Goal: Task Accomplishment & Management: Complete application form

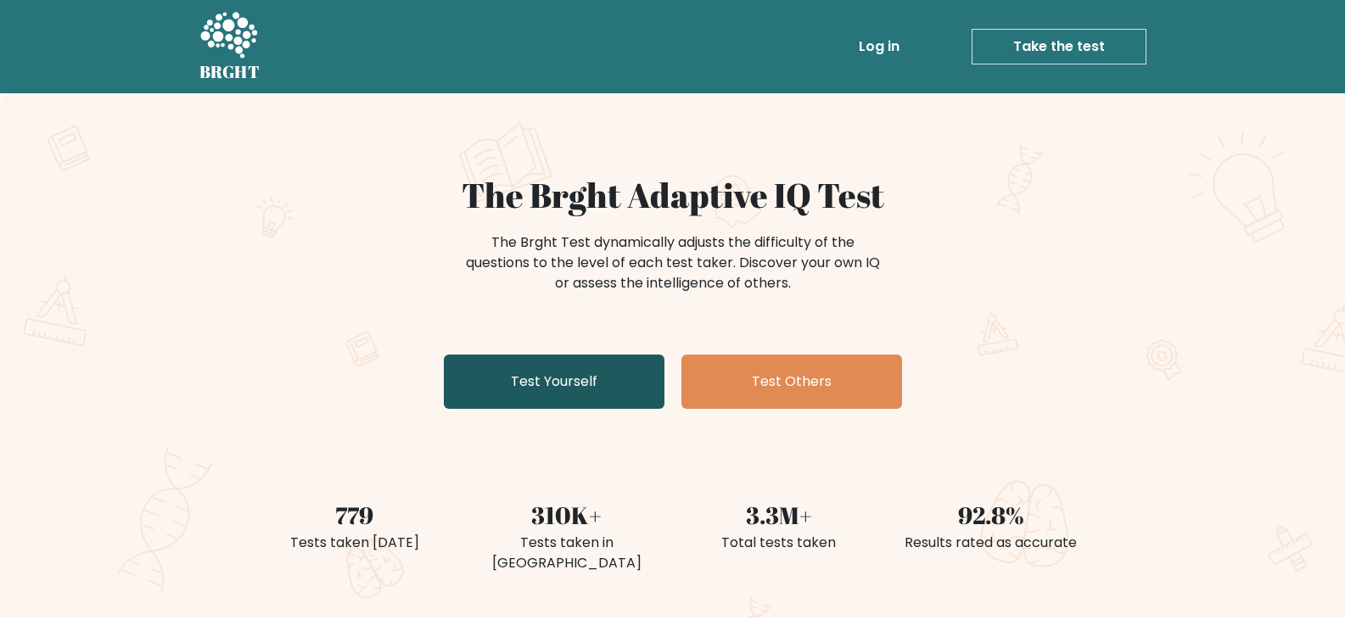
click at [619, 362] on link "Test Yourself" at bounding box center [554, 382] width 221 height 54
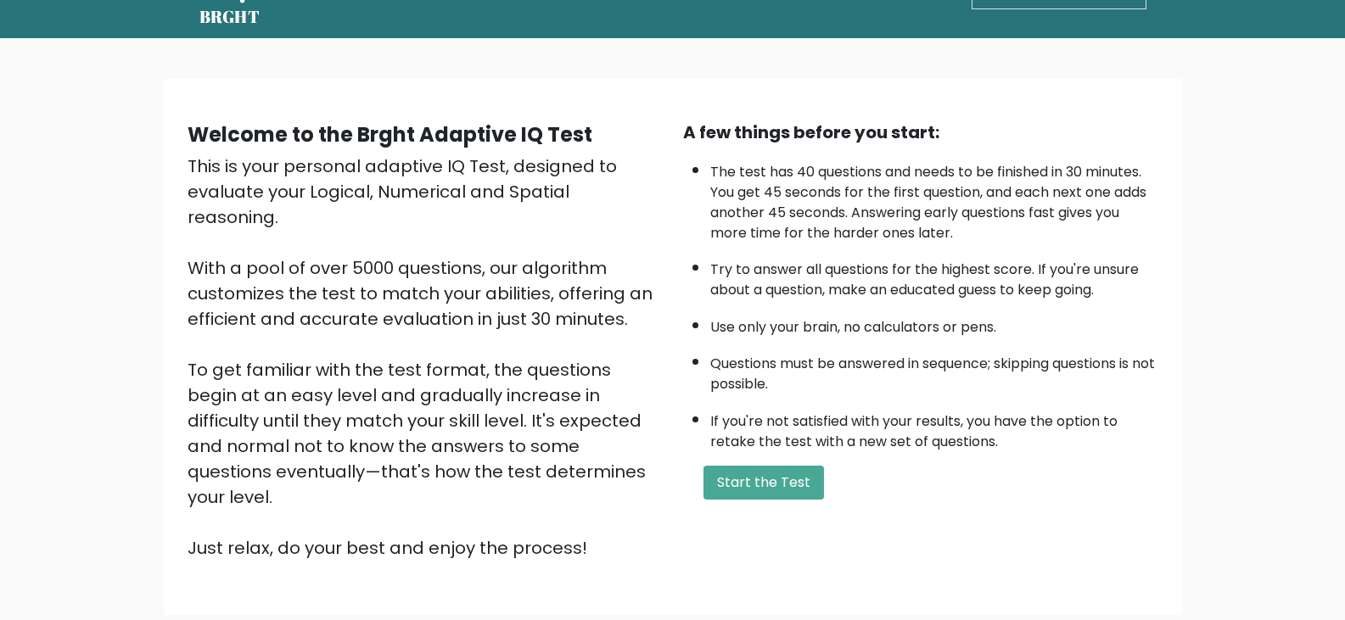
scroll to position [85, 0]
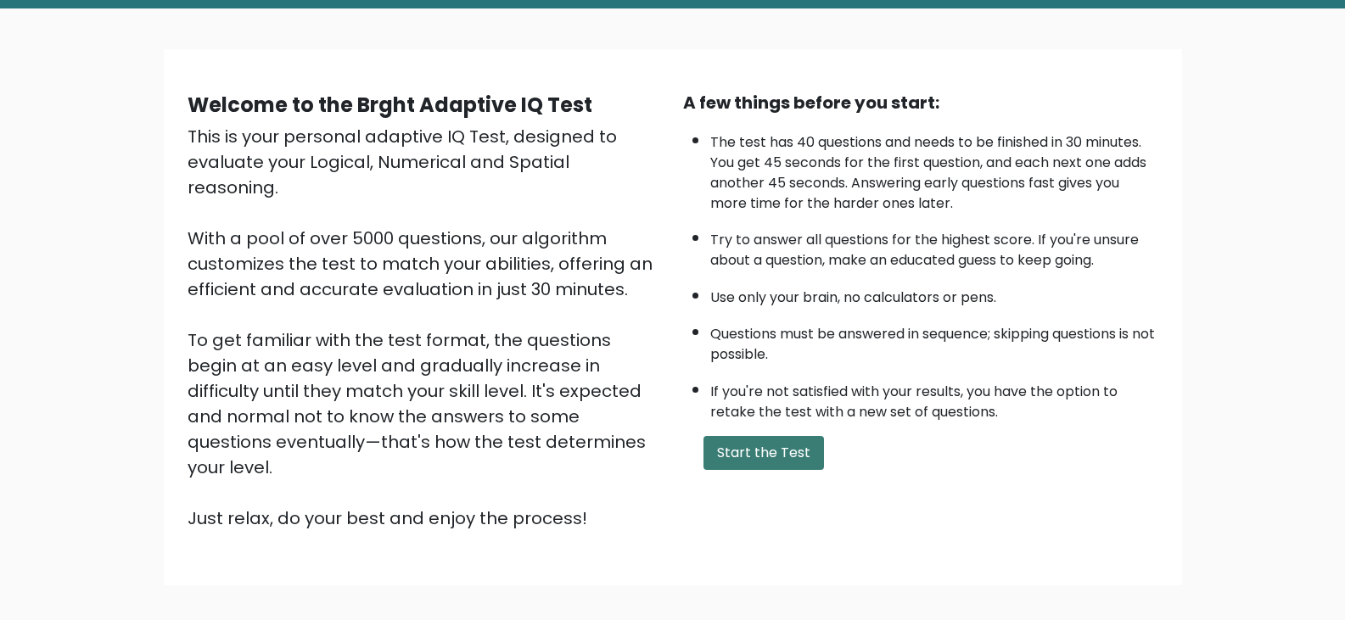
click at [772, 436] on button "Start the Test" at bounding box center [764, 453] width 121 height 34
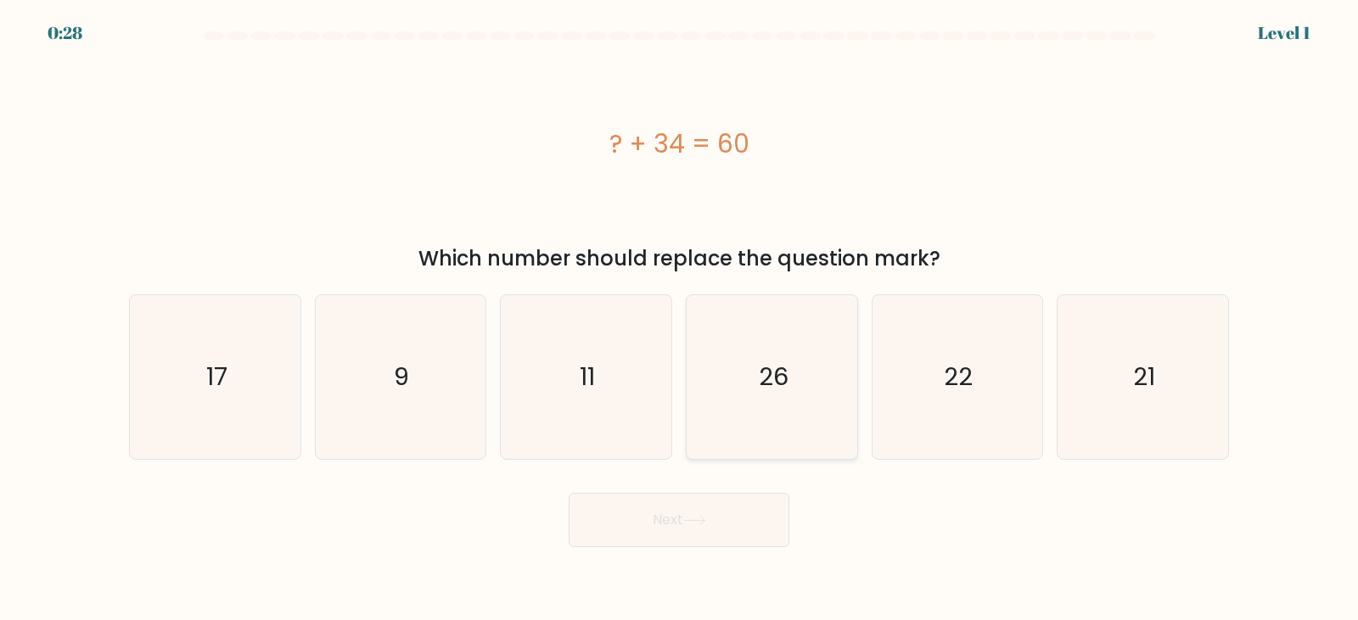
click at [826, 389] on icon "26" at bounding box center [772, 377] width 164 height 164
click at [680, 319] on input "d. 26" at bounding box center [679, 315] width 1 height 8
radio input "true"
click at [743, 526] on button "Next" at bounding box center [679, 520] width 221 height 54
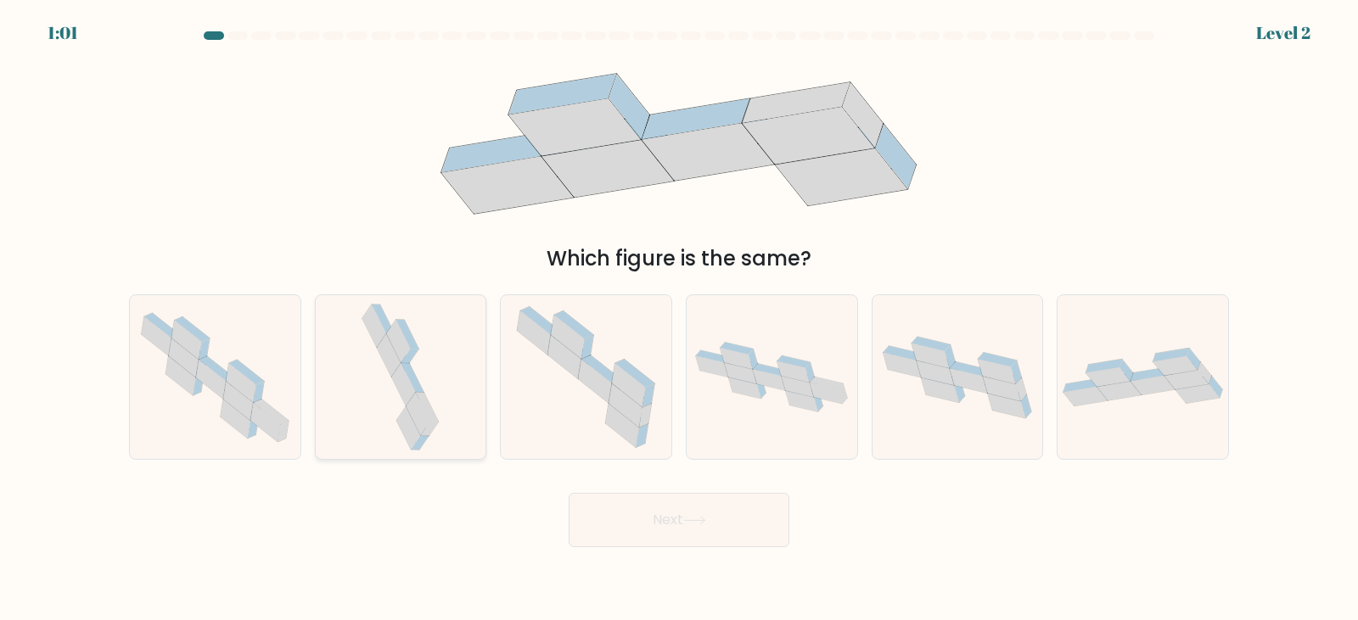
click at [451, 407] on div at bounding box center [401, 378] width 172 height 166
click at [679, 319] on input "b." at bounding box center [679, 315] width 1 height 8
radio input "true"
click at [685, 530] on button "Next" at bounding box center [679, 520] width 221 height 54
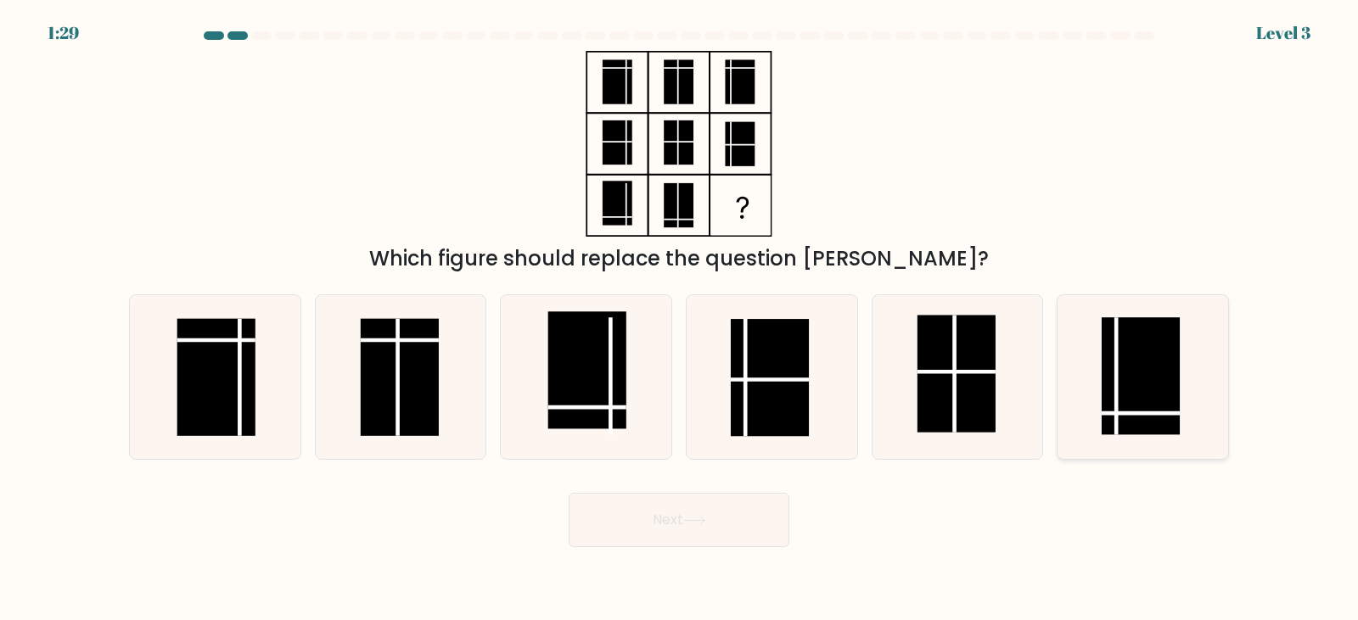
click at [1131, 393] on rect at bounding box center [1141, 376] width 78 height 117
click at [680, 319] on input "f." at bounding box center [679, 315] width 1 height 8
radio input "true"
click at [750, 531] on button "Next" at bounding box center [679, 520] width 221 height 54
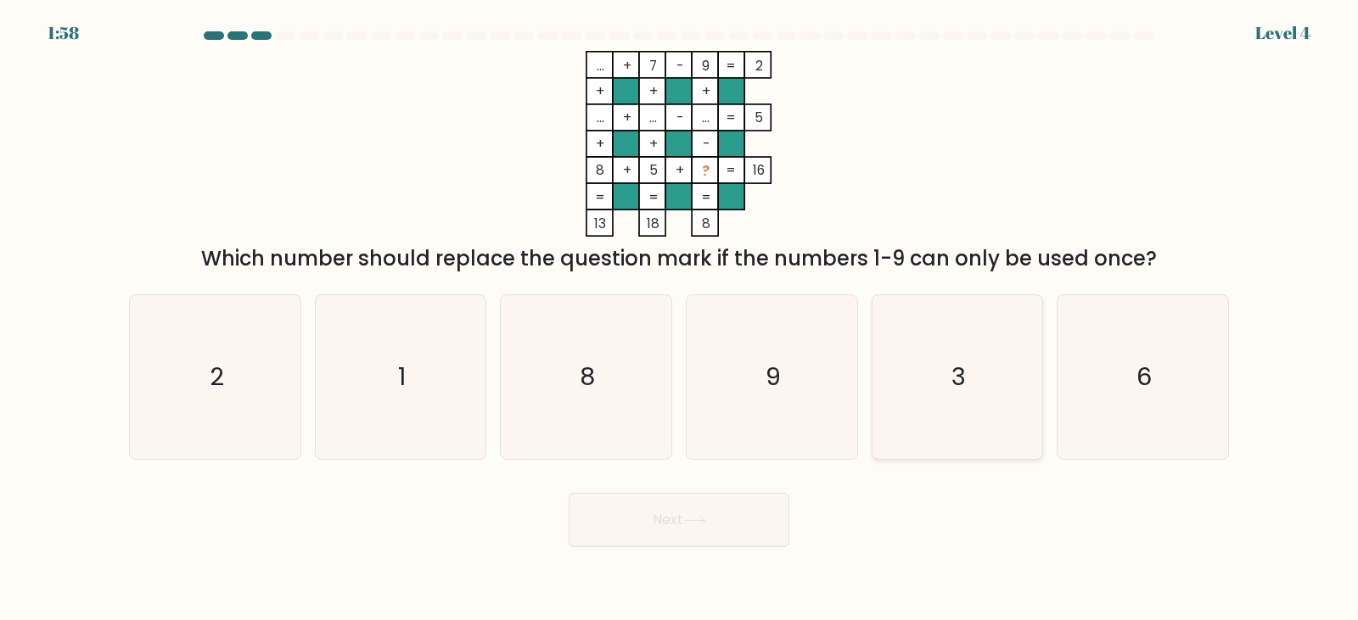
click at [968, 417] on icon "3" at bounding box center [957, 377] width 164 height 164
click at [680, 319] on input "e. 3" at bounding box center [679, 315] width 1 height 8
radio input "true"
click at [700, 515] on button "Next" at bounding box center [679, 520] width 221 height 54
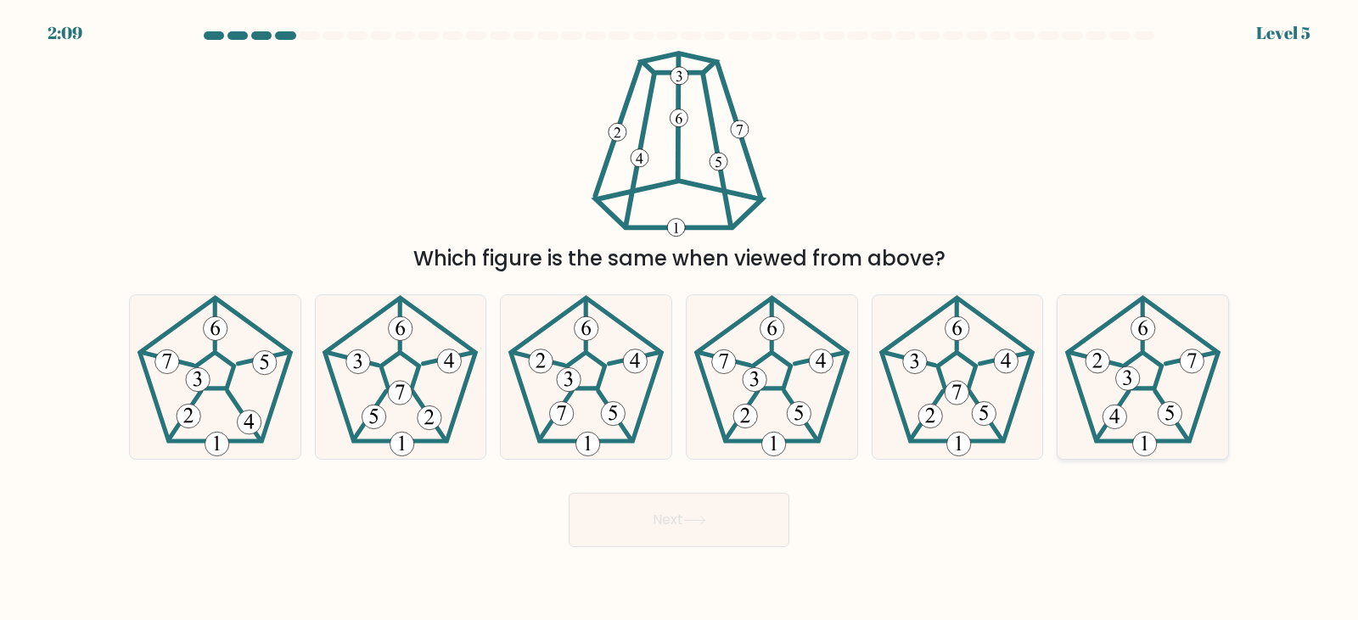
click at [1107, 409] on 782 at bounding box center [1115, 418] width 24 height 24
click at [680, 319] on input "f." at bounding box center [679, 315] width 1 height 8
radio input "true"
click at [696, 511] on button "Next" at bounding box center [679, 520] width 221 height 54
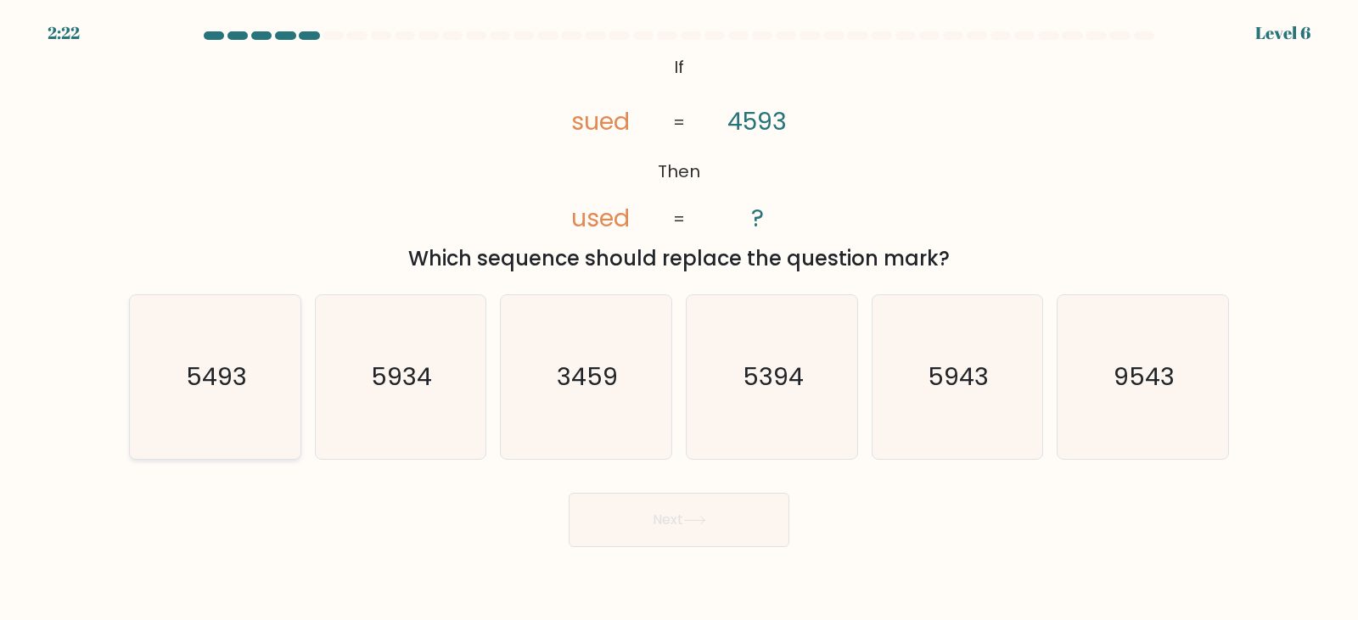
click at [272, 377] on icon "5493" at bounding box center [215, 377] width 164 height 164
click at [679, 319] on input "a. 5493" at bounding box center [679, 315] width 1 height 8
radio input "true"
click at [683, 534] on button "Next" at bounding box center [679, 520] width 221 height 54
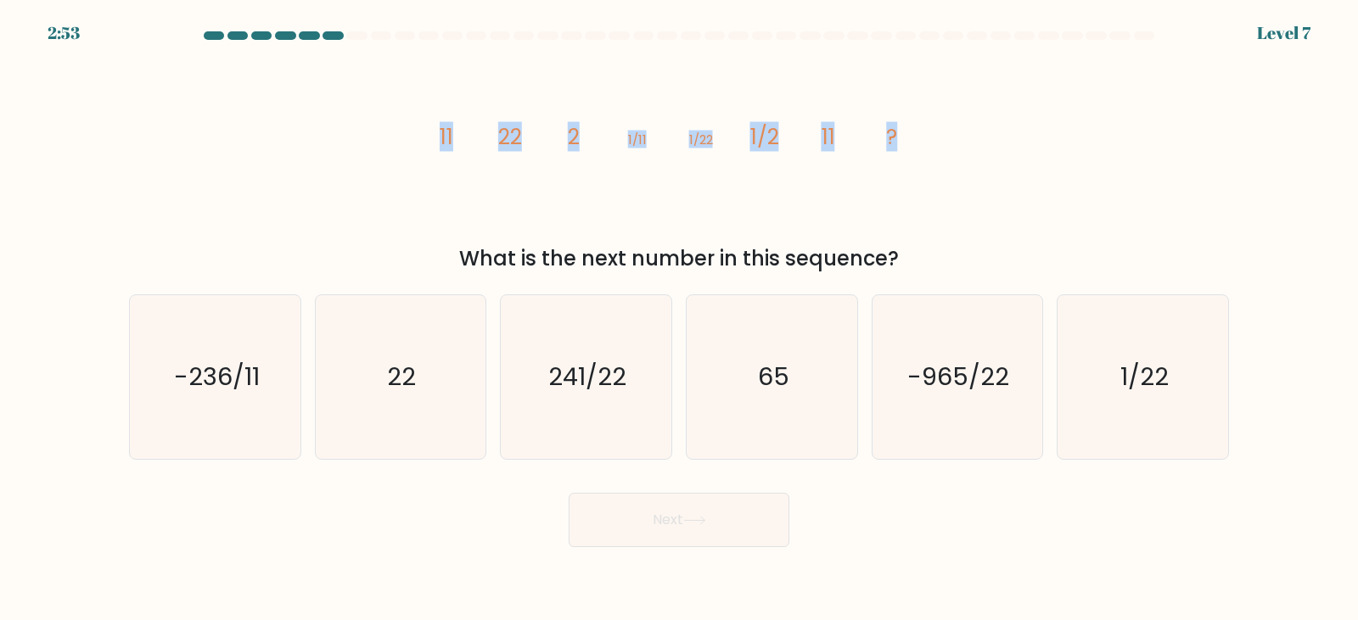
drag, startPoint x: 918, startPoint y: 137, endPoint x: 414, endPoint y: 168, distance: 505.1
click at [414, 168] on div "image/svg+xml 11 22 2 1/11 1/22 1/2 11 ? What is the next number in this sequen…" at bounding box center [679, 162] width 1120 height 223
copy g "11 22 2 1/11 1/22 1/2 11 ?"
click at [469, 356] on icon "22" at bounding box center [400, 377] width 164 height 164
click at [679, 319] on input "b. 22" at bounding box center [679, 315] width 1 height 8
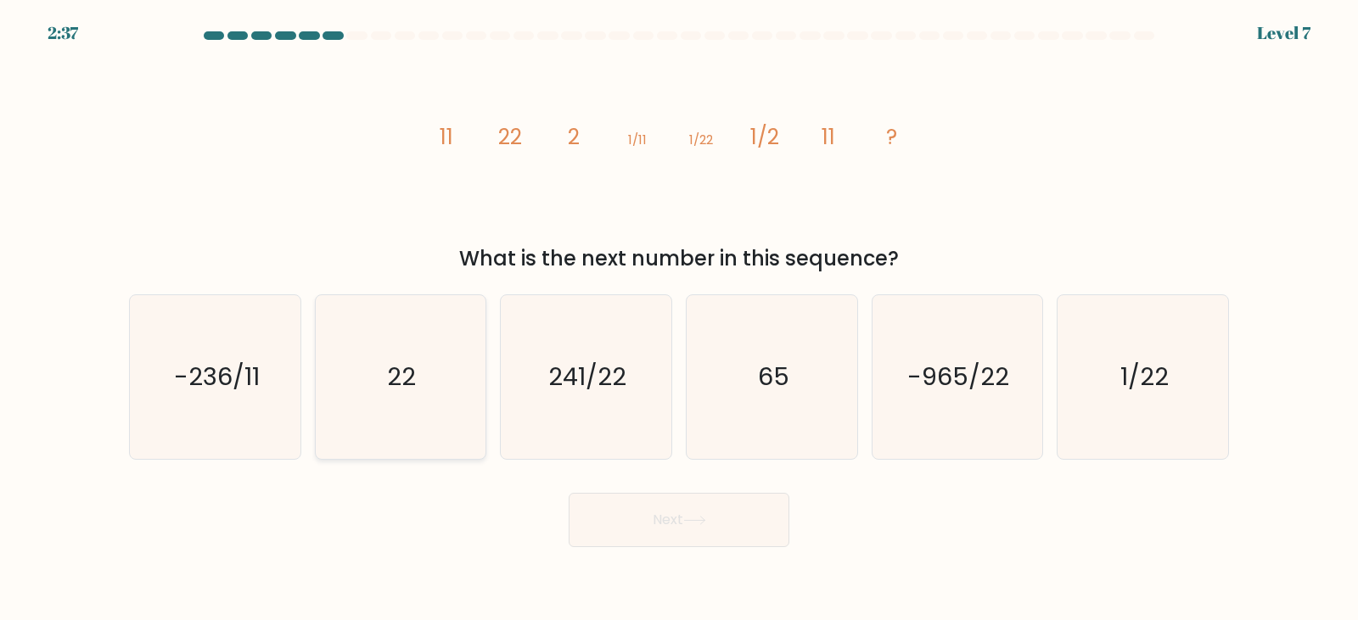
radio input "true"
click at [704, 521] on icon at bounding box center [694, 520] width 23 height 9
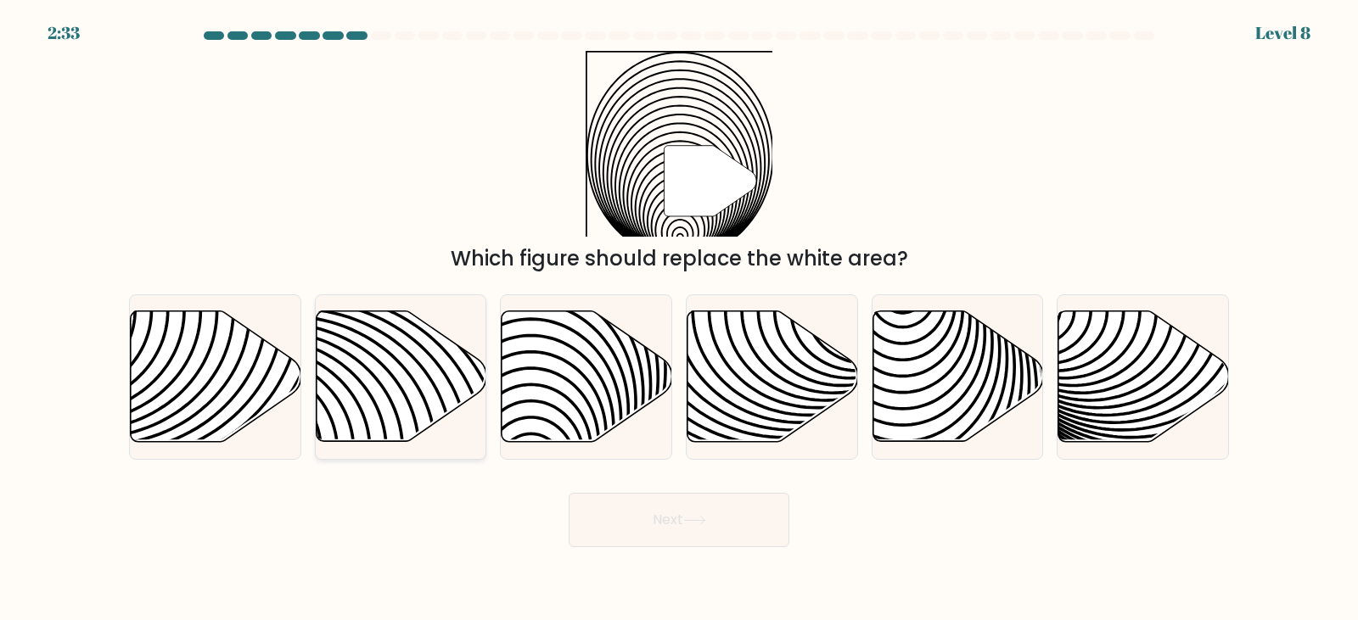
click at [454, 343] on icon at bounding box center [346, 451] width 344 height 344
click at [679, 319] on input "b." at bounding box center [679, 315] width 1 height 8
radio input "true"
click at [719, 527] on button "Next" at bounding box center [679, 520] width 221 height 54
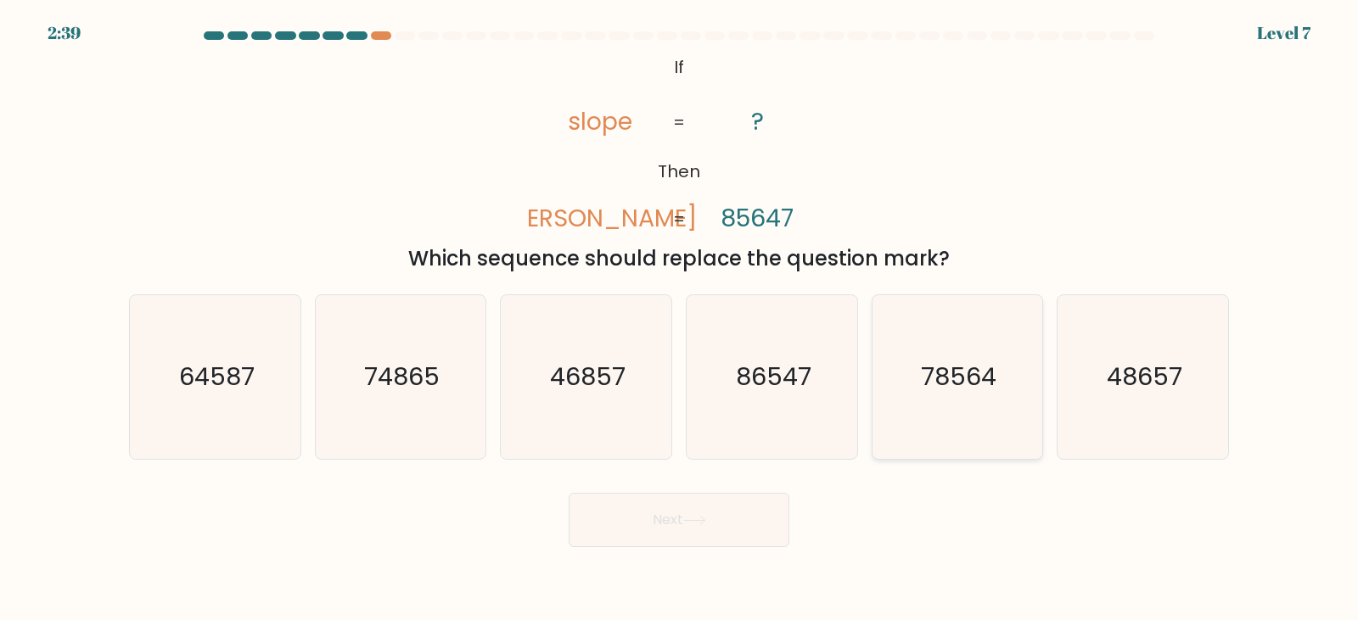
click at [923, 394] on icon "78564" at bounding box center [957, 377] width 164 height 164
click at [680, 319] on input "e. 78564" at bounding box center [679, 315] width 1 height 8
radio input "true"
click at [618, 519] on button "Next" at bounding box center [679, 520] width 221 height 54
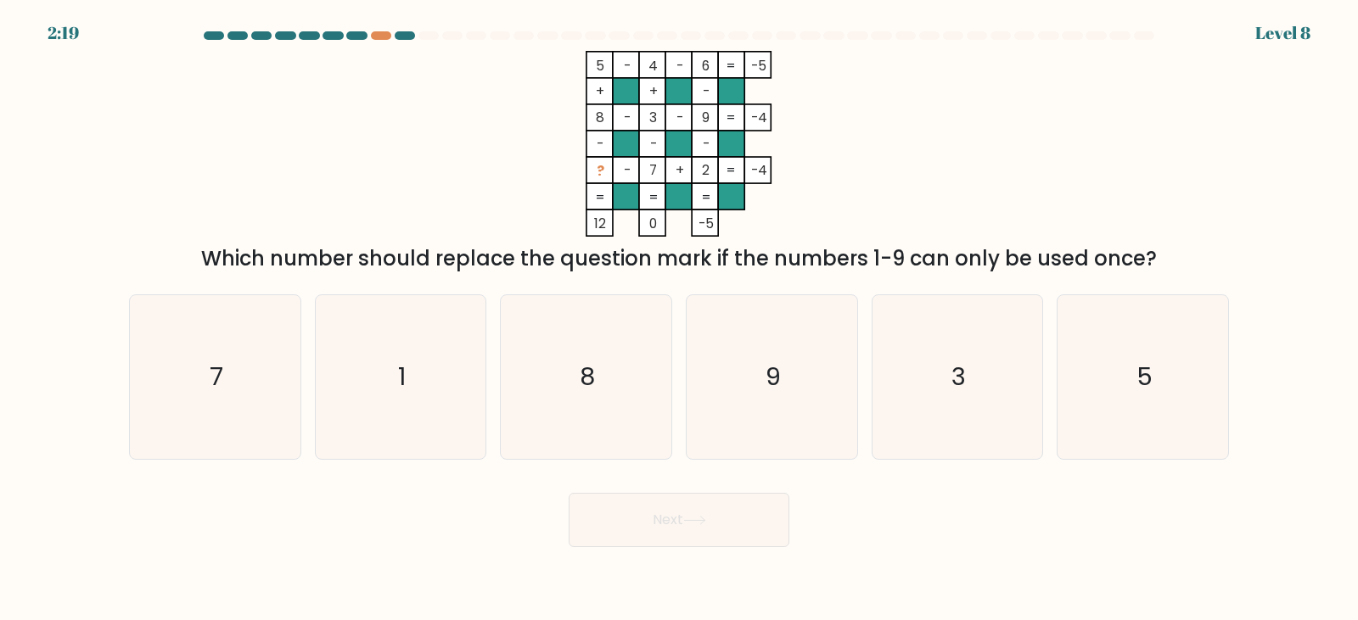
drag, startPoint x: 766, startPoint y: 169, endPoint x: 590, endPoint y: 177, distance: 176.7
click at [590, 177] on icon "5 - 4 - 6 -5 + + - 8 - 3 - 9 -4 - - - ? - 7 + 2 = -4 = = = = 12 0 -5 =" at bounding box center [678, 144] width 509 height 186
click at [607, 175] on rect at bounding box center [599, 170] width 26 height 26
drag, startPoint x: 767, startPoint y: 171, endPoint x: 595, endPoint y: 166, distance: 172.3
click at [595, 166] on icon "5 - 4 - 6 -5 + + - 8 - 3 - 9 -4 - - - ? - 7 + 2 = -4 = = = = 12 0 -5 =" at bounding box center [678, 144] width 509 height 186
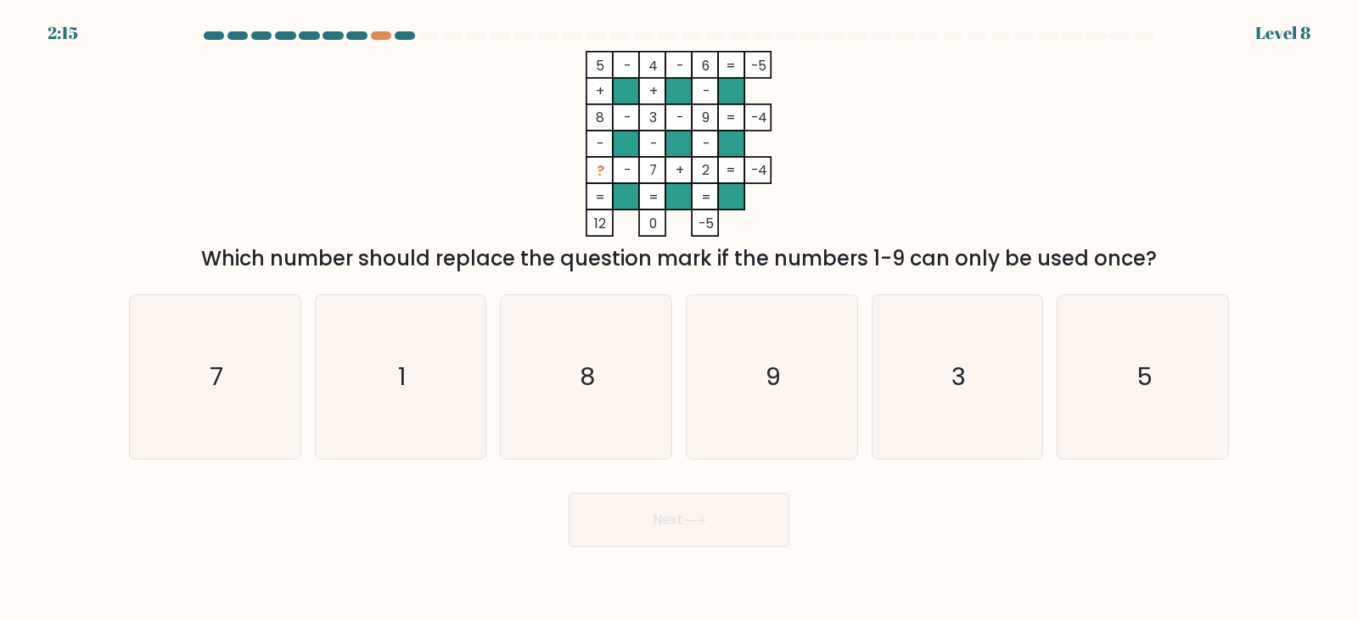
copy icon "? - 7 + 2 = -4"
click at [429, 382] on icon "1" at bounding box center [400, 377] width 164 height 164
click at [679, 319] on input "b. 1" at bounding box center [679, 315] width 1 height 8
radio input "true"
click at [629, 540] on button "Next" at bounding box center [679, 520] width 221 height 54
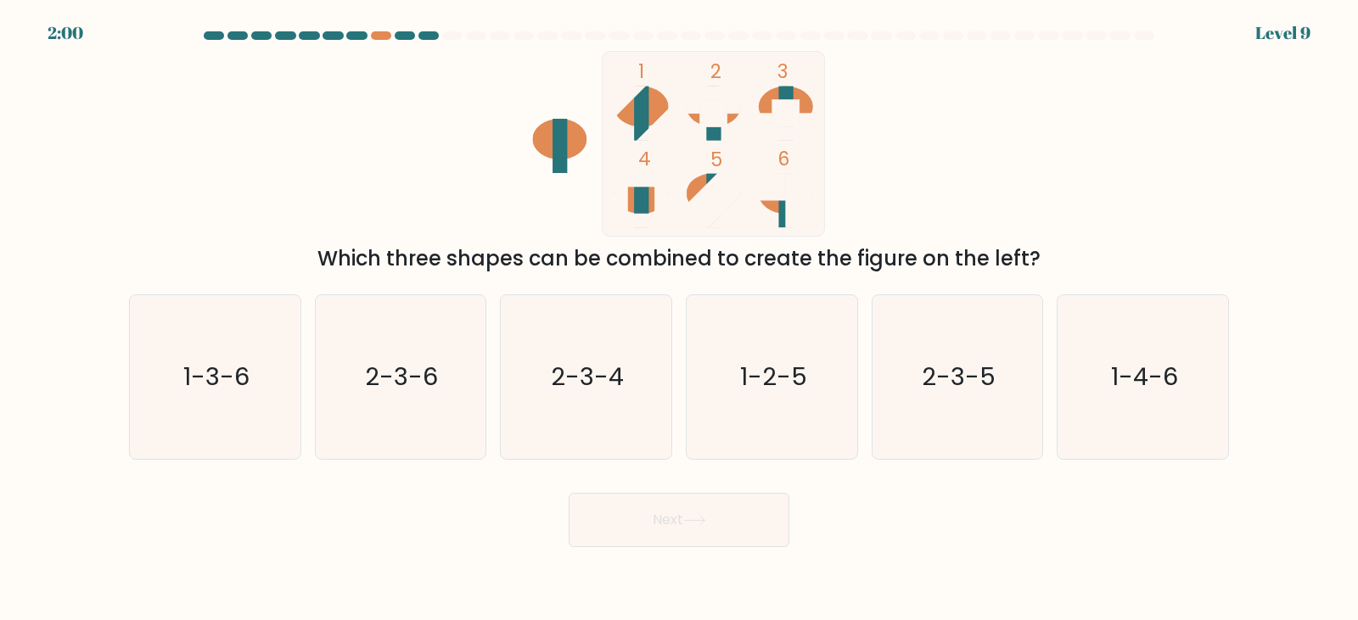
click at [682, 517] on button "Next" at bounding box center [679, 520] width 221 height 54
click at [607, 393] on icon "2-3-4" at bounding box center [586, 377] width 164 height 164
click at [679, 319] on input "c. 2-3-4" at bounding box center [679, 315] width 1 height 8
radio input "true"
click at [715, 524] on button "Next" at bounding box center [679, 520] width 221 height 54
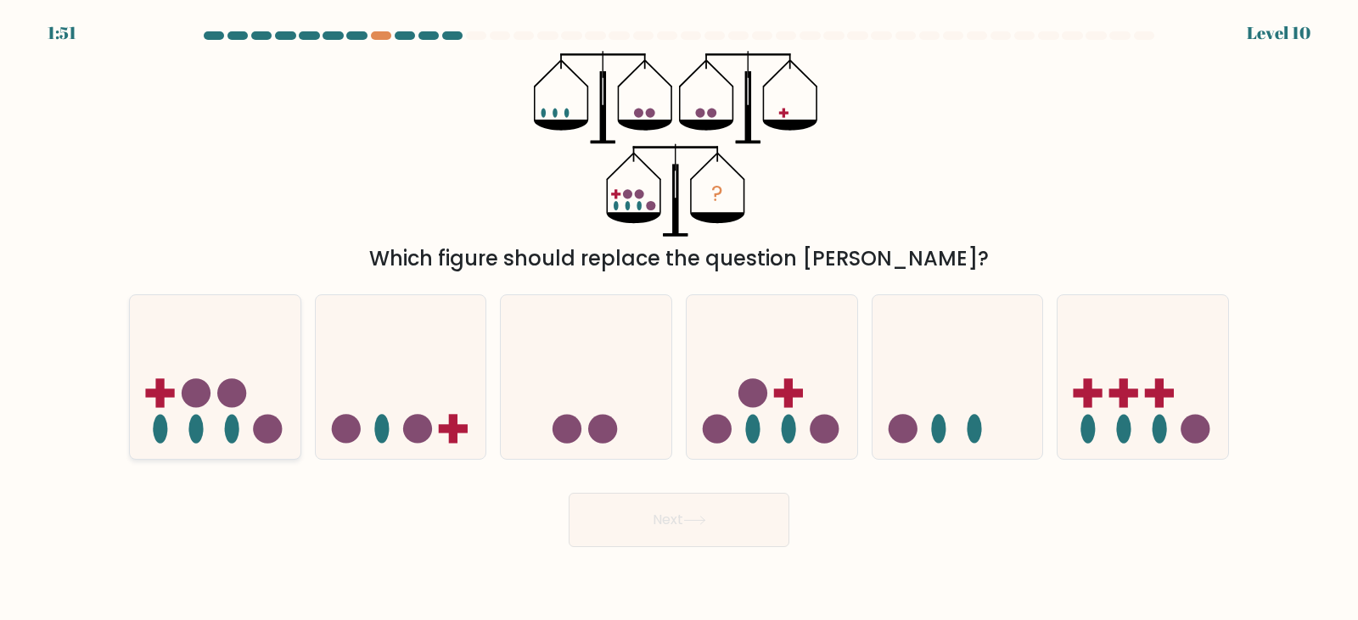
click at [201, 411] on icon at bounding box center [215, 377] width 171 height 141
click at [679, 319] on input "a." at bounding box center [679, 315] width 1 height 8
radio input "true"
click at [712, 511] on button "Next" at bounding box center [679, 520] width 221 height 54
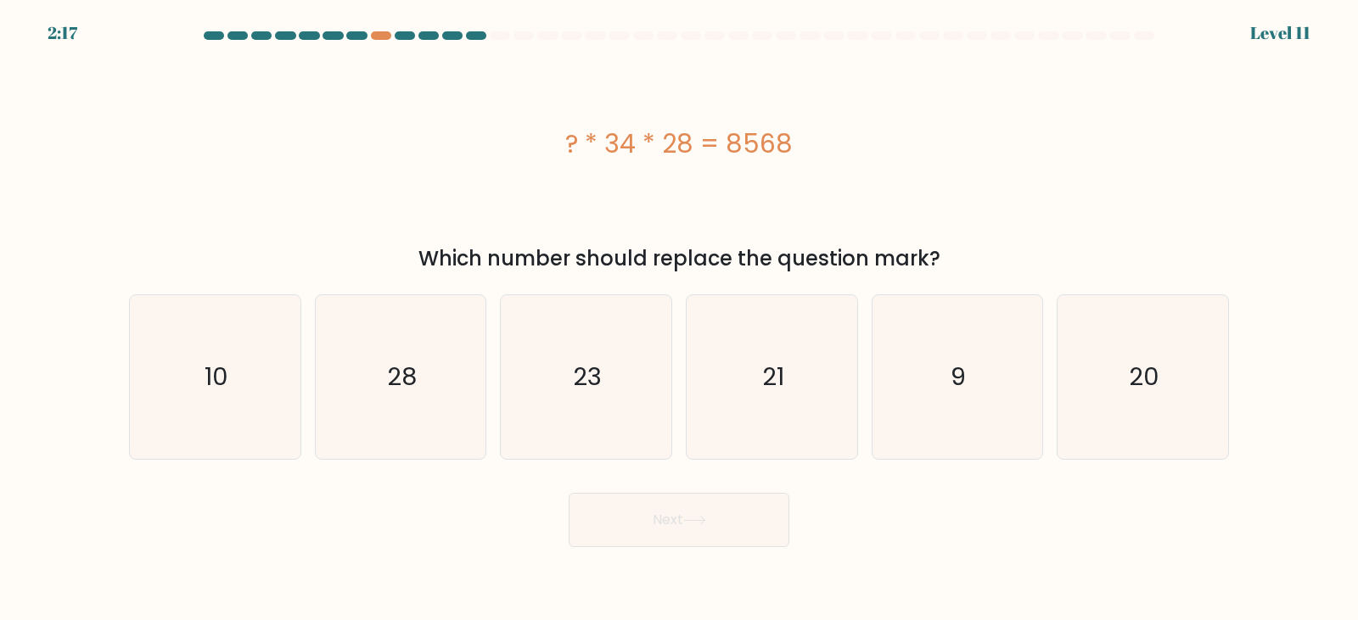
drag, startPoint x: 605, startPoint y: 176, endPoint x: 542, endPoint y: 188, distance: 64.8
click at [542, 188] on div "? * 34 * 28 = 8568" at bounding box center [679, 144] width 1100 height 186
copy div "? * 34 * 28 = 8568"
click at [1004, 373] on icon "9" at bounding box center [957, 377] width 164 height 164
click at [680, 319] on input "e. 9" at bounding box center [679, 315] width 1 height 8
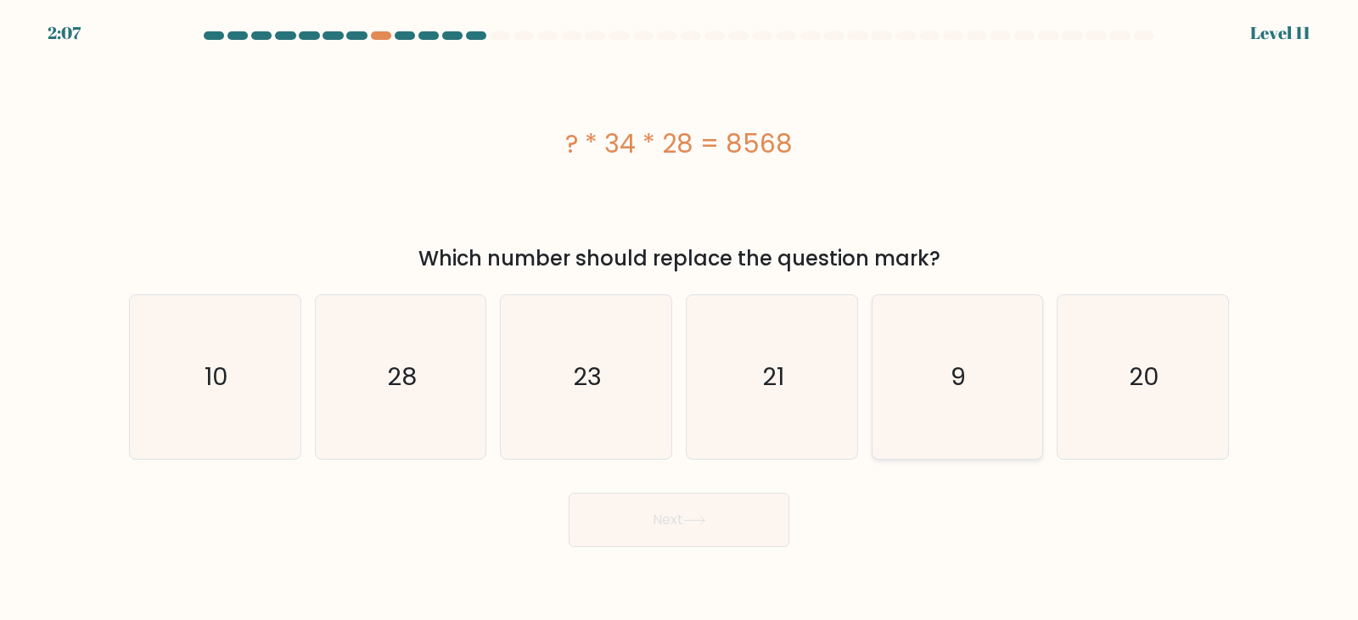
radio input "true"
click at [732, 508] on button "Next" at bounding box center [679, 520] width 221 height 54
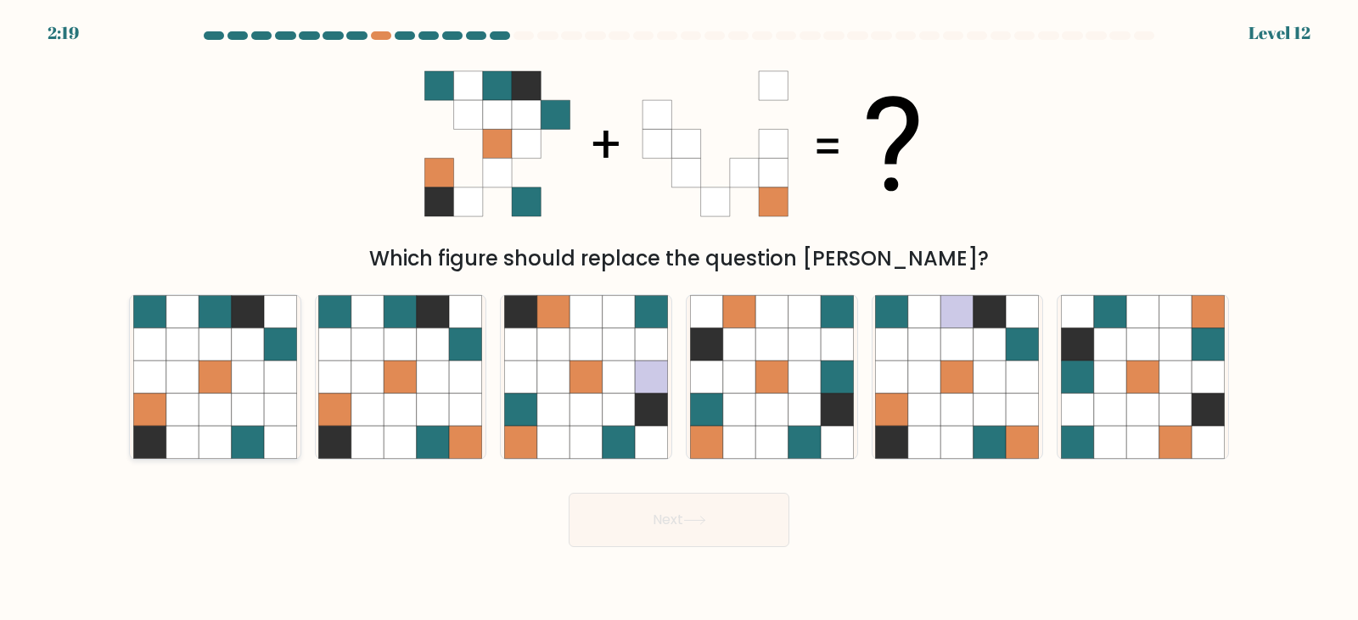
click at [282, 365] on icon at bounding box center [280, 378] width 32 height 32
click at [679, 319] on input "a." at bounding box center [679, 315] width 1 height 8
radio input "true"
click at [737, 501] on button "Next" at bounding box center [679, 520] width 221 height 54
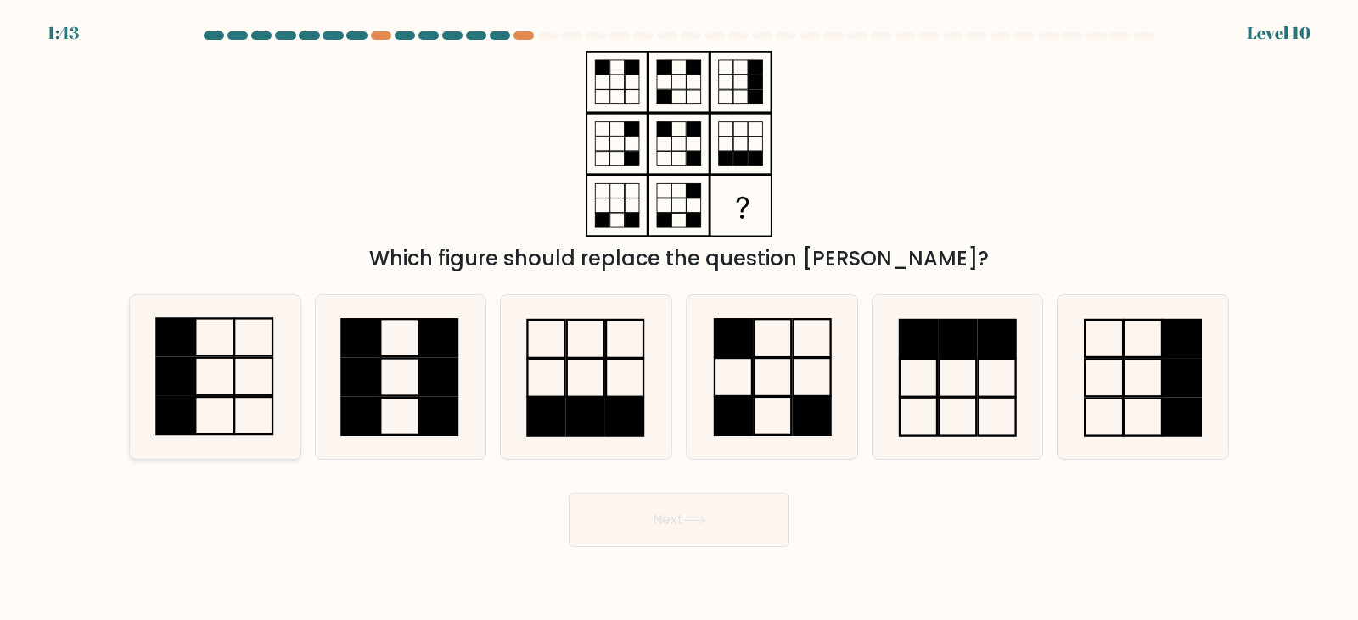
click at [205, 358] on rect at bounding box center [214, 376] width 38 height 37
click at [679, 319] on input "a." at bounding box center [679, 315] width 1 height 8
radio input "true"
click at [676, 523] on button "Next" at bounding box center [679, 520] width 221 height 54
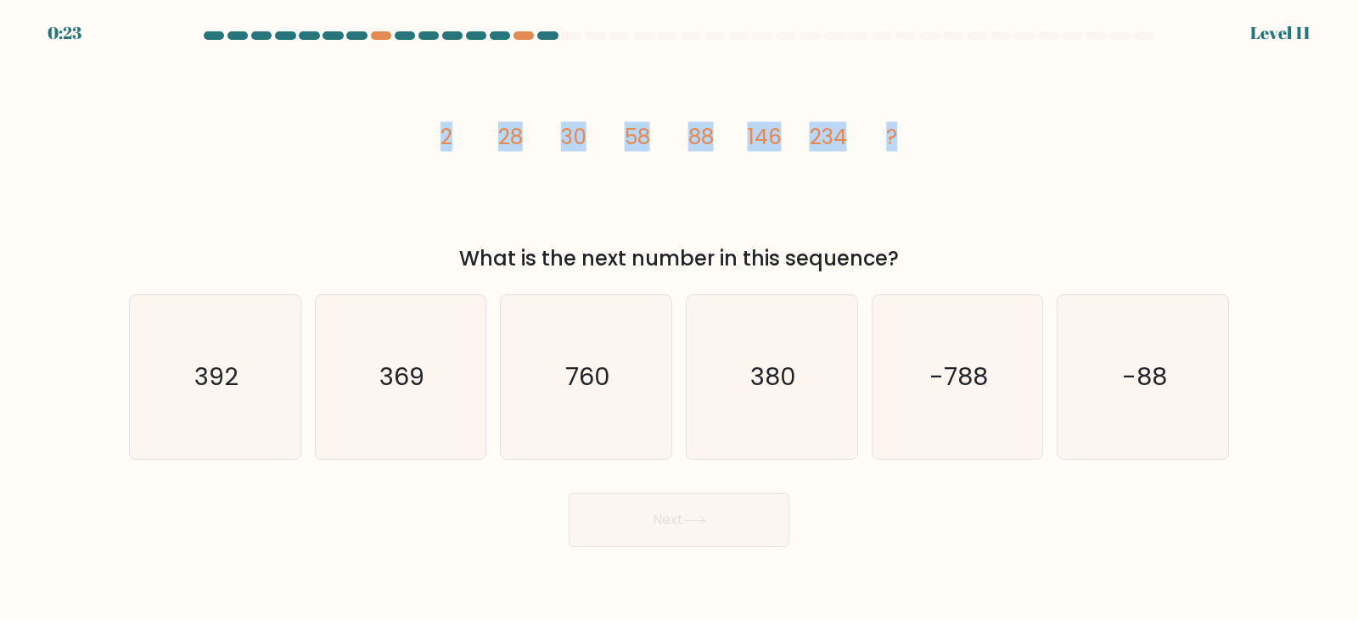
drag, startPoint x: 429, startPoint y: 140, endPoint x: 908, endPoint y: 161, distance: 480.0
click at [908, 161] on icon "image/svg+xml 2 28 30 58 88 146 234 ?" at bounding box center [678, 144] width 509 height 186
copy g "2 28 30 58 88 146 234 ?"
click at [827, 406] on icon "380" at bounding box center [772, 377] width 164 height 164
click at [680, 319] on input "d. 380" at bounding box center [679, 315] width 1 height 8
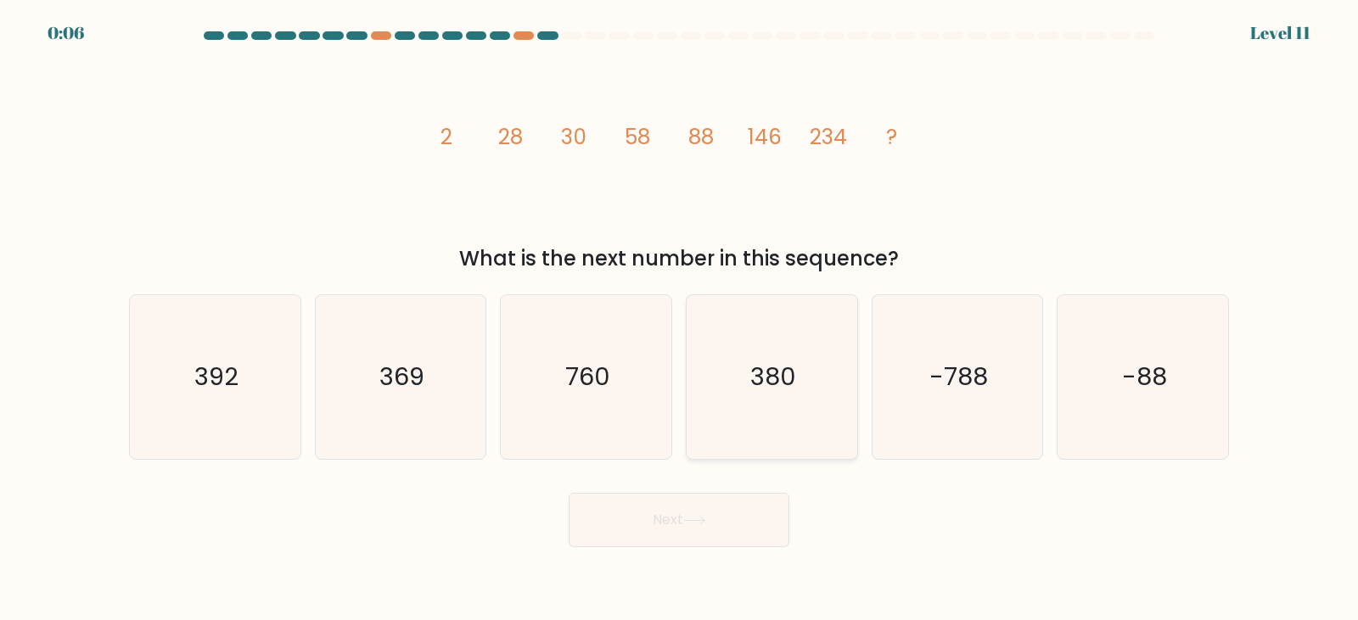
radio input "true"
click at [727, 510] on button "Next" at bounding box center [679, 520] width 221 height 54
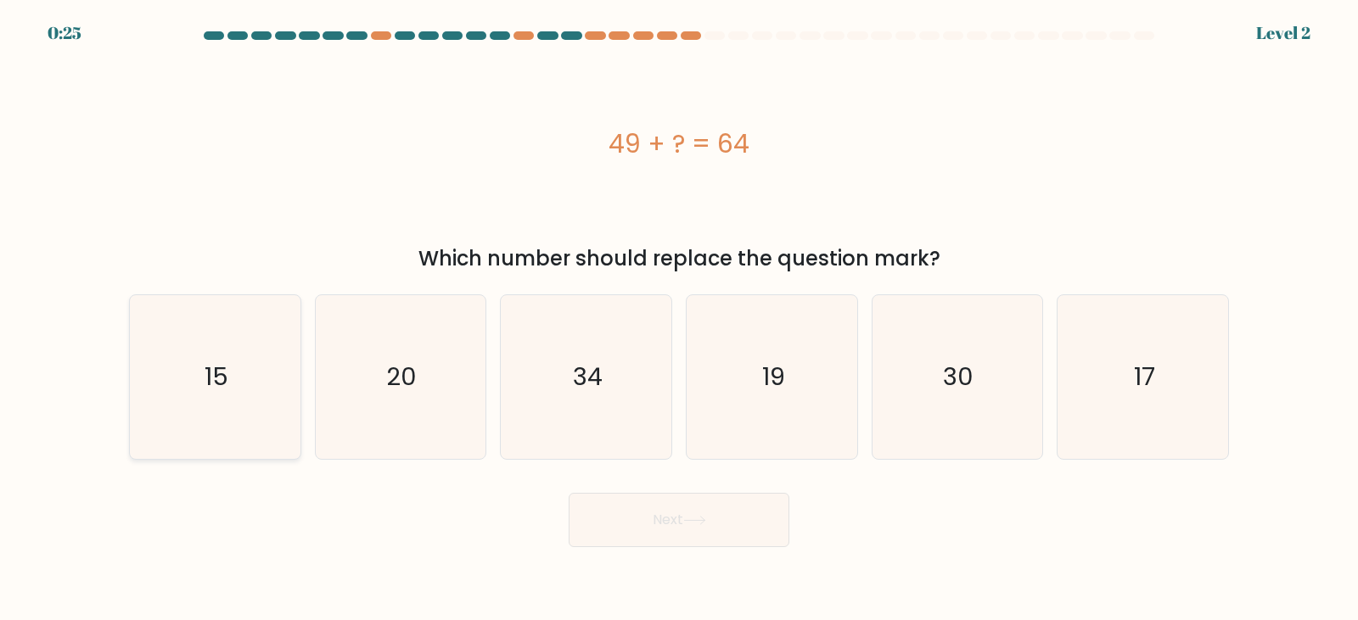
click at [220, 368] on text "15" at bounding box center [217, 378] width 24 height 34
click at [679, 319] on input "a. 15" at bounding box center [679, 315] width 1 height 8
radio input "true"
click at [622, 502] on button "Next" at bounding box center [679, 520] width 221 height 54
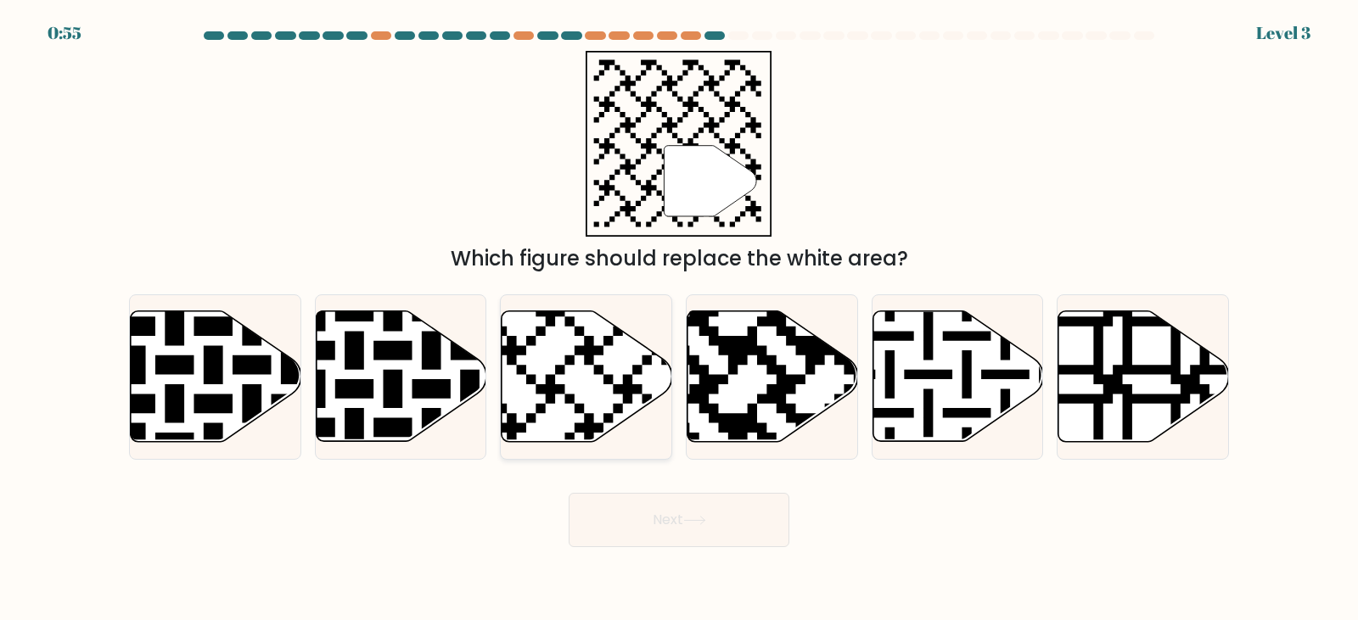
click at [619, 404] on icon at bounding box center [587, 376] width 171 height 131
click at [679, 319] on input "c." at bounding box center [679, 315] width 1 height 8
radio input "true"
click at [699, 521] on icon at bounding box center [694, 521] width 20 height 8
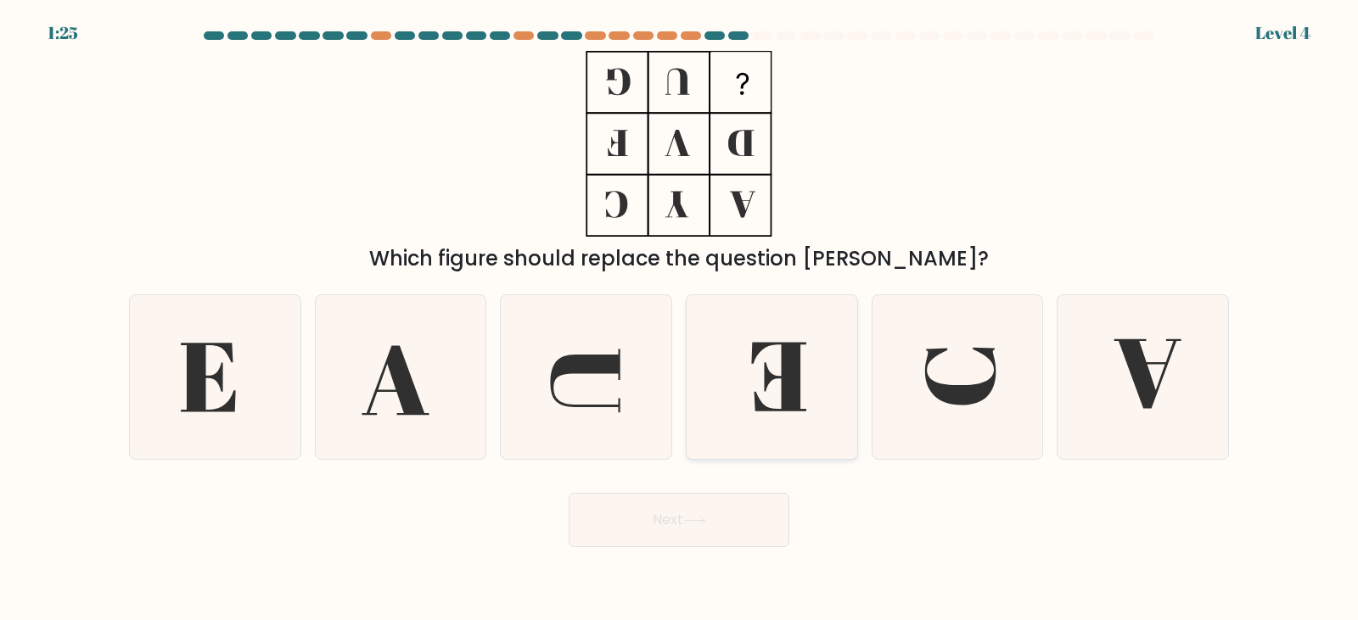
click at [792, 358] on icon at bounding box center [778, 377] width 55 height 69
click at [680, 319] on input "d." at bounding box center [679, 315] width 1 height 8
radio input "true"
click at [729, 516] on button "Next" at bounding box center [679, 520] width 221 height 54
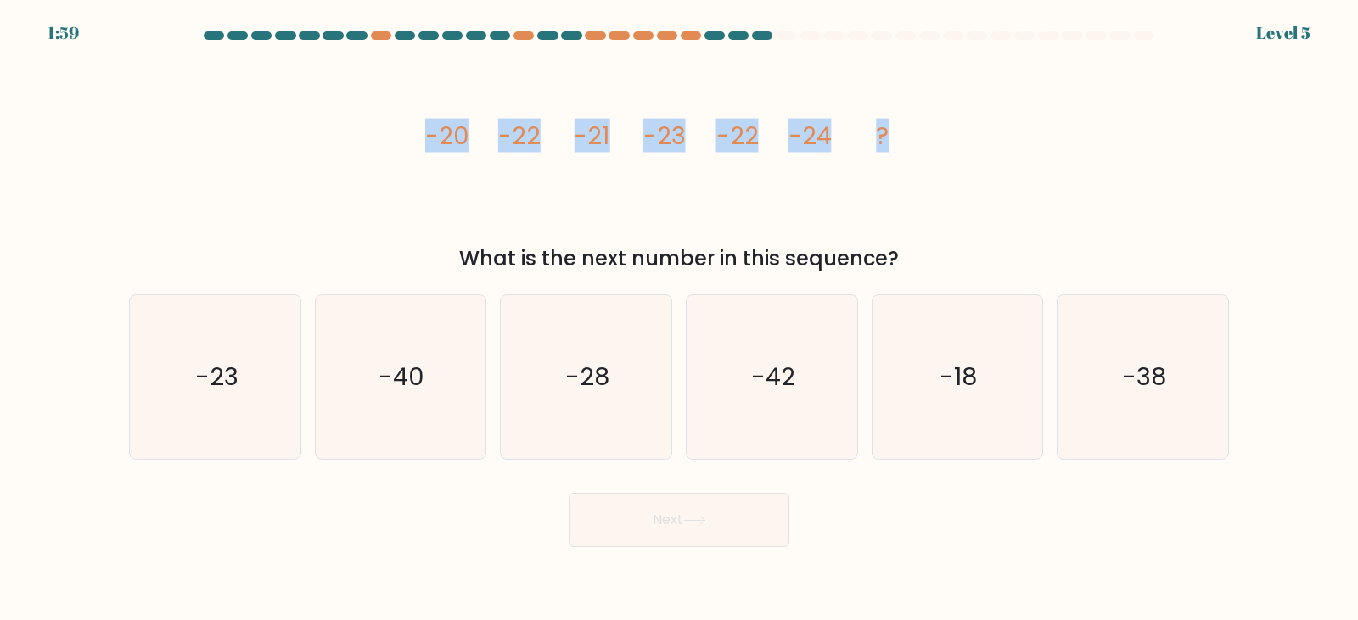
drag, startPoint x: 898, startPoint y: 139, endPoint x: 392, endPoint y: 129, distance: 506.0
click at [392, 129] on div "image/svg+xml -20 -22 -21 -23 -22 -24 ? What is the next number in this sequenc…" at bounding box center [679, 162] width 1120 height 223
copy g "-20 -22 -21 -23 -22 -24 ?"
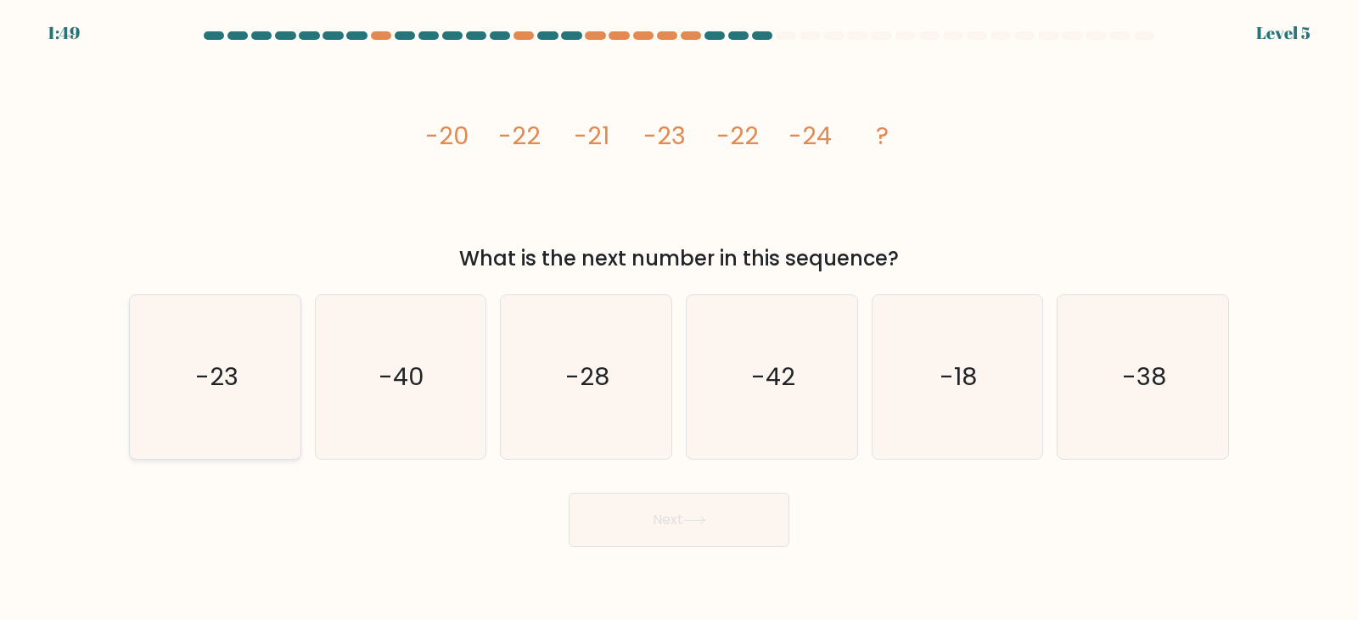
click at [269, 370] on icon "-23" at bounding box center [215, 377] width 164 height 164
click at [679, 319] on input "a. -23" at bounding box center [679, 315] width 1 height 8
radio input "true"
click at [796, 530] on div "Next" at bounding box center [679, 513] width 1120 height 67
click at [738, 524] on button "Next" at bounding box center [679, 520] width 221 height 54
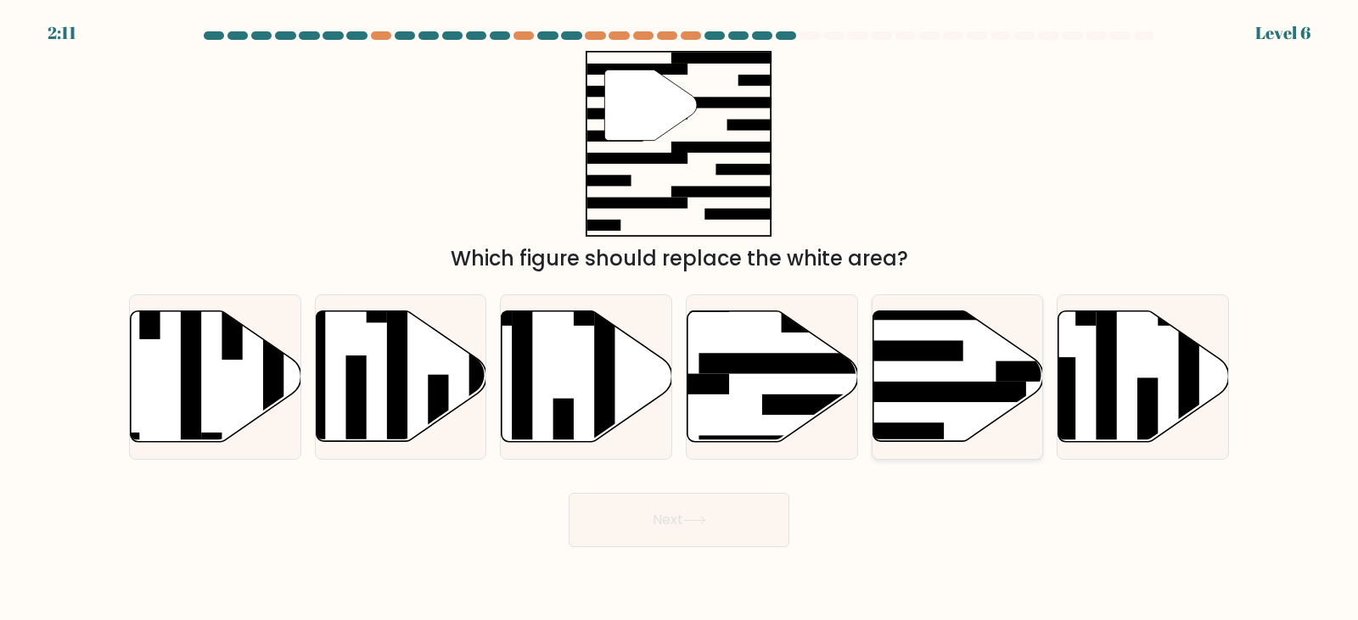
click at [931, 379] on icon at bounding box center [958, 376] width 171 height 131
click at [680, 319] on input "e." at bounding box center [679, 315] width 1 height 8
radio input "true"
click at [736, 521] on button "Next" at bounding box center [679, 520] width 221 height 54
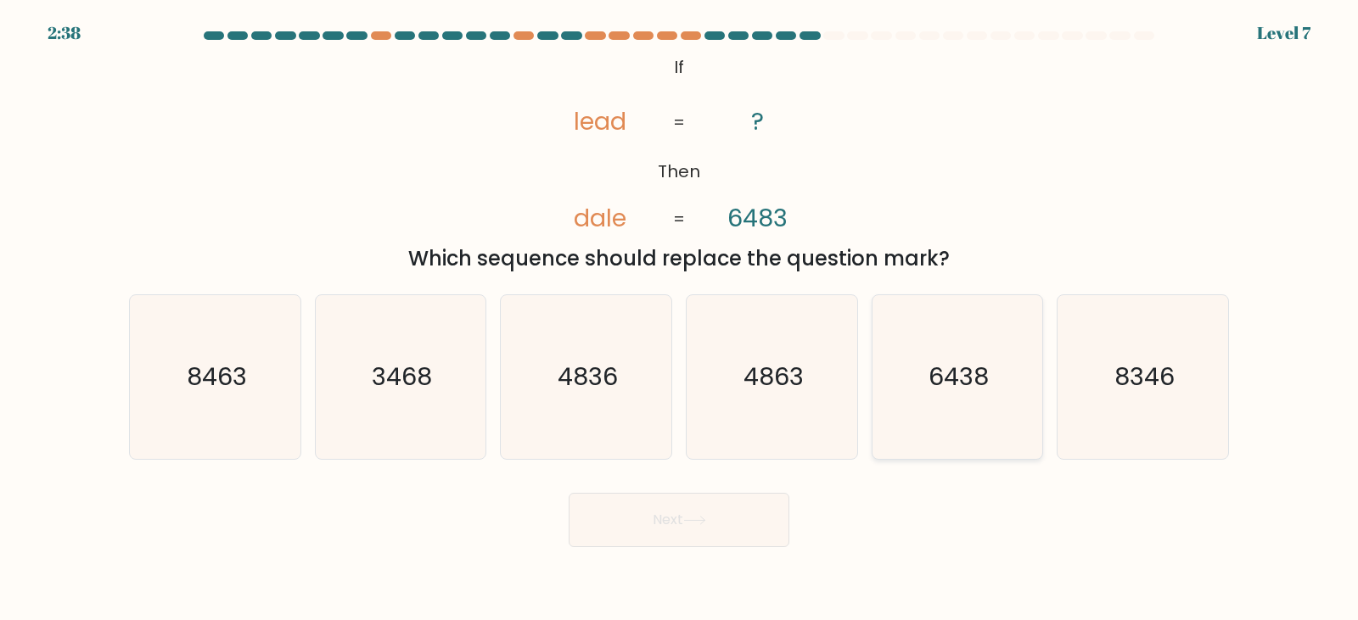
click at [1019, 402] on icon "6438" at bounding box center [957, 377] width 164 height 164
click at [680, 319] on input "e. 6438" at bounding box center [679, 315] width 1 height 8
radio input "true"
click at [754, 495] on button "Next" at bounding box center [679, 520] width 221 height 54
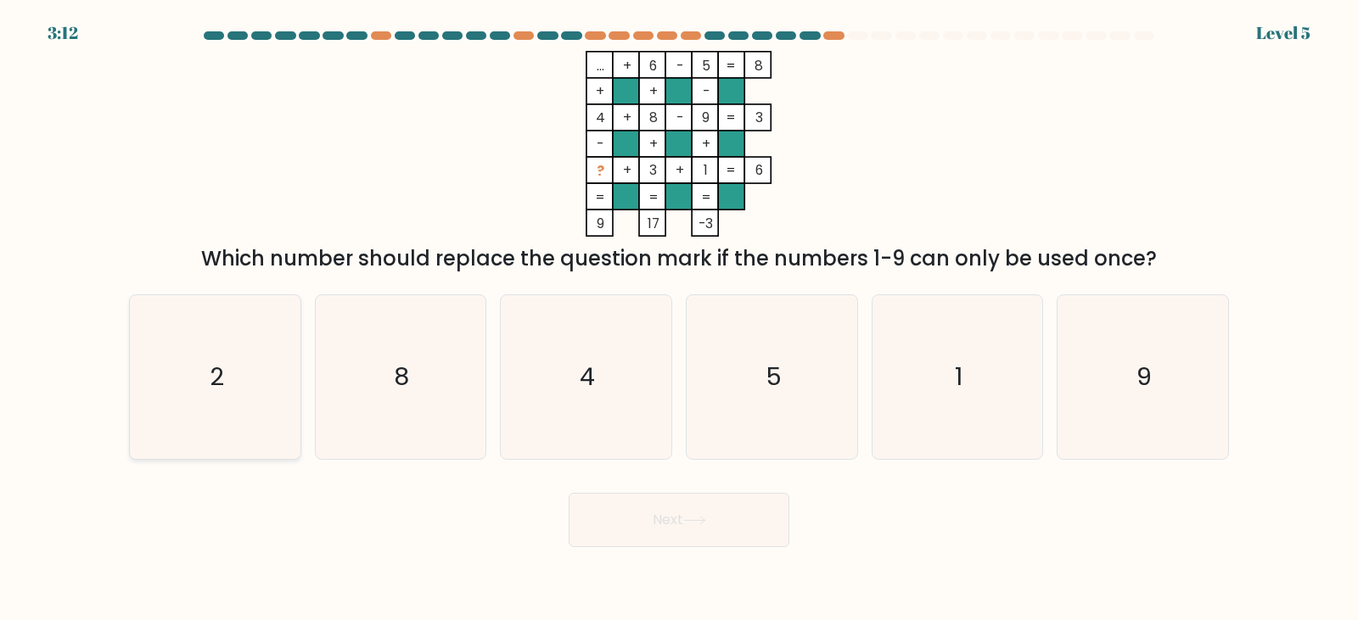
click at [214, 358] on icon "2" at bounding box center [215, 377] width 164 height 164
click at [679, 319] on input "a. 2" at bounding box center [679, 315] width 1 height 8
radio input "true"
click at [648, 536] on button "Next" at bounding box center [679, 520] width 221 height 54
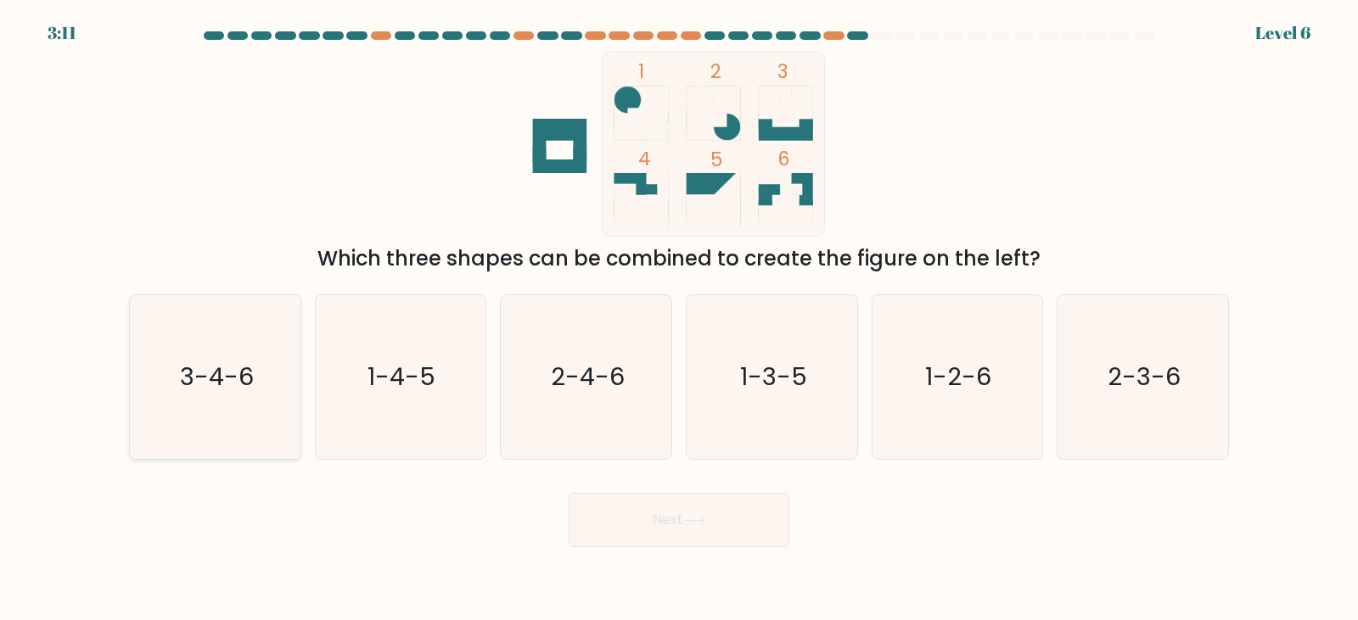
click at [275, 319] on icon "3-4-6" at bounding box center [215, 377] width 164 height 164
click at [679, 319] on input "a. 3-4-6" at bounding box center [679, 315] width 1 height 8
radio input "true"
click at [719, 511] on button "Next" at bounding box center [679, 520] width 221 height 54
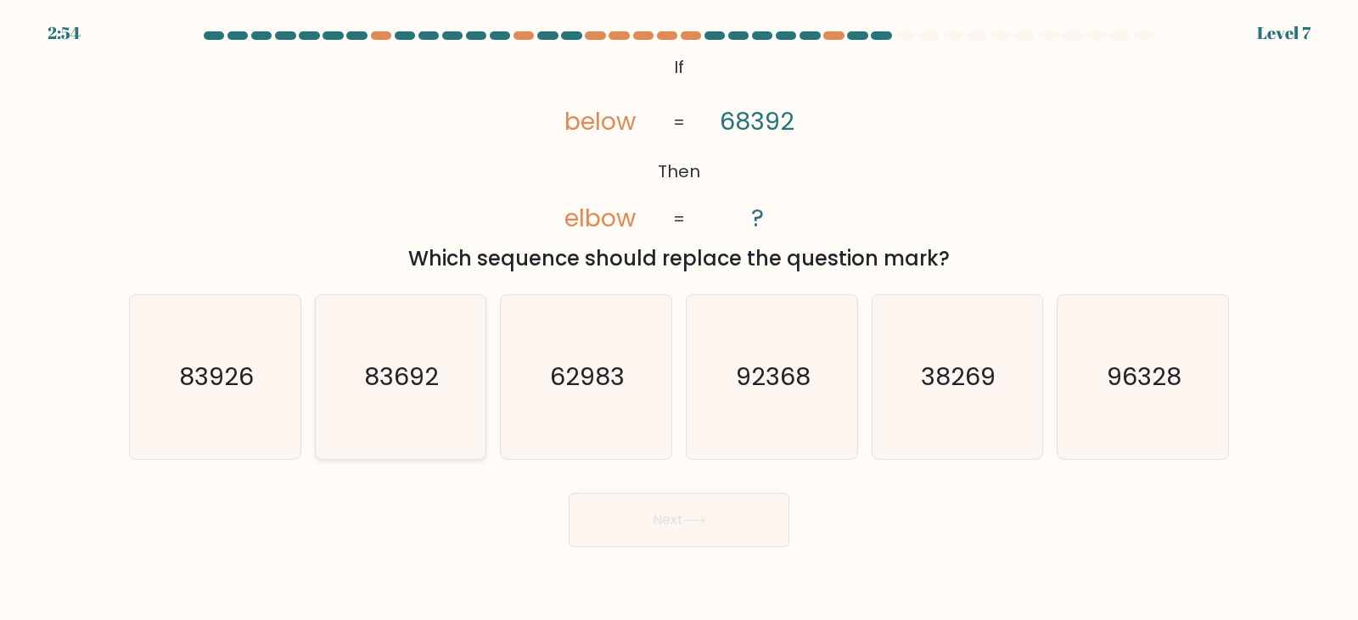
click at [407, 393] on icon "83692" at bounding box center [400, 377] width 164 height 164
click at [679, 319] on input "b. 83692" at bounding box center [679, 315] width 1 height 8
radio input "true"
click at [699, 519] on icon at bounding box center [694, 520] width 23 height 9
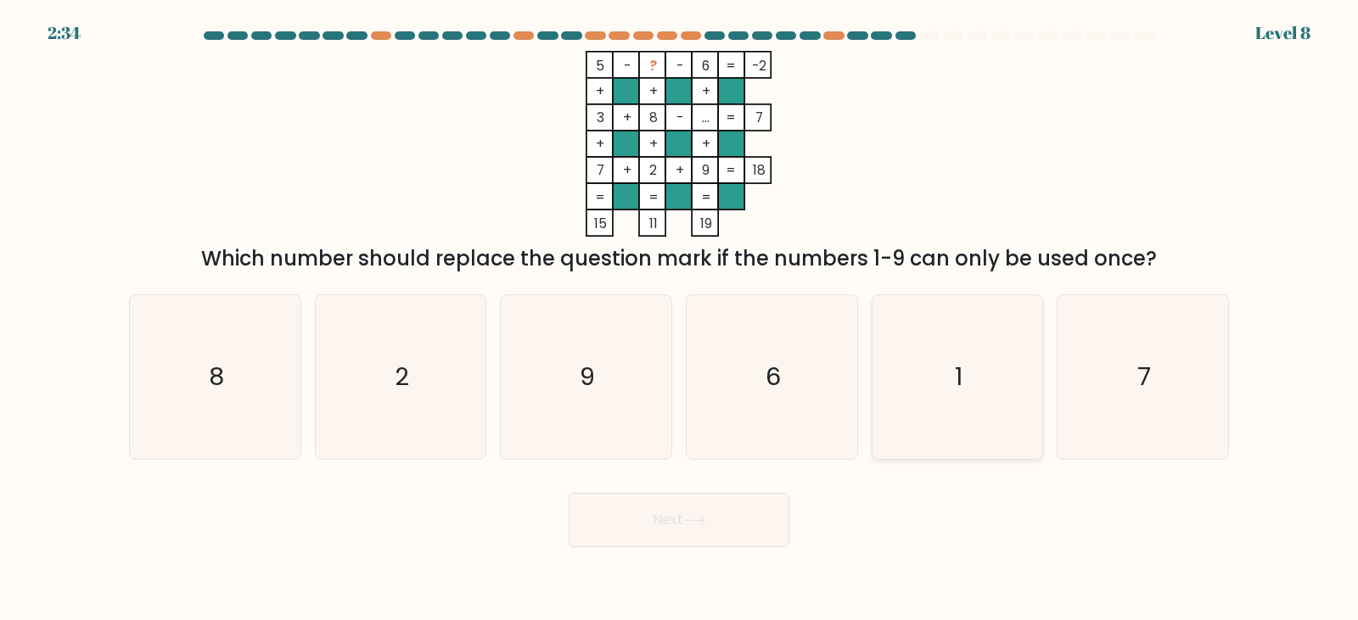
click at [977, 369] on icon "1" at bounding box center [957, 377] width 164 height 164
click at [680, 319] on input "e. 1" at bounding box center [679, 315] width 1 height 8
radio input "true"
click at [683, 520] on button "Next" at bounding box center [679, 520] width 221 height 54
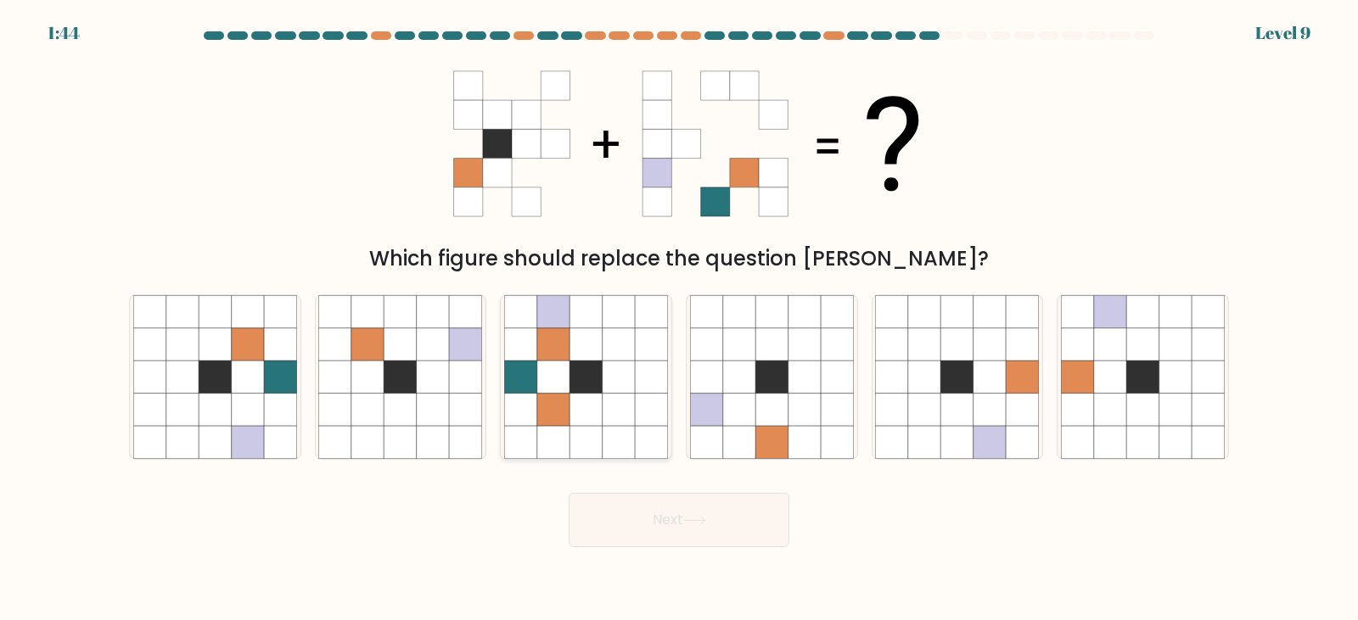
click at [532, 380] on icon at bounding box center [521, 378] width 32 height 32
click at [679, 319] on input "c." at bounding box center [679, 315] width 1 height 8
radio input "true"
click at [686, 521] on button "Next" at bounding box center [679, 520] width 221 height 54
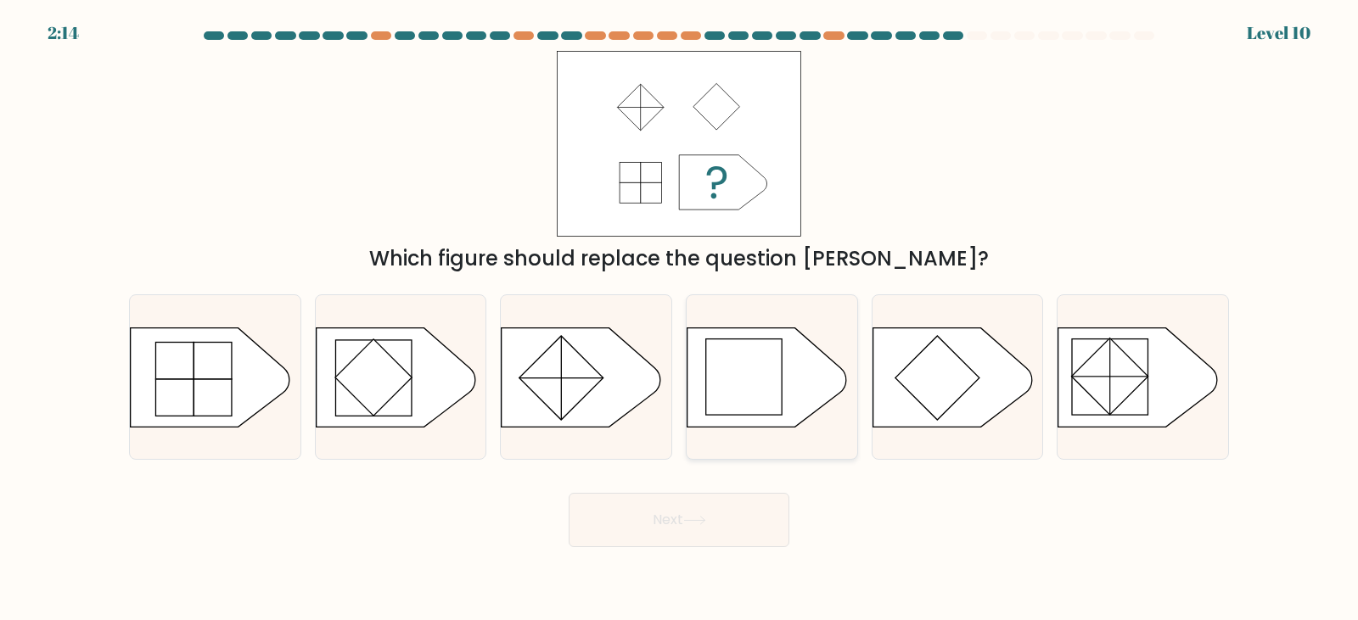
click at [780, 393] on rect at bounding box center [744, 377] width 76 height 76
click at [680, 319] on input "d." at bounding box center [679, 315] width 1 height 8
radio input "true"
click at [747, 504] on button "Next" at bounding box center [679, 520] width 221 height 54
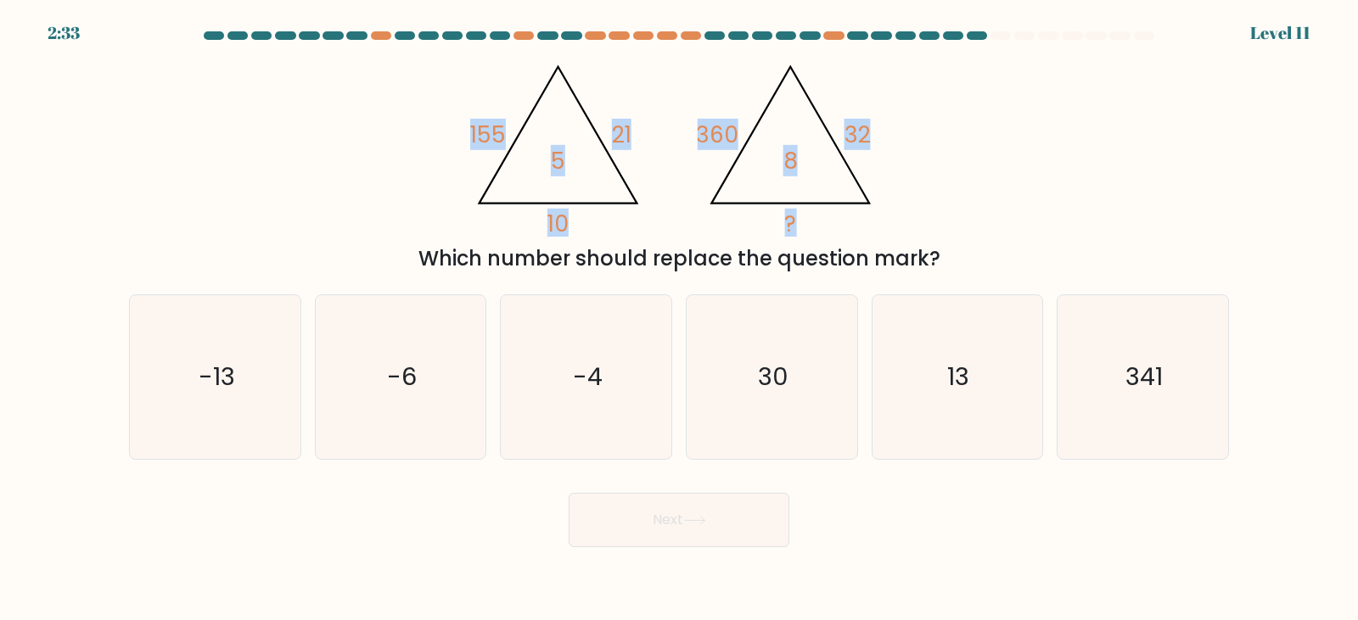
drag, startPoint x: 450, startPoint y: 106, endPoint x: 800, endPoint y: 186, distance: 359.5
click at [800, 186] on div "@import url('https://fonts.googleapis.com/css?family=Abril+Fatface:400,100,100i…" at bounding box center [679, 162] width 1120 height 223
copy g "155 21 10 5 @import url('https://fonts.googleapis.com/css?family=Abril+Fatface:…"
click at [689, 225] on icon "@import url('https://fonts.googleapis.com/css?family=Abril+Fatface:400,100,100i…" at bounding box center [679, 144] width 428 height 186
click at [606, 401] on icon "-4" at bounding box center [586, 377] width 164 height 164
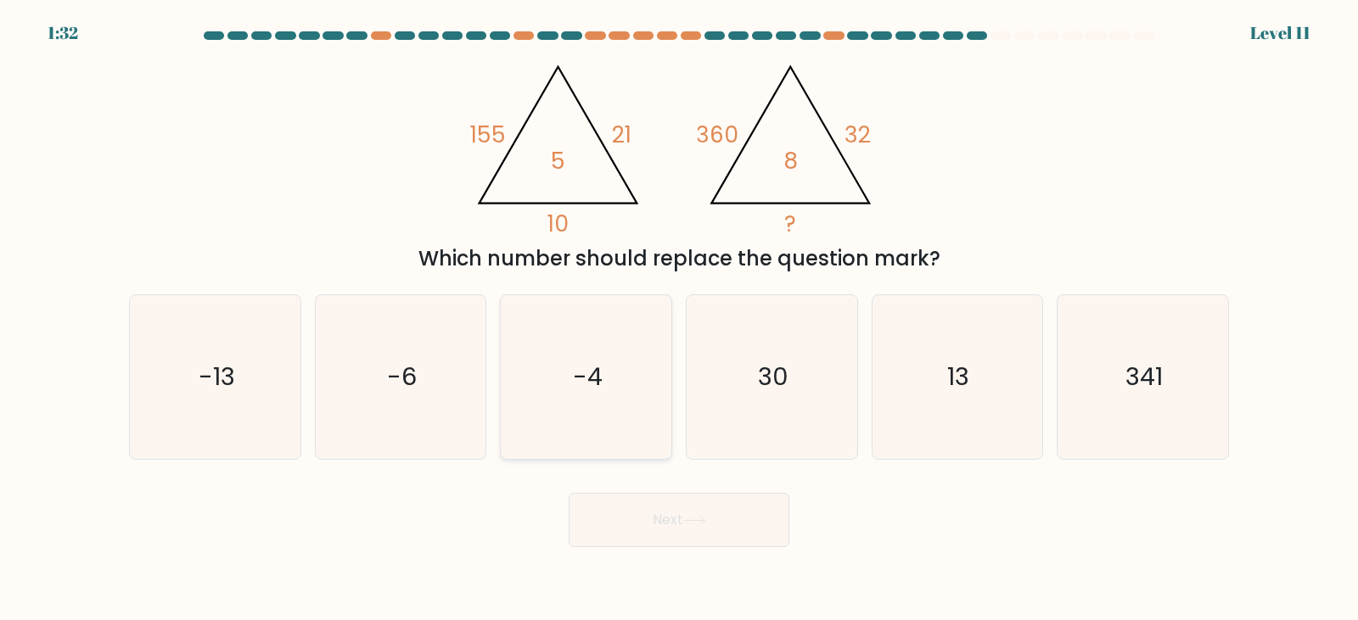
click at [679, 319] on input "c. -4" at bounding box center [679, 315] width 1 height 8
radio input "true"
click at [991, 388] on icon "13" at bounding box center [957, 377] width 164 height 164
click at [680, 319] on input "e. 13" at bounding box center [679, 315] width 1 height 8
radio input "true"
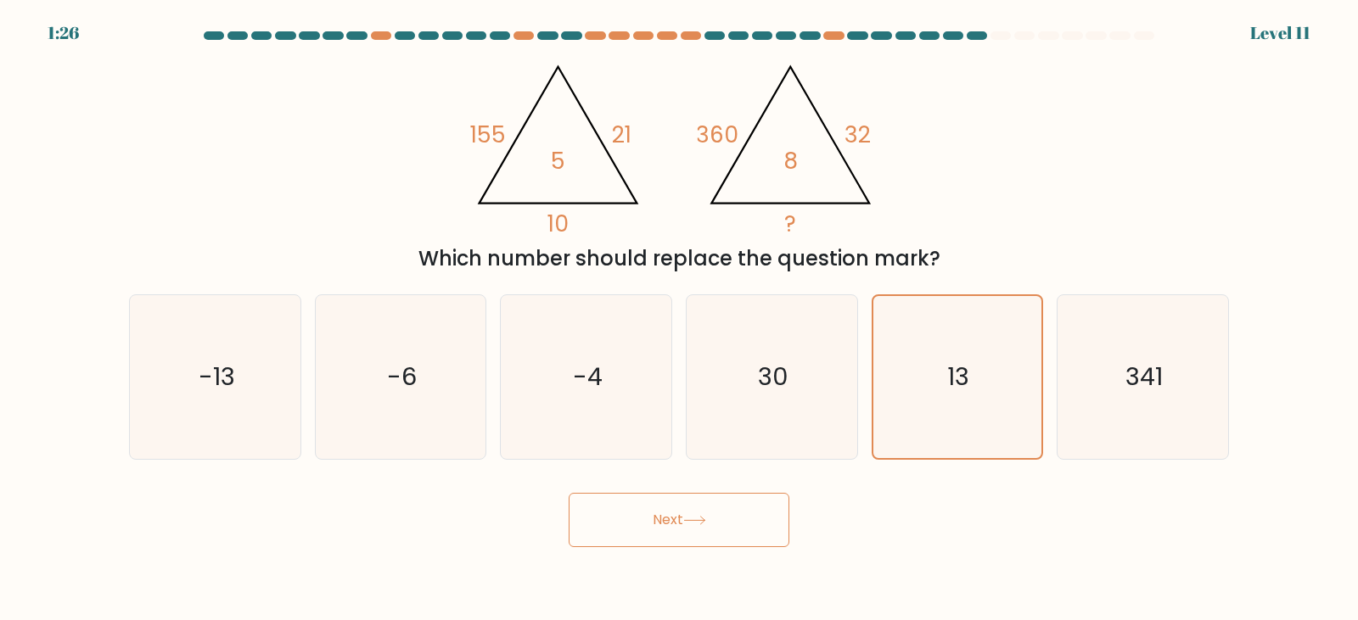
click at [738, 530] on button "Next" at bounding box center [679, 520] width 221 height 54
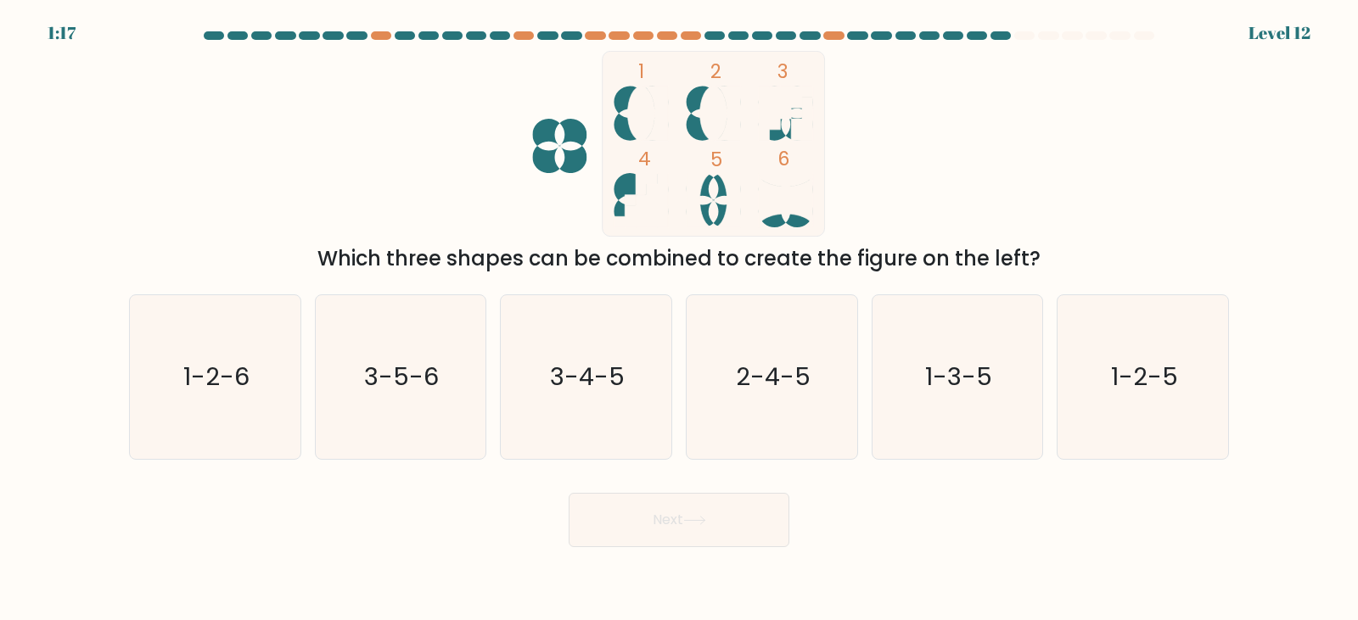
drag, startPoint x: 816, startPoint y: 217, endPoint x: 638, endPoint y: 177, distance: 181.8
click at [646, 177] on icon "1 2 3 4 5 6" at bounding box center [679, 144] width 457 height 186
drag, startPoint x: 489, startPoint y: 139, endPoint x: 798, endPoint y: 209, distance: 316.7
click at [798, 209] on icon "1 2 3 4 5 6" at bounding box center [679, 144] width 457 height 186
click at [880, 202] on icon "1 2 3 4 5 6" at bounding box center [679, 144] width 457 height 186
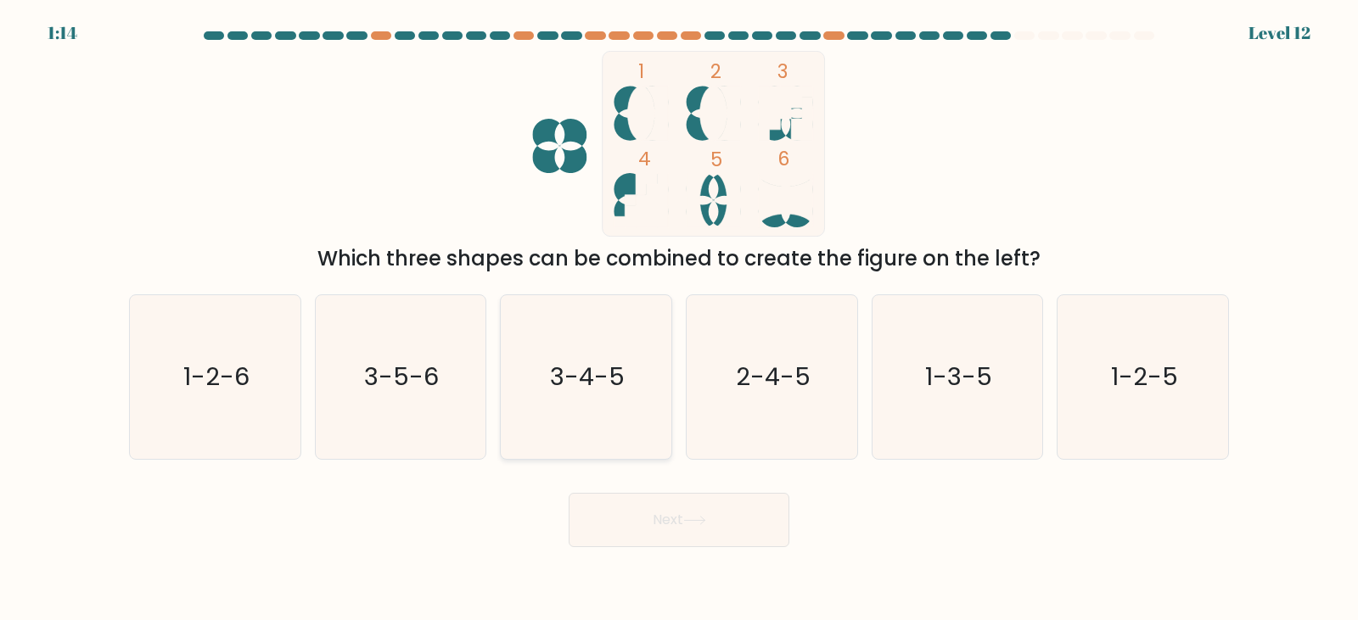
click at [603, 388] on text "3-4-5" at bounding box center [588, 378] width 75 height 34
click at [679, 319] on input "c. 3-4-5" at bounding box center [679, 315] width 1 height 8
radio input "true"
click at [672, 504] on button "Next" at bounding box center [679, 520] width 221 height 54
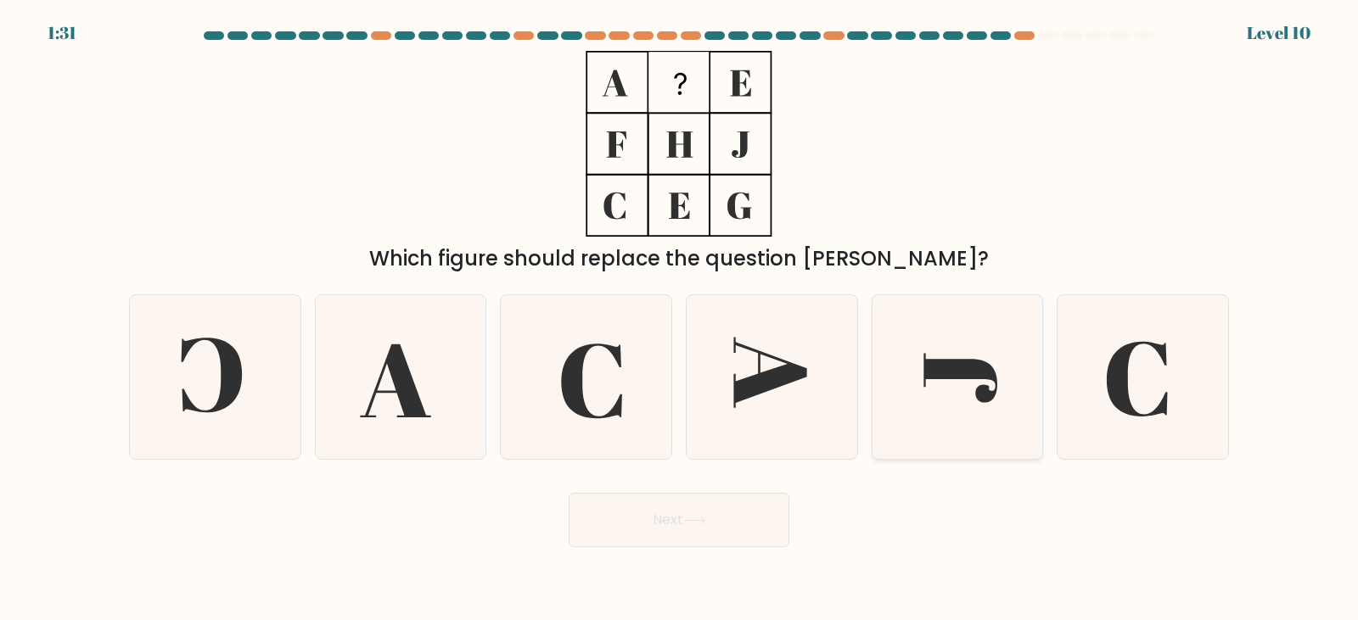
click at [1001, 414] on icon at bounding box center [957, 377] width 164 height 164
click at [680, 319] on input "e." at bounding box center [679, 315] width 1 height 8
radio input "true"
click at [706, 527] on button "Next" at bounding box center [679, 520] width 221 height 54
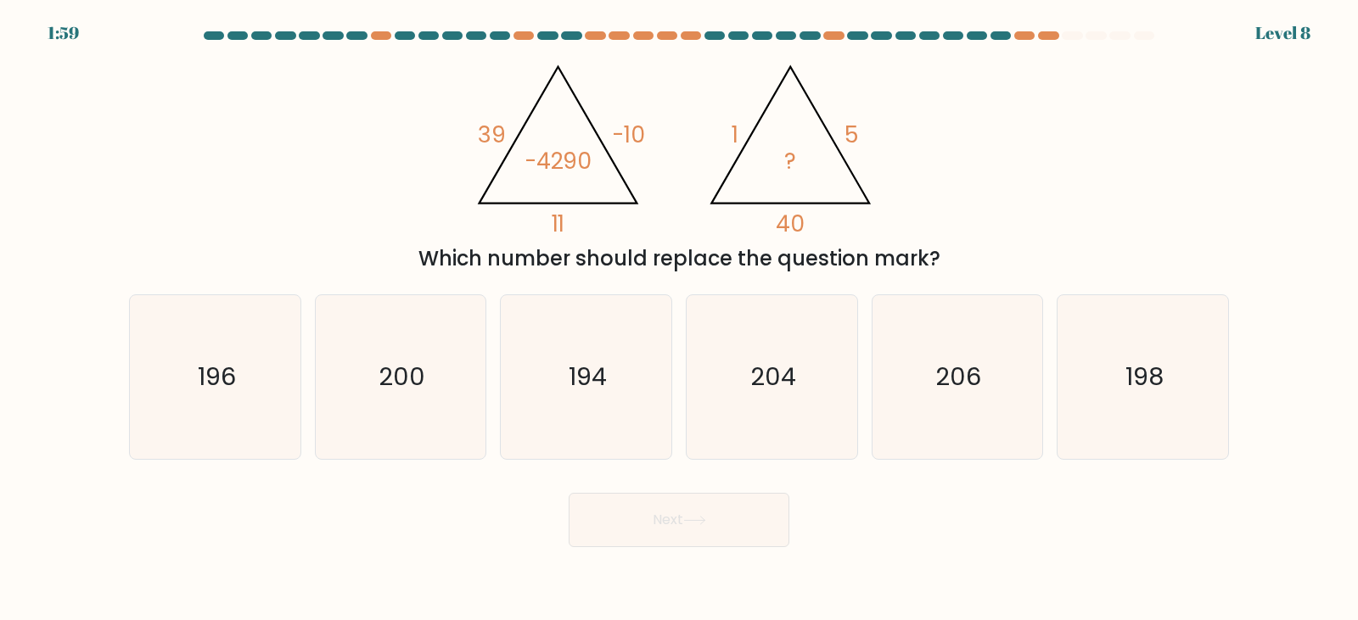
click at [112, 402] on form at bounding box center [679, 289] width 1358 height 516
drag, startPoint x: 964, startPoint y: 516, endPoint x: 873, endPoint y: 503, distance: 92.5
click at [873, 503] on div "Next" at bounding box center [679, 513] width 1120 height 67
click at [1065, 428] on icon "198" at bounding box center [1143, 377] width 164 height 164
click at [680, 319] on input "f. 198" at bounding box center [679, 315] width 1 height 8
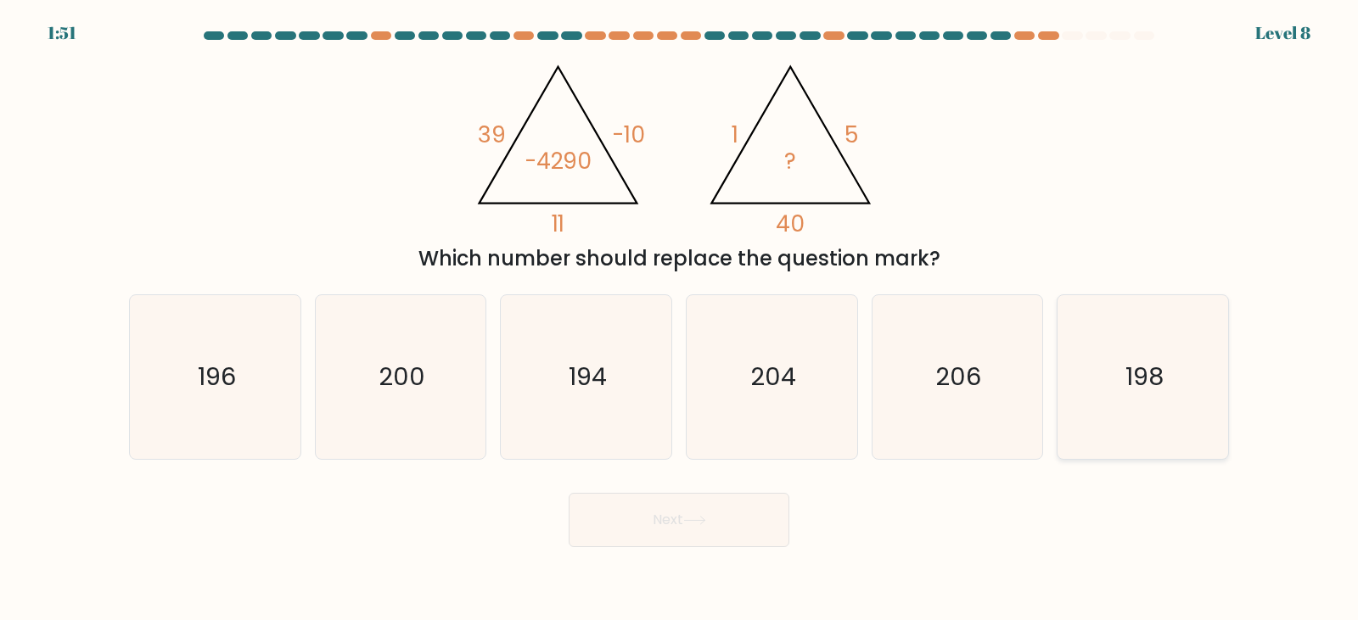
radio input "true"
click at [710, 542] on button "Next" at bounding box center [679, 520] width 221 height 54
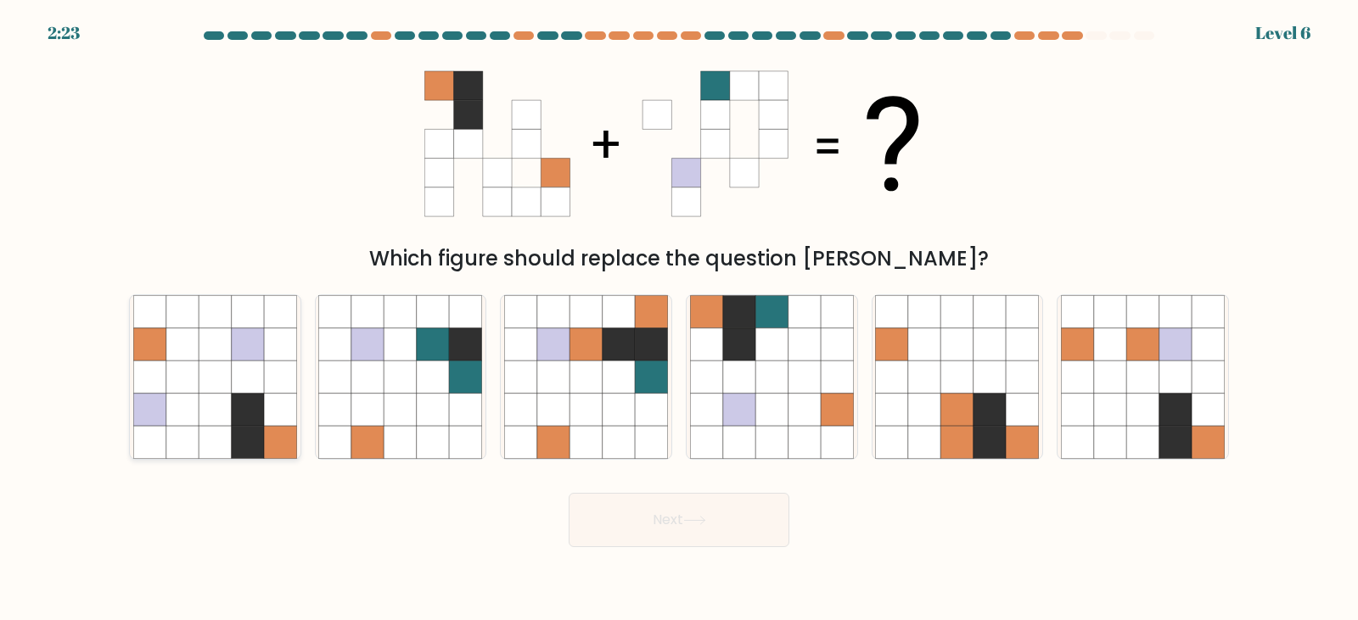
click at [148, 389] on icon at bounding box center [149, 378] width 32 height 32
click at [679, 319] on input "a." at bounding box center [679, 315] width 1 height 8
radio input "true"
click at [732, 545] on button "Next" at bounding box center [679, 520] width 221 height 54
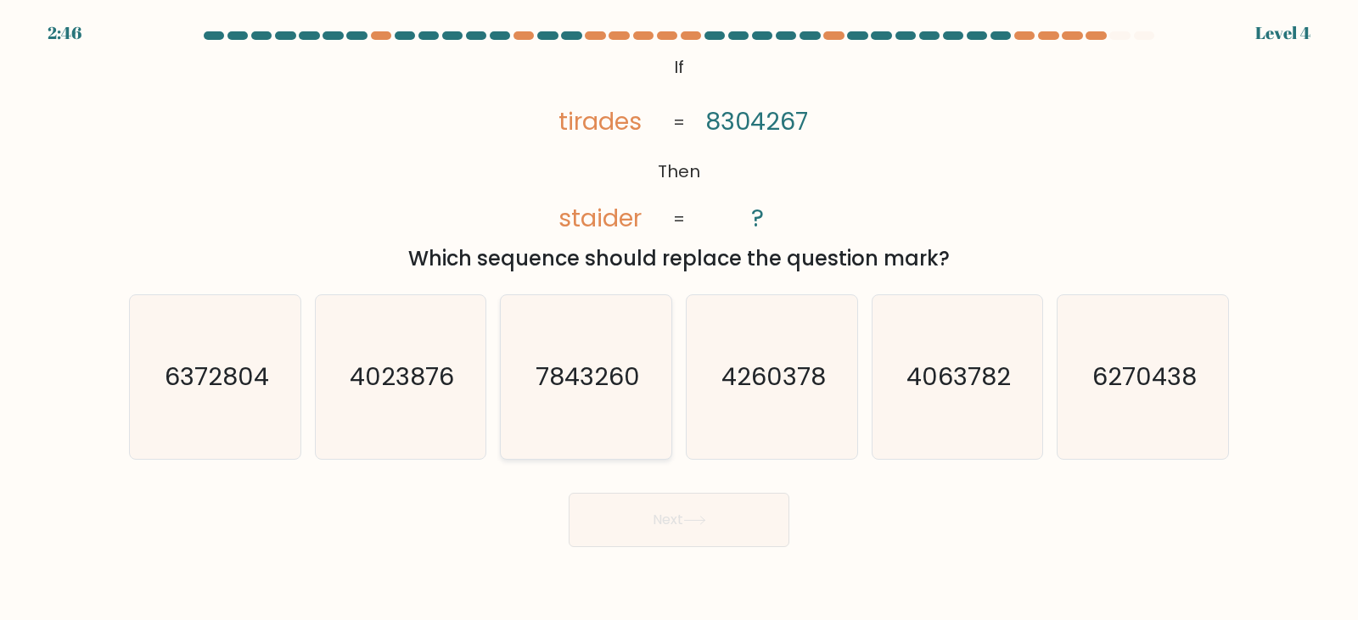
click at [567, 400] on icon "7843260" at bounding box center [586, 377] width 164 height 164
click at [679, 319] on input "c. 7843260" at bounding box center [679, 315] width 1 height 8
radio input "true"
click at [680, 525] on button "Next" at bounding box center [679, 520] width 221 height 54
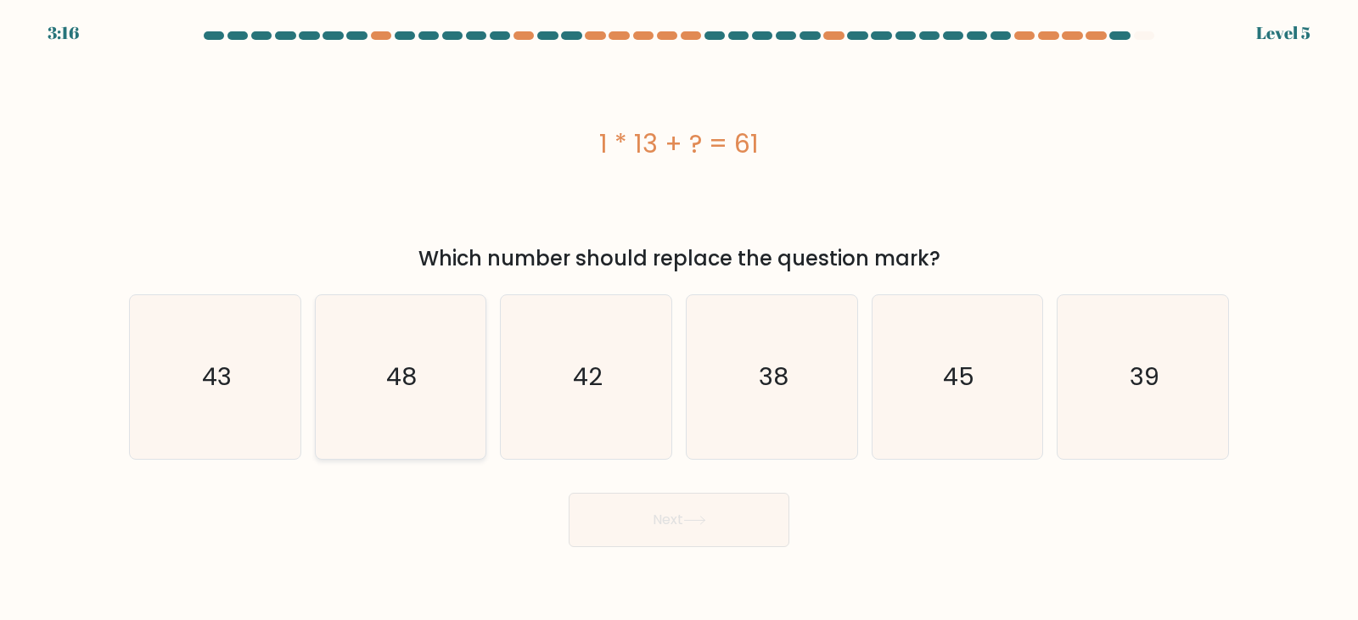
click at [463, 357] on icon "48" at bounding box center [400, 377] width 164 height 164
click at [679, 319] on input "b. 48" at bounding box center [679, 315] width 1 height 8
radio input "true"
click at [672, 519] on button "Next" at bounding box center [679, 520] width 221 height 54
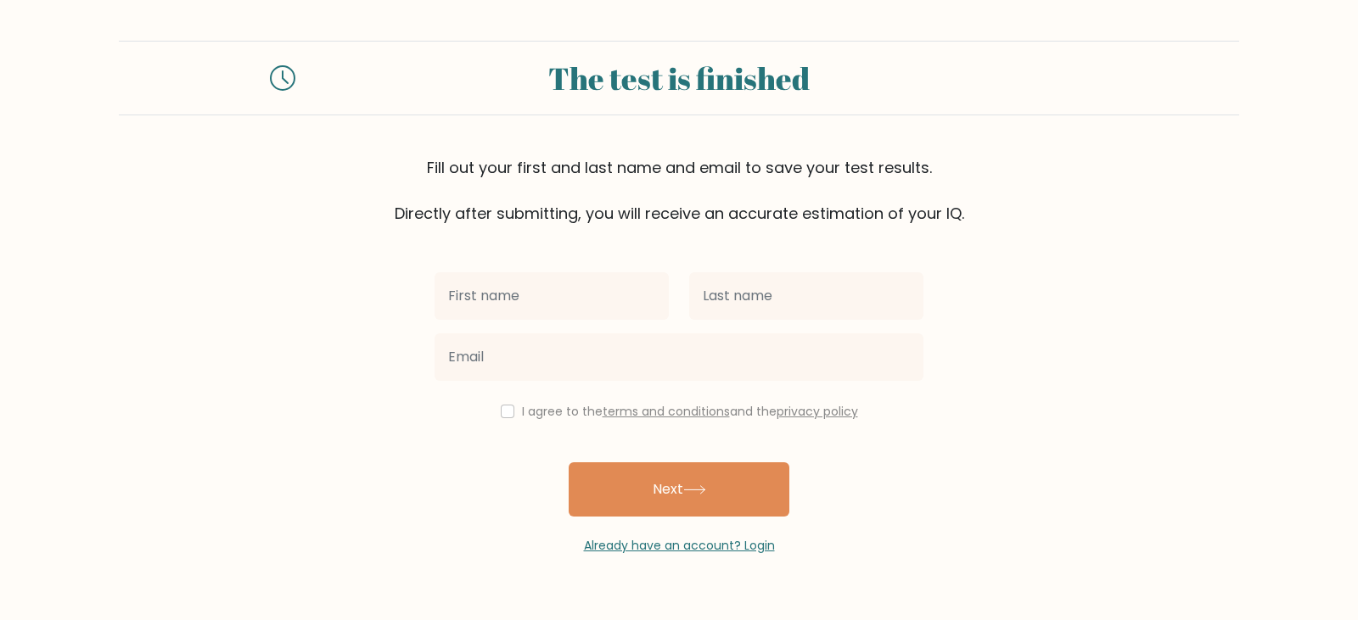
click at [616, 301] on input "text" at bounding box center [552, 296] width 234 height 48
type input "Farook"
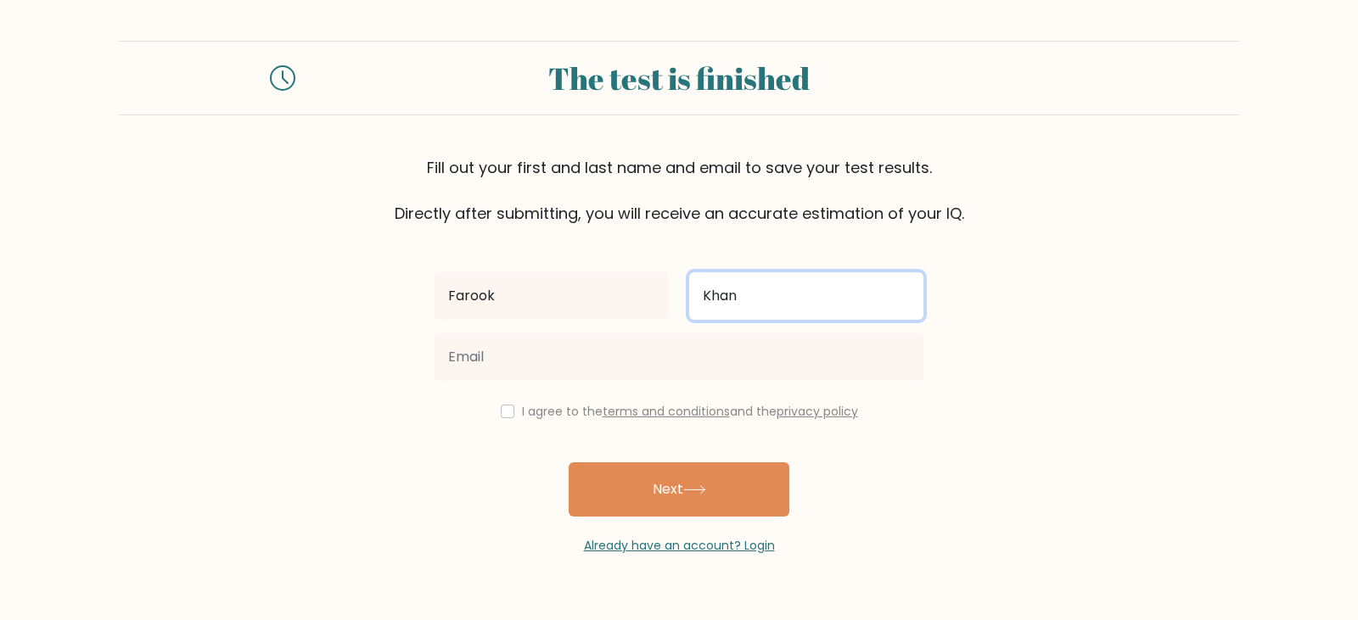
type input "Khan"
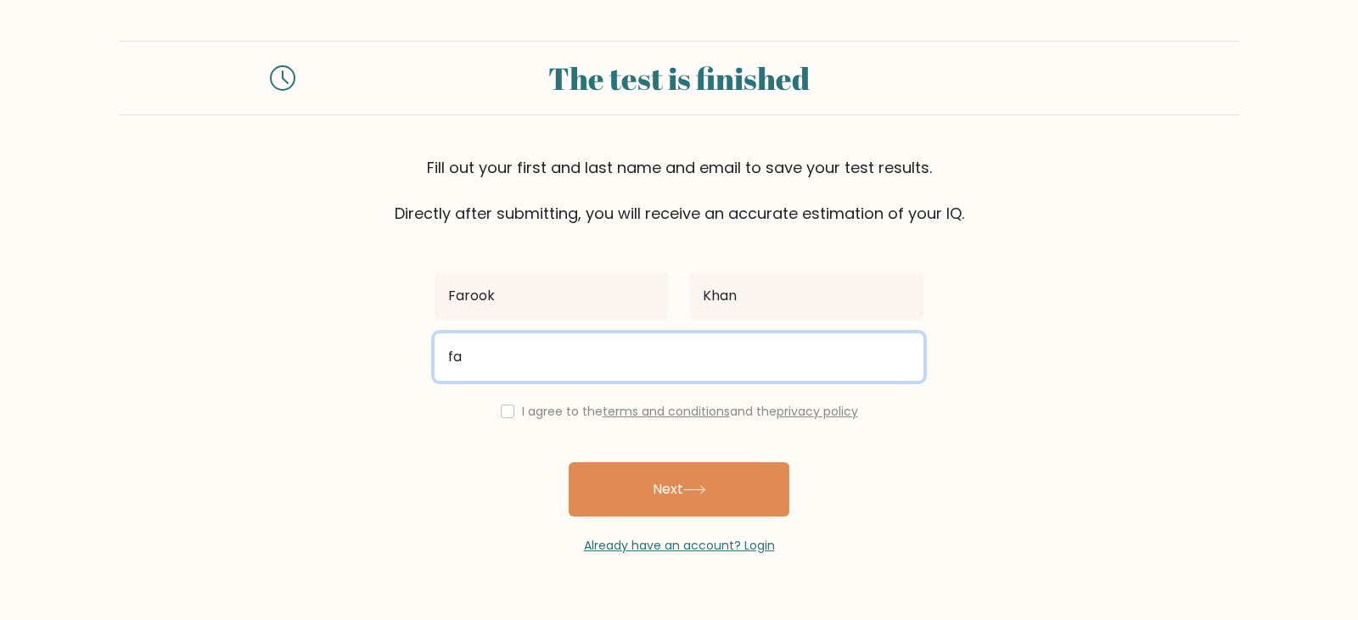
type input "f"
type input "K"
type input "khanfarook144@gmail.com"
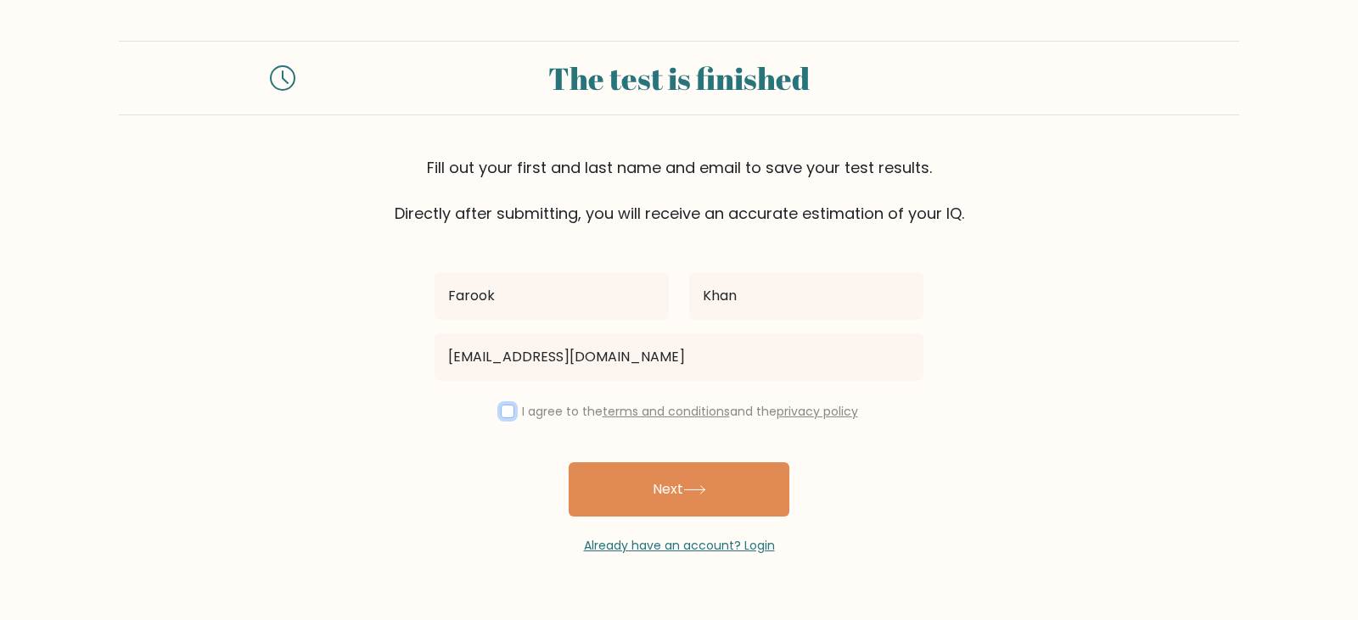
click at [514, 412] on input "checkbox" at bounding box center [508, 412] width 14 height 14
checkbox input "true"
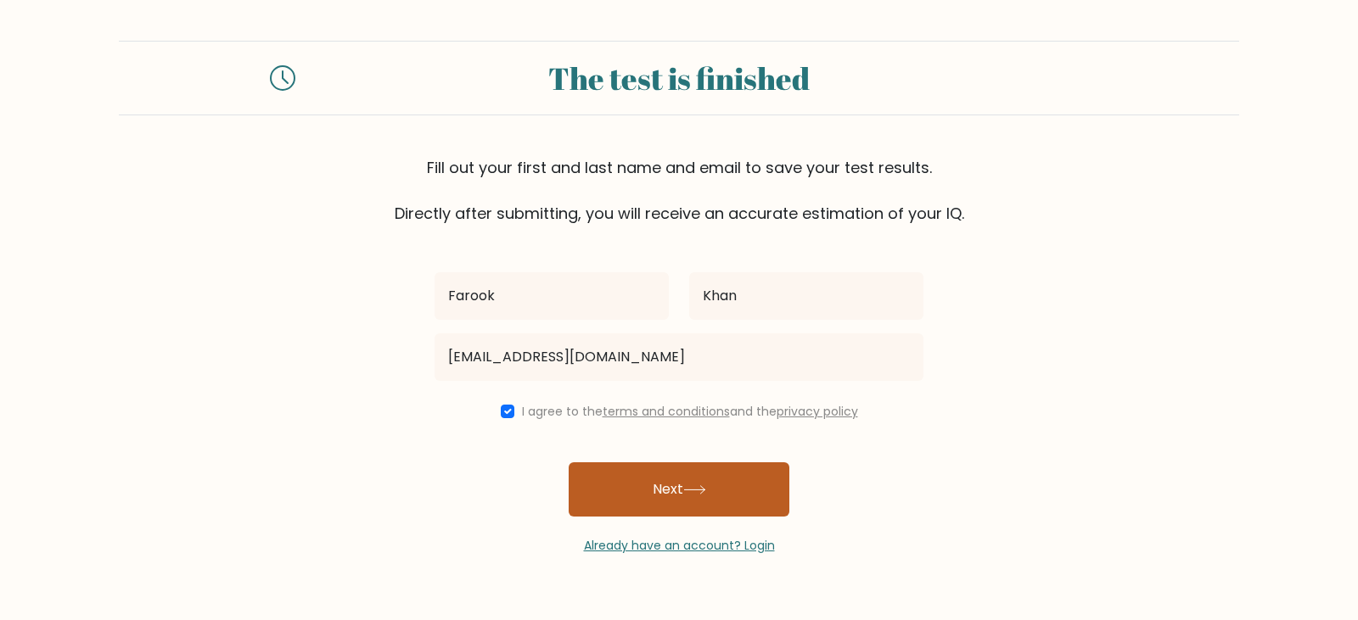
click at [674, 499] on button "Next" at bounding box center [679, 490] width 221 height 54
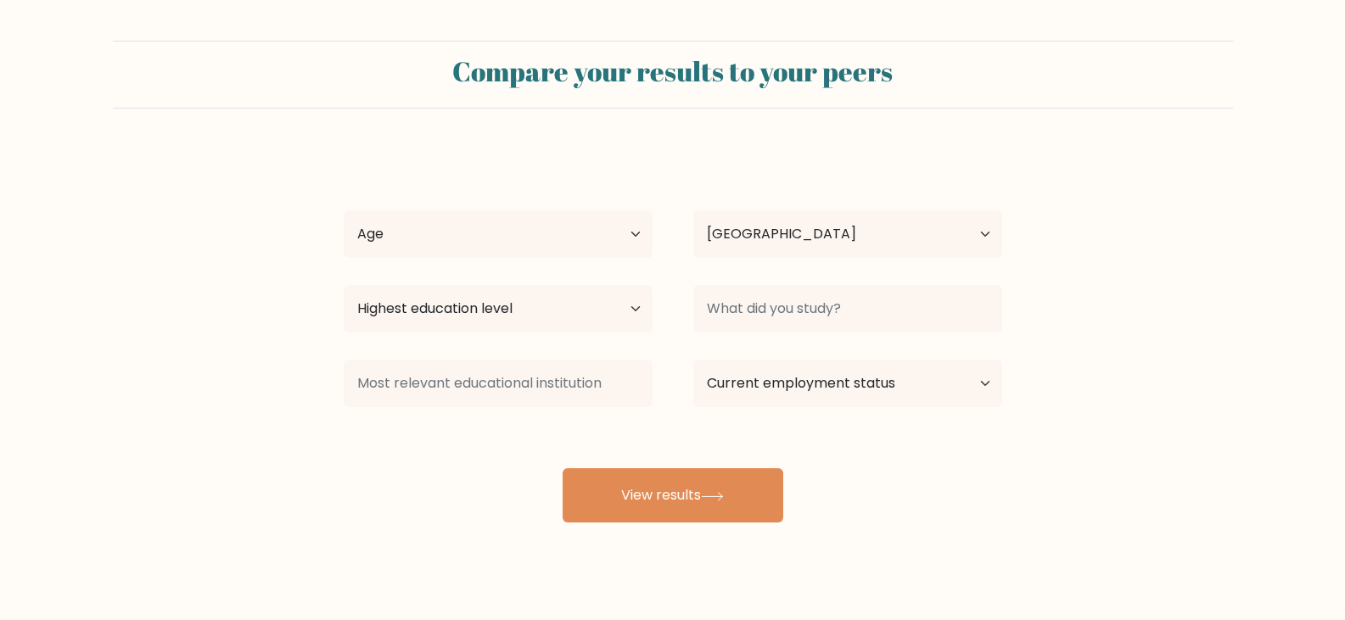
select select "IN"
click at [528, 250] on select "Age Under [DEMOGRAPHIC_DATA] [DEMOGRAPHIC_DATA] [DEMOGRAPHIC_DATA] [DEMOGRAPHIC…" at bounding box center [498, 234] width 309 height 48
select select "25_34"
click at [344, 210] on select "Age Under [DEMOGRAPHIC_DATA] [DEMOGRAPHIC_DATA] [DEMOGRAPHIC_DATA] [DEMOGRAPHIC…" at bounding box center [498, 234] width 309 height 48
click at [778, 222] on select "Country [GEOGRAPHIC_DATA] [GEOGRAPHIC_DATA] [GEOGRAPHIC_DATA] [US_STATE] [GEOGR…" at bounding box center [847, 234] width 309 height 48
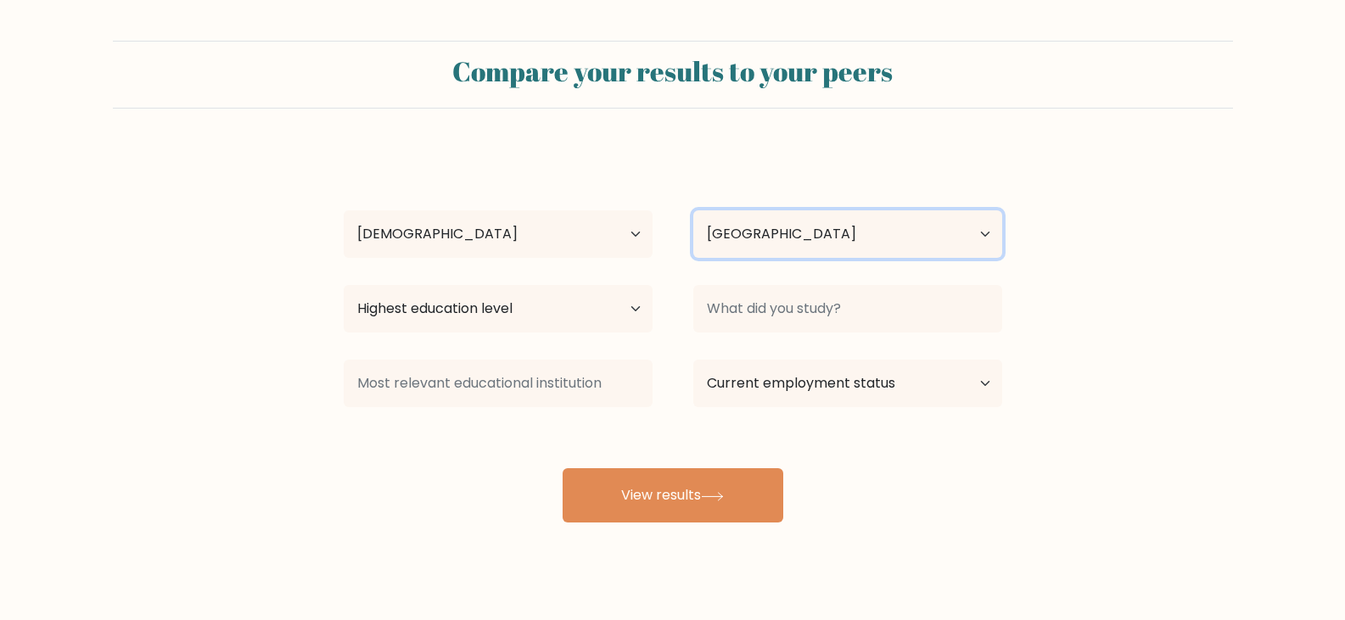
click at [778, 222] on select "Country [GEOGRAPHIC_DATA] [GEOGRAPHIC_DATA] [GEOGRAPHIC_DATA] [US_STATE] [GEOGR…" at bounding box center [847, 234] width 309 height 48
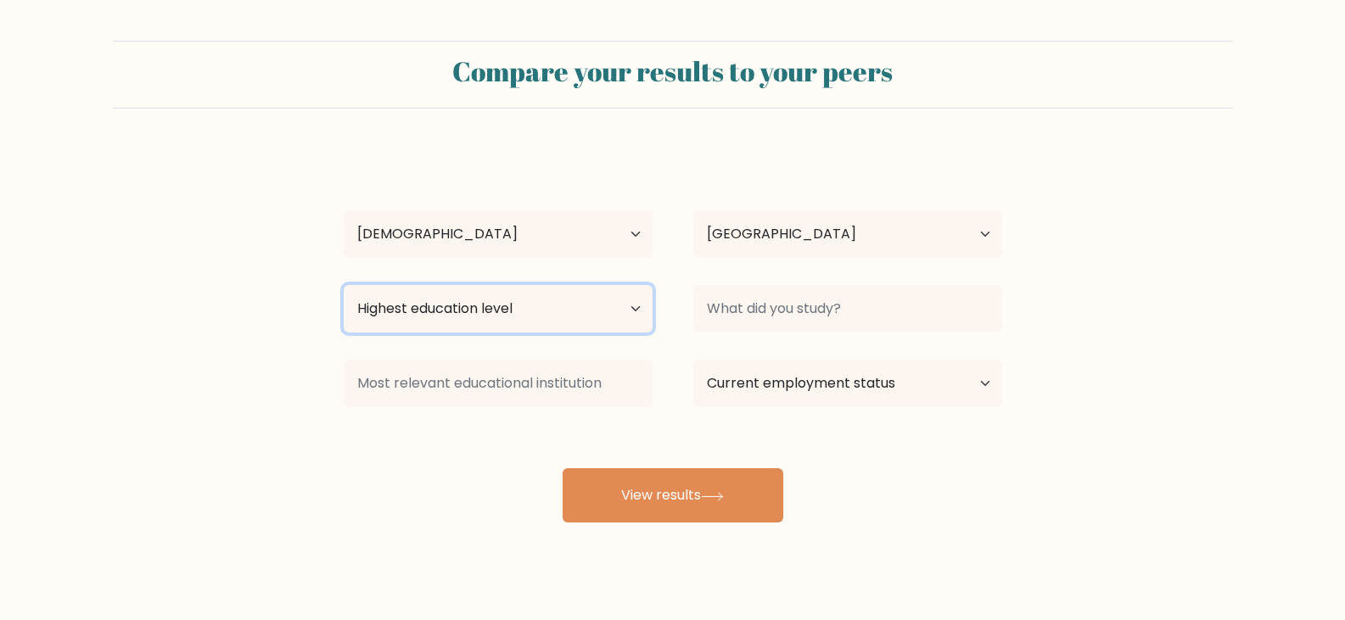
click at [602, 294] on select "Highest education level No schooling Primary Lower Secondary Upper Secondary Oc…" at bounding box center [498, 309] width 309 height 48
select select "bachelors_degree"
click at [344, 285] on select "Highest education level No schooling Primary Lower Secondary Upper Secondary Oc…" at bounding box center [498, 309] width 309 height 48
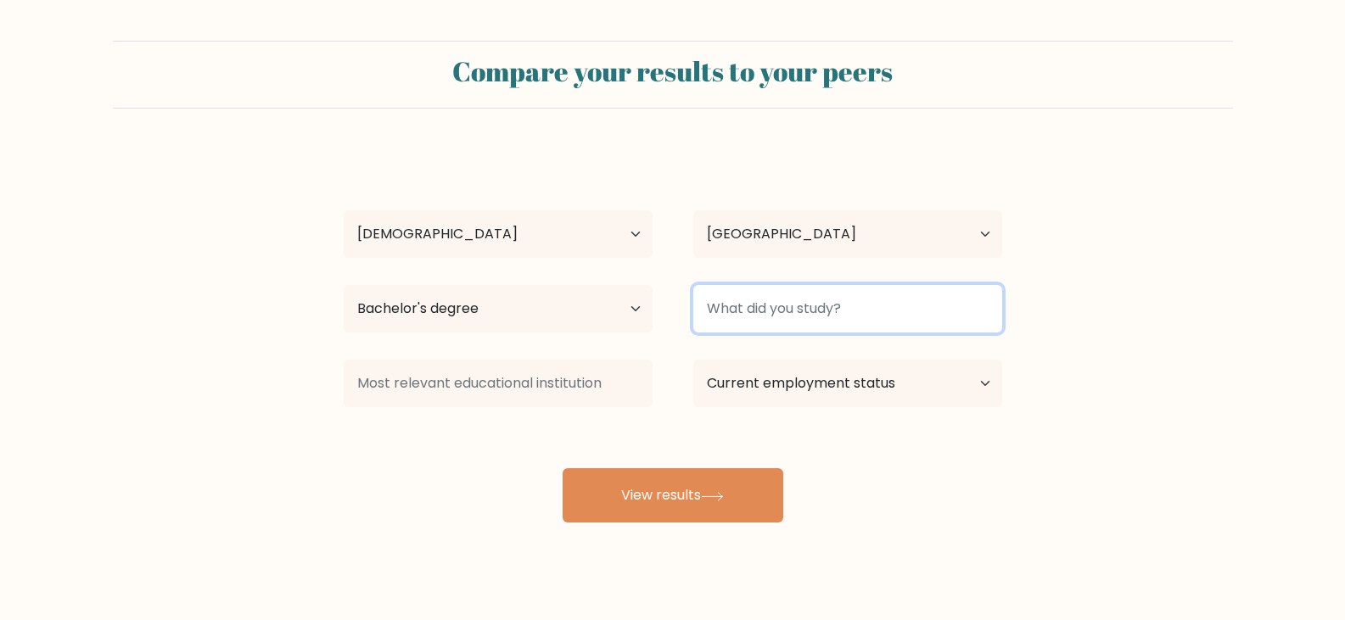
click at [740, 309] on input at bounding box center [847, 309] width 309 height 48
type input "BBA"
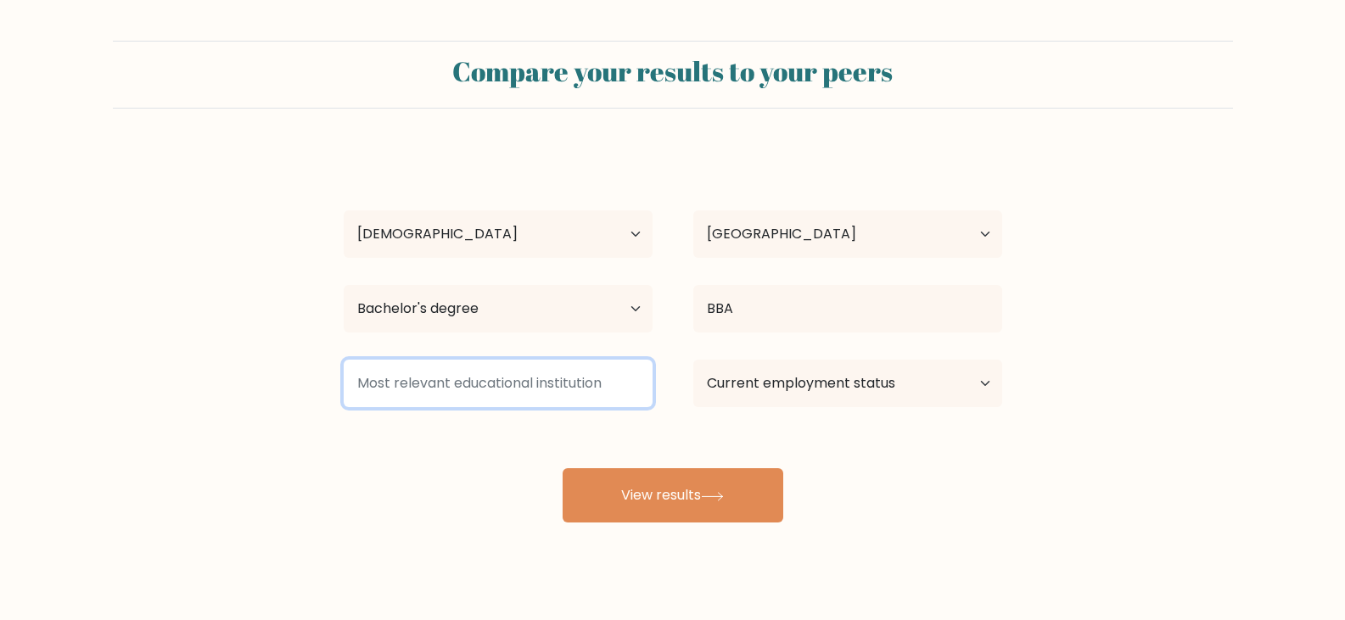
click at [482, 401] on input at bounding box center [498, 384] width 309 height 48
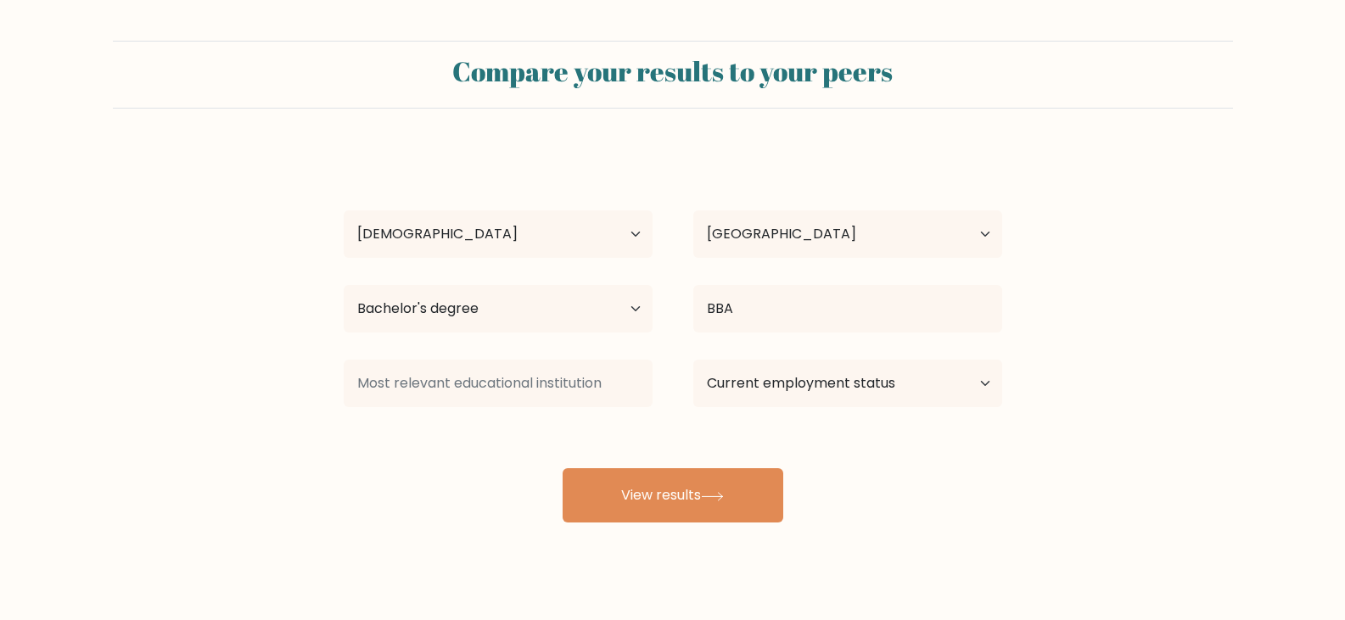
click at [804, 429] on div "Farook Khan Age Under 18 years old 18-24 years old 25-34 years old 35-44 years …" at bounding box center [673, 335] width 679 height 373
click at [868, 384] on select "Current employment status Employed Student Retired Other / prefer not to answer" at bounding box center [847, 384] width 309 height 48
select select "employed"
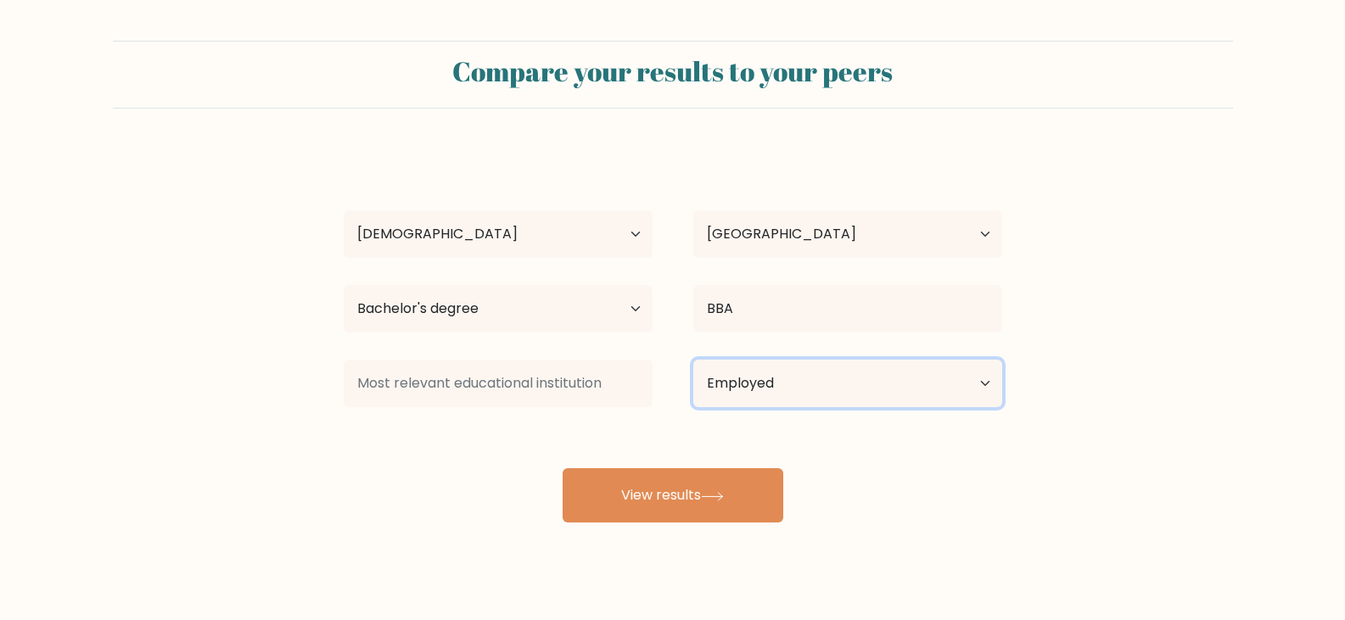
click at [693, 360] on select "Current employment status Employed Student Retired Other / prefer not to answer" at bounding box center [847, 384] width 309 height 48
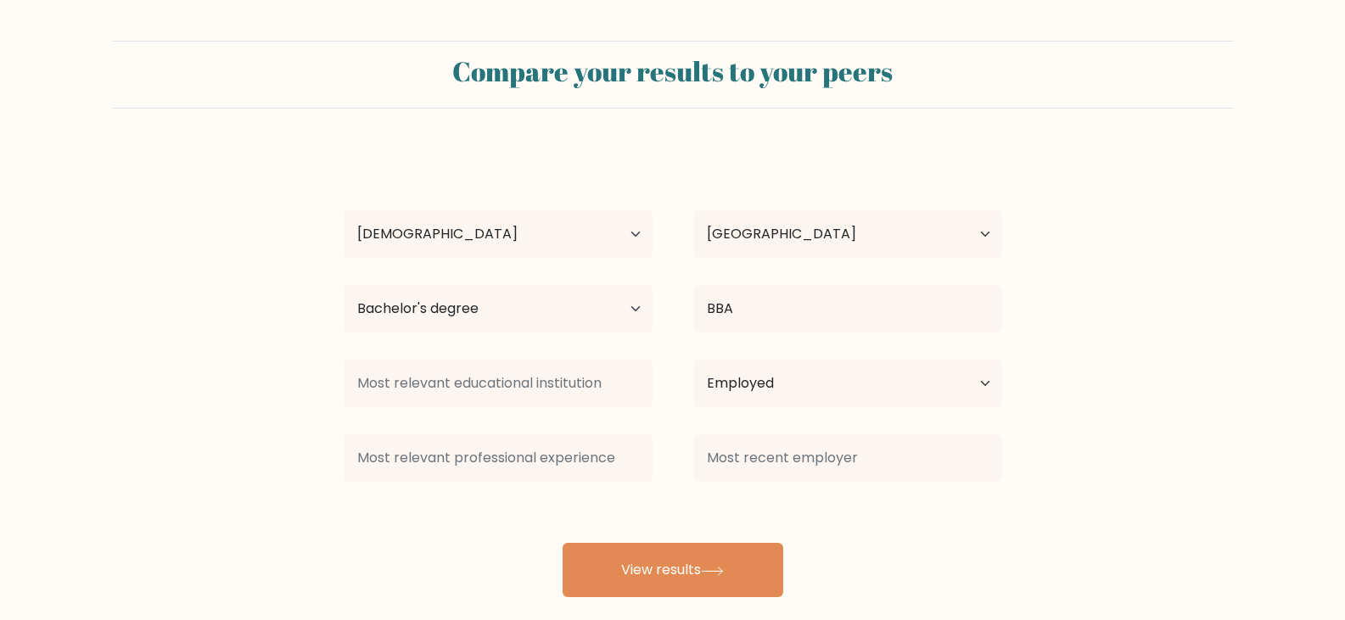
click at [728, 497] on div "Farook Khan Age Under 18 years old 18-24 years old 25-34 years old 35-44 years …" at bounding box center [673, 373] width 679 height 448
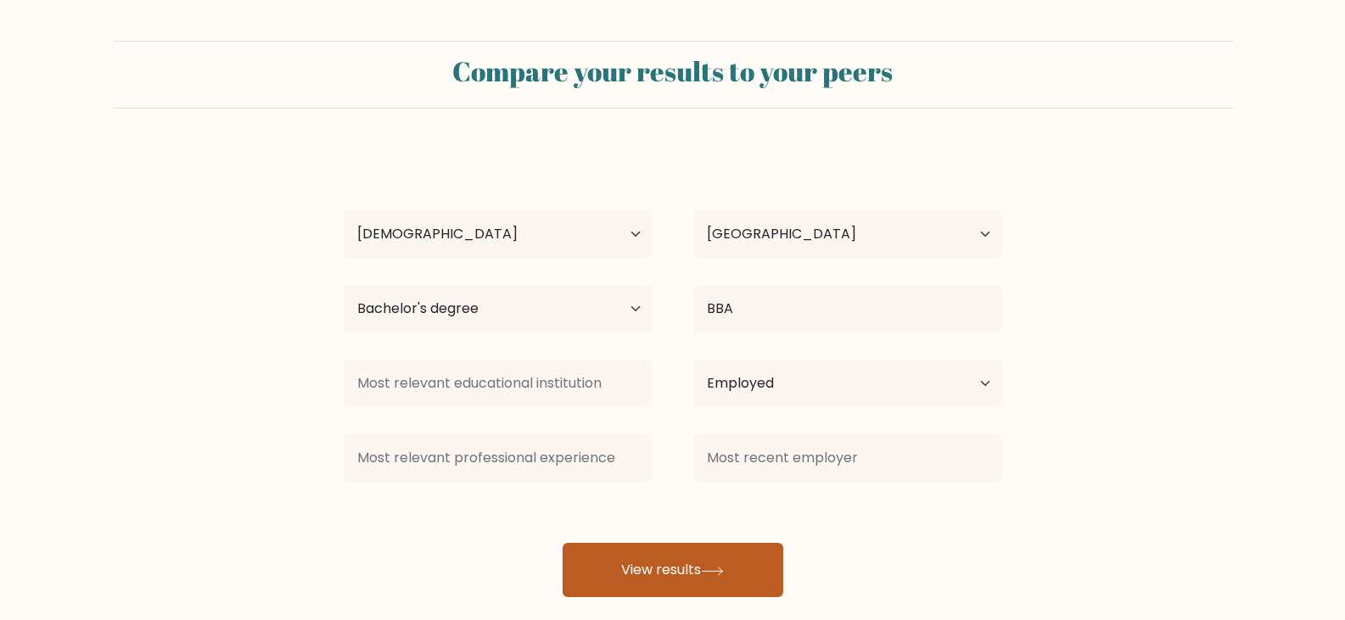
click at [708, 562] on button "View results" at bounding box center [673, 570] width 221 height 54
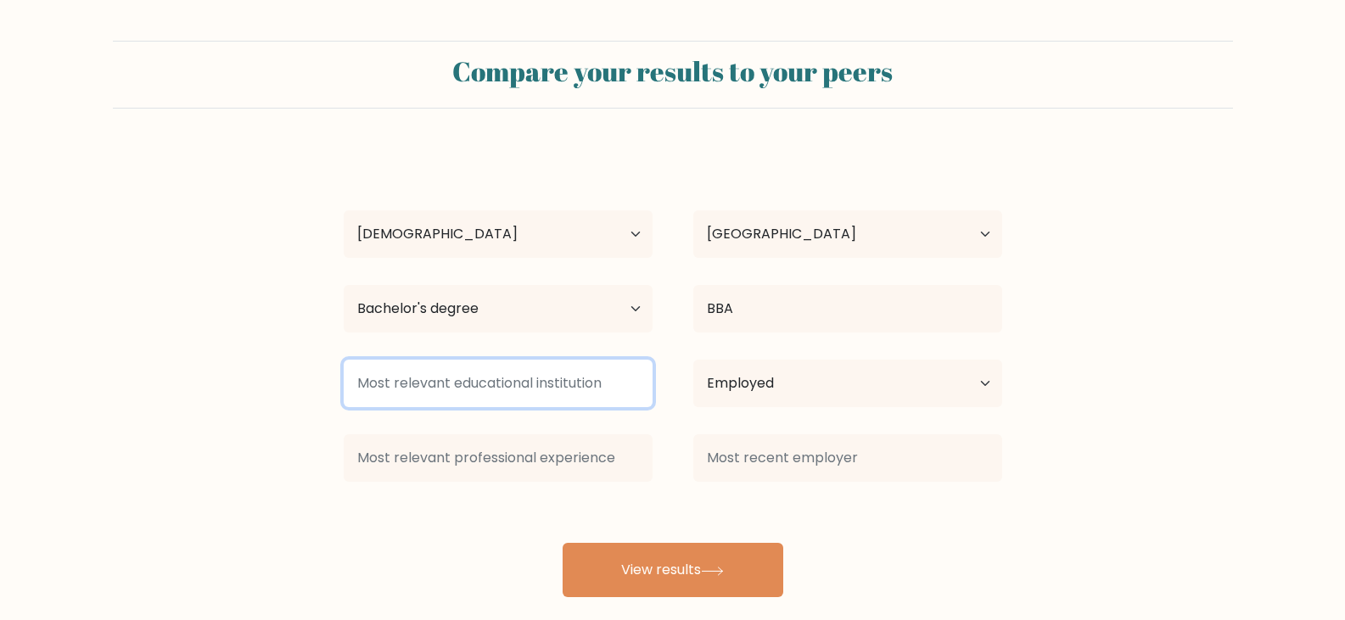
click at [522, 384] on input at bounding box center [498, 384] width 309 height 48
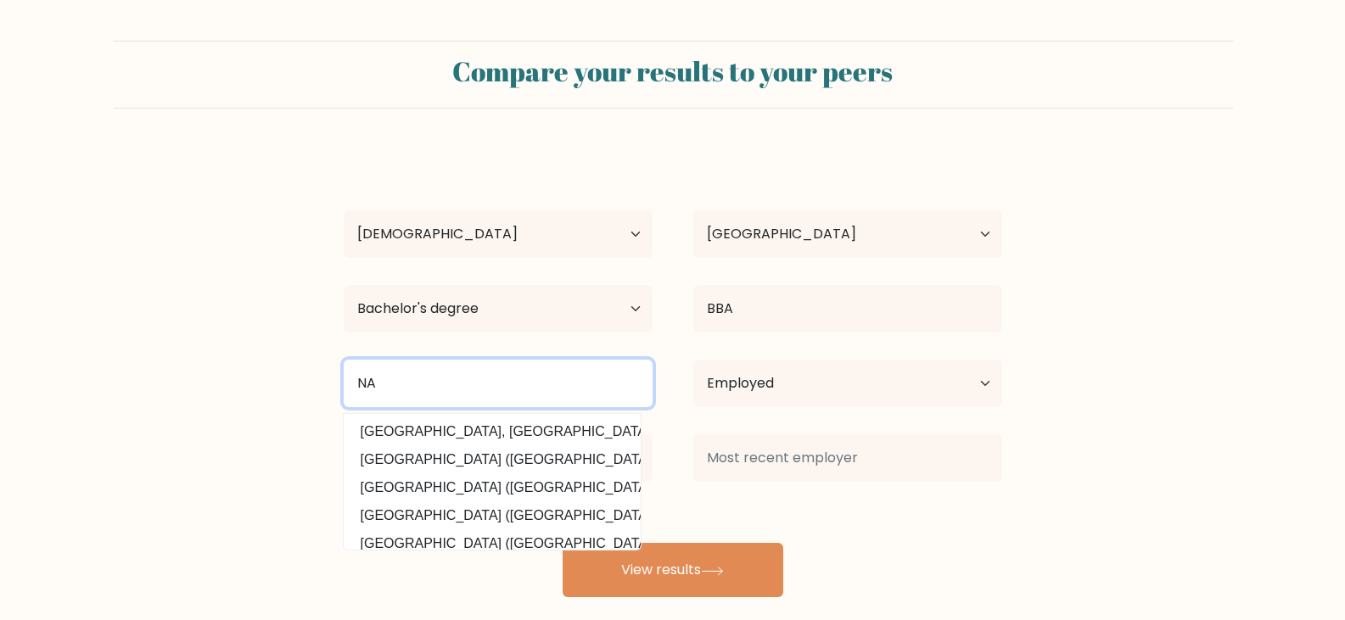
type input "N"
type input "a"
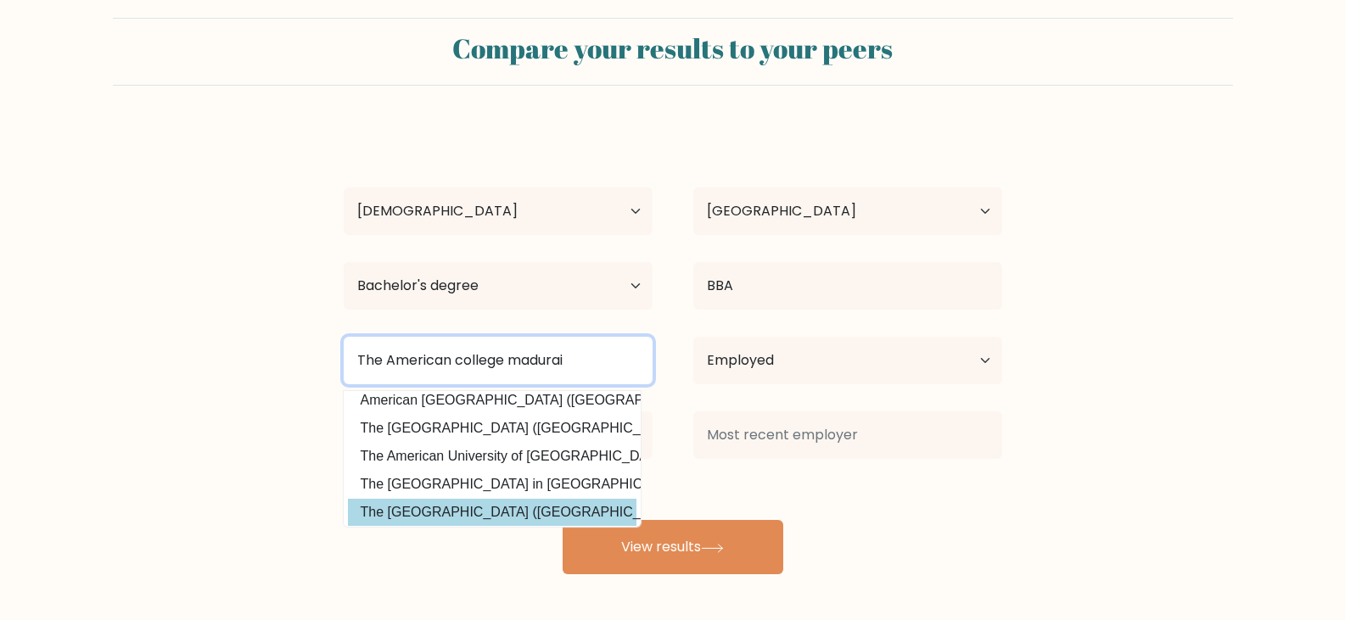
scroll to position [81, 0]
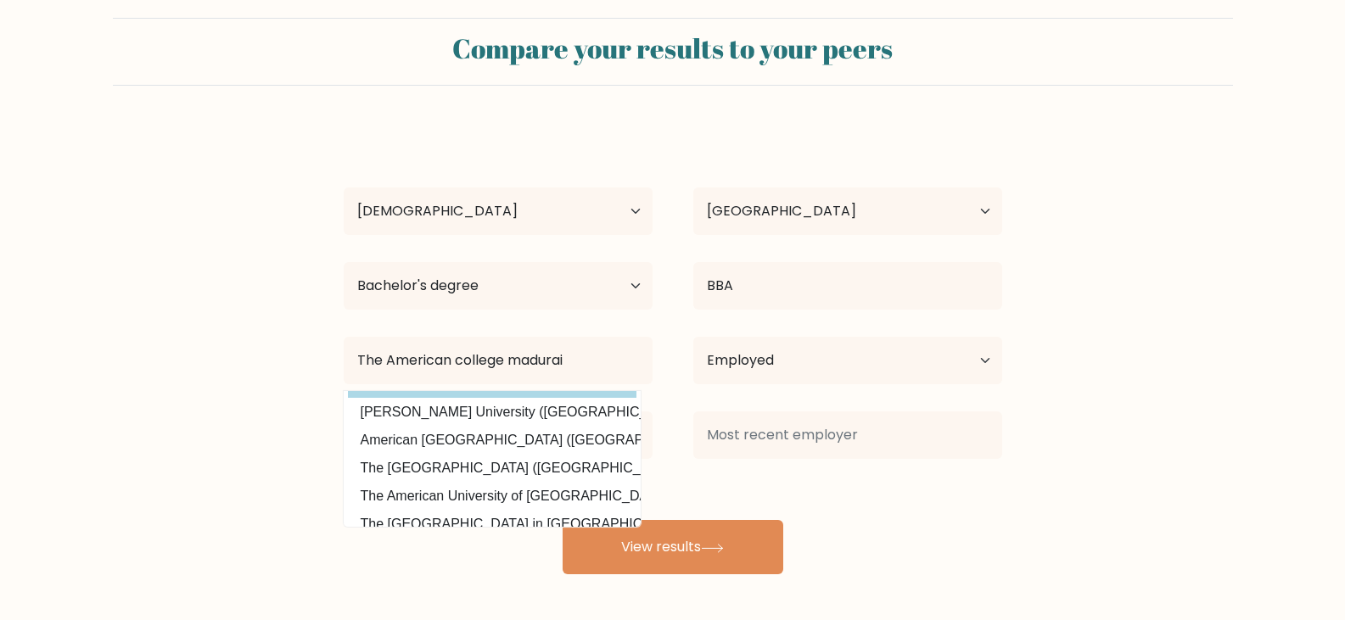
click at [562, 395] on div "Farook Khan Age Under 18 years old 18-24 years old 25-34 years old 35-44 years …" at bounding box center [673, 350] width 679 height 448
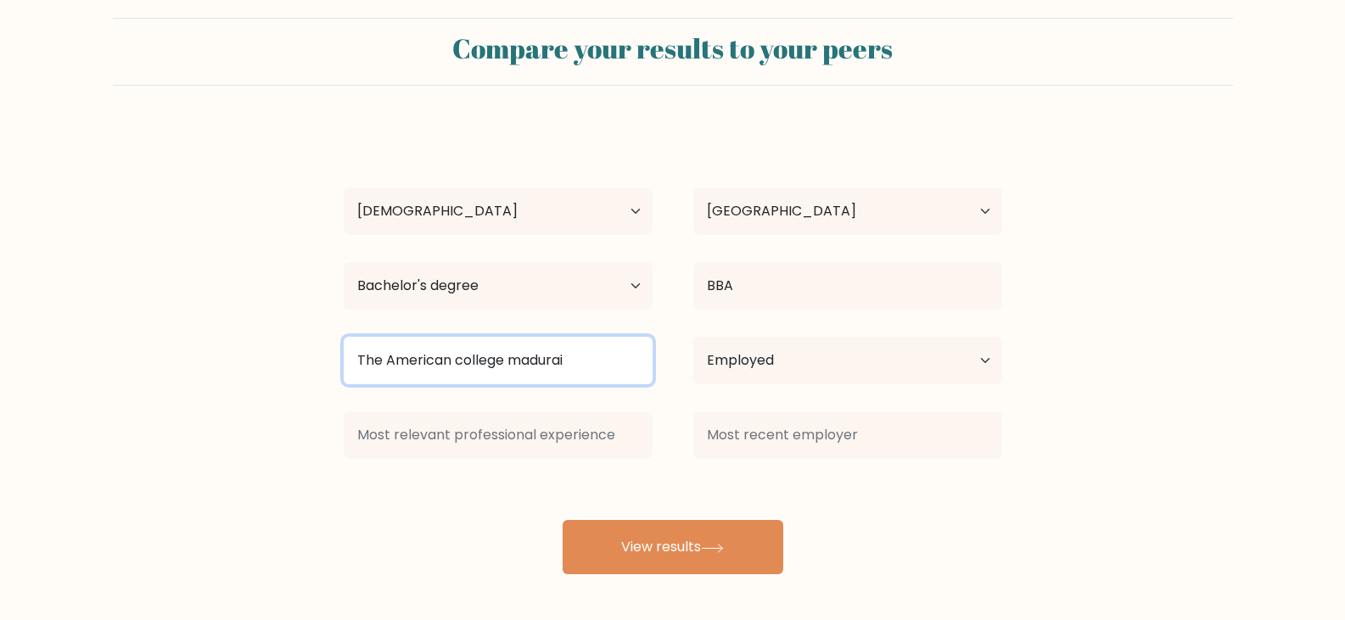
click at [551, 373] on input "The American college madurai" at bounding box center [498, 361] width 309 height 48
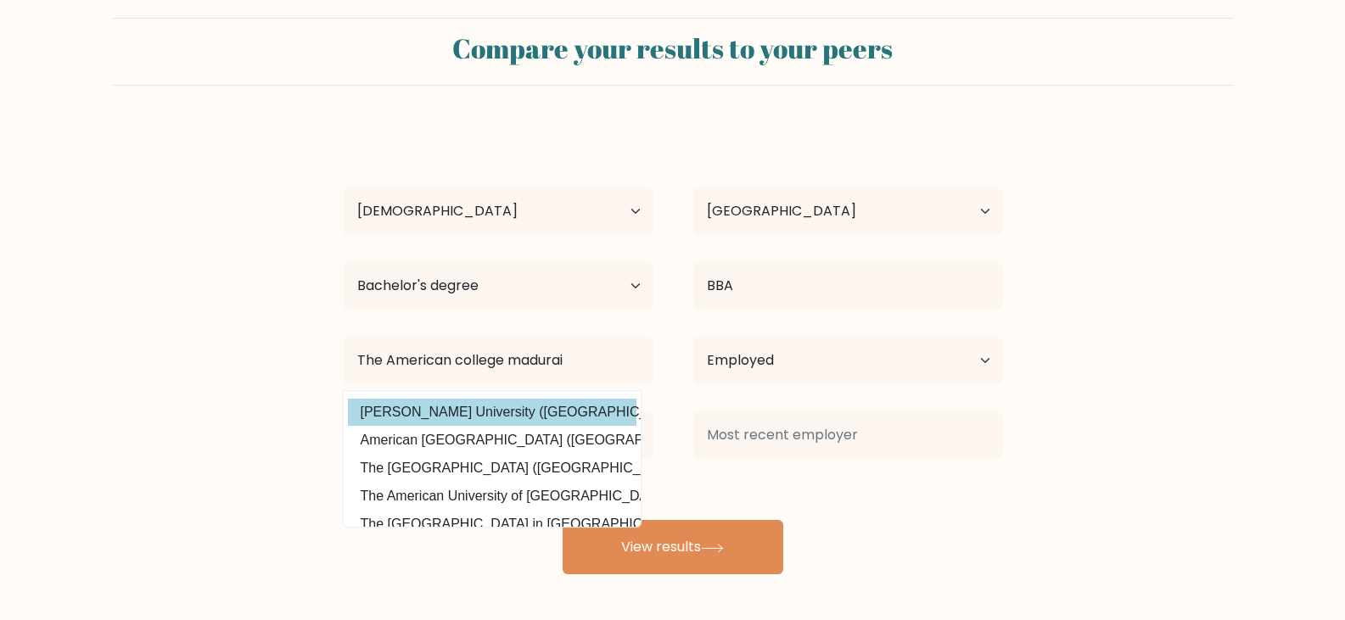
click at [519, 402] on option "Madurai Kamaraj University (India)" at bounding box center [492, 412] width 289 height 27
type input "Madurai Kamaraj University"
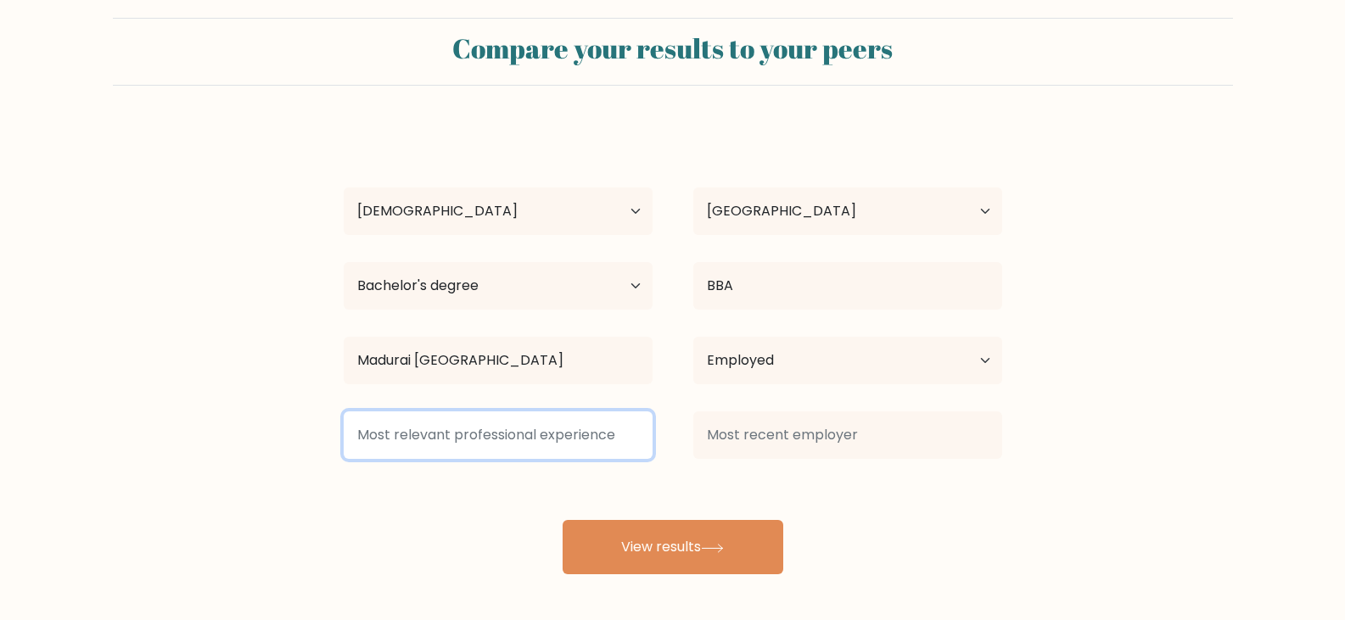
click at [504, 427] on input at bounding box center [498, 436] width 309 height 48
type input "4.5"
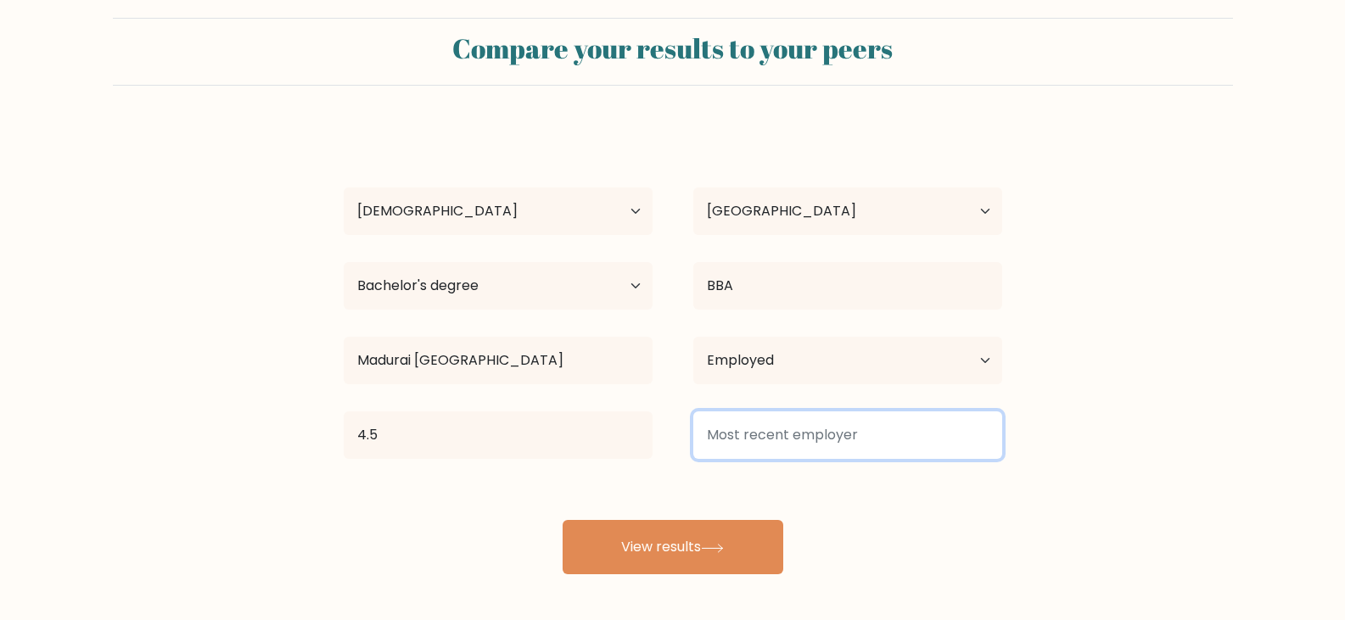
click at [831, 441] on input at bounding box center [847, 436] width 309 height 48
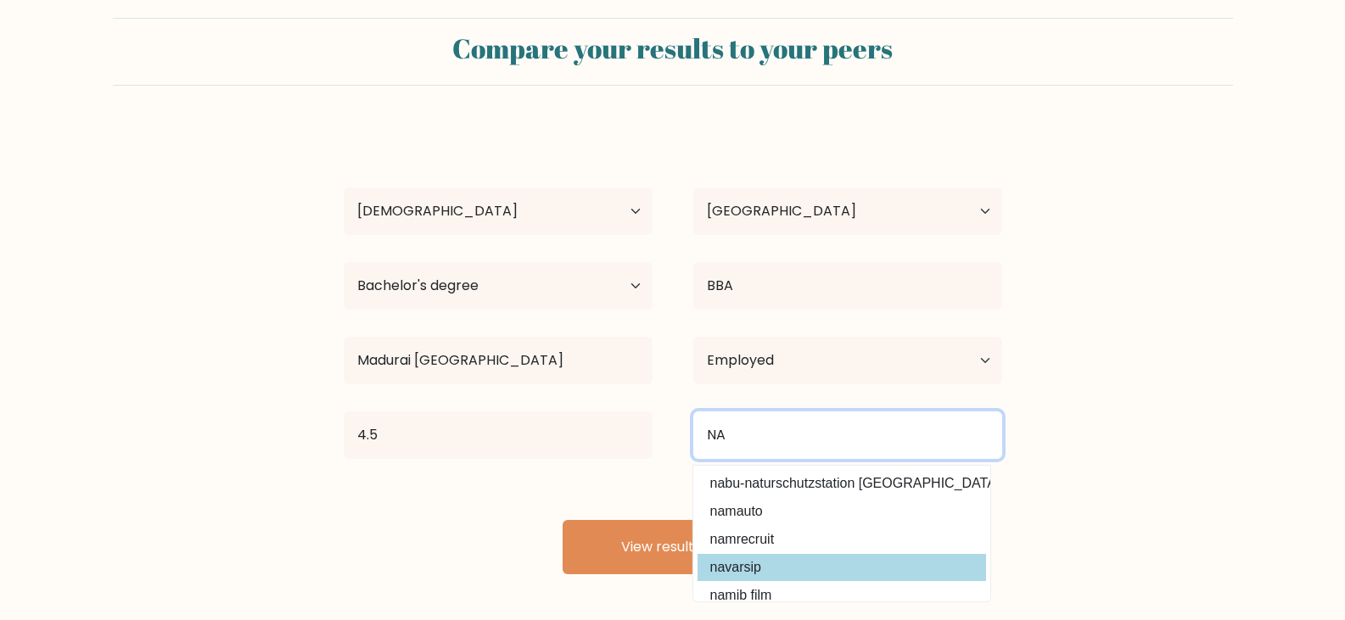
scroll to position [153, 0]
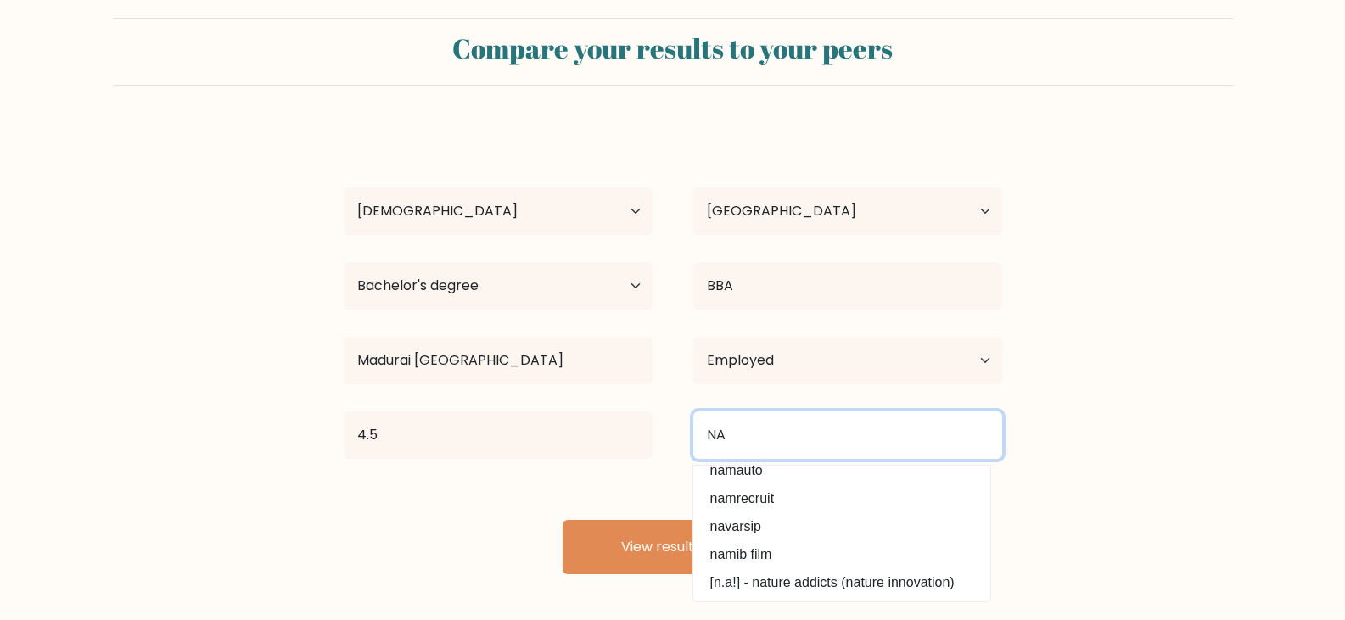
type input "NA"
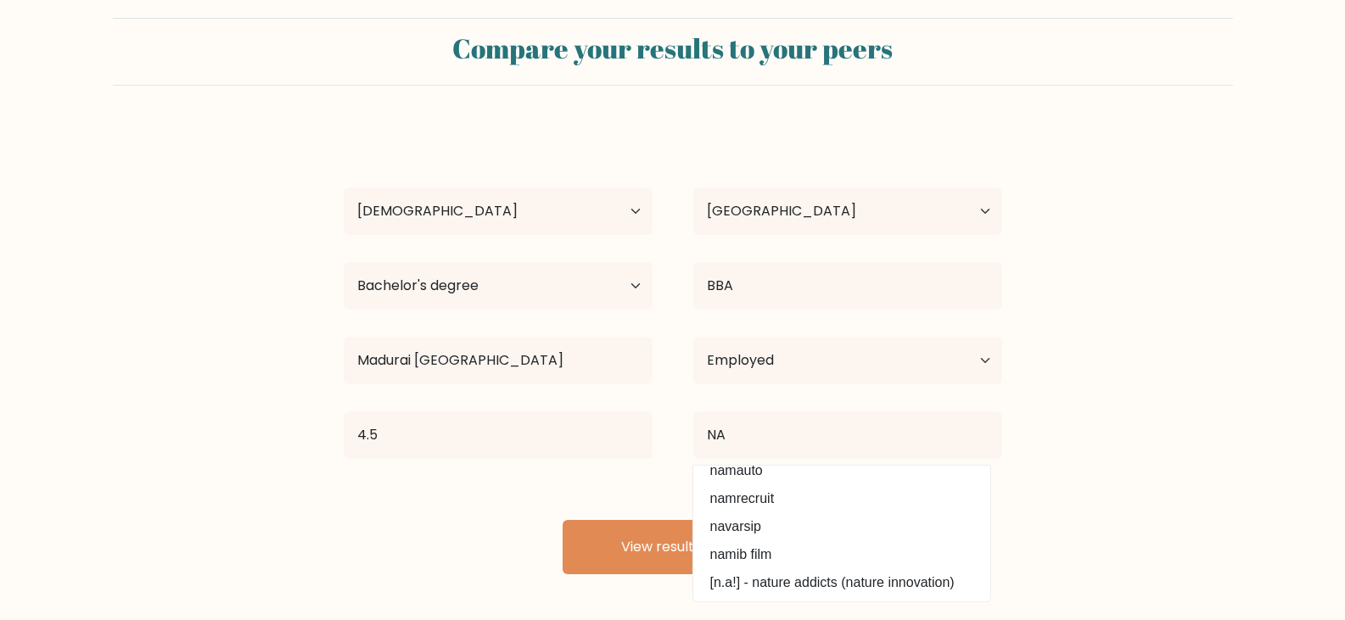
click at [633, 470] on div "Farook Khan Age Under 18 years old 18-24 years old 25-34 years old 35-44 years …" at bounding box center [673, 350] width 679 height 448
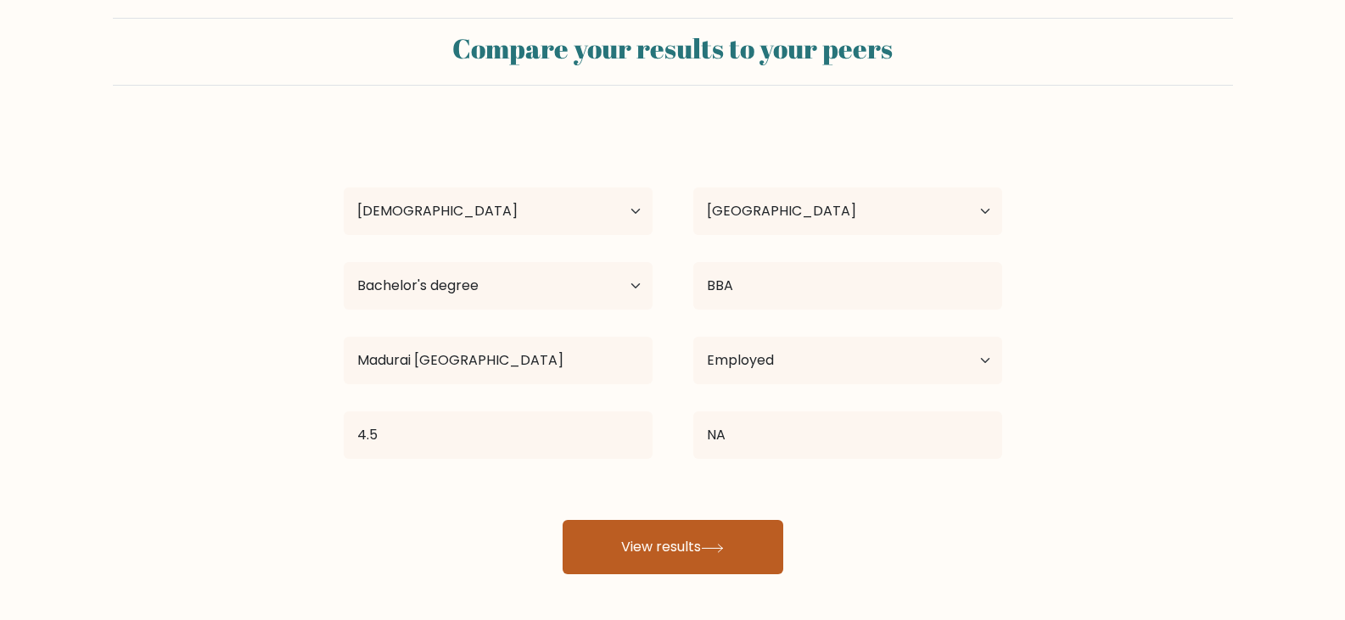
click at [727, 530] on button "View results" at bounding box center [673, 547] width 221 height 54
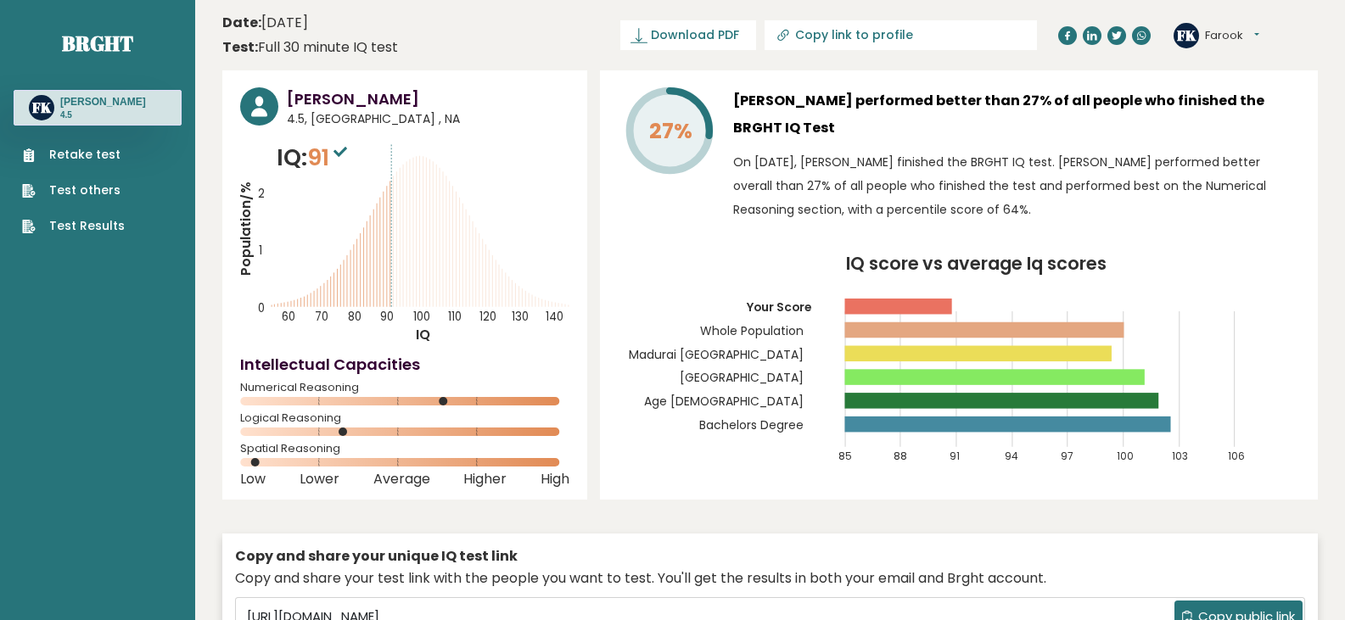
click at [109, 153] on link "Retake test" at bounding box center [73, 155] width 103 height 18
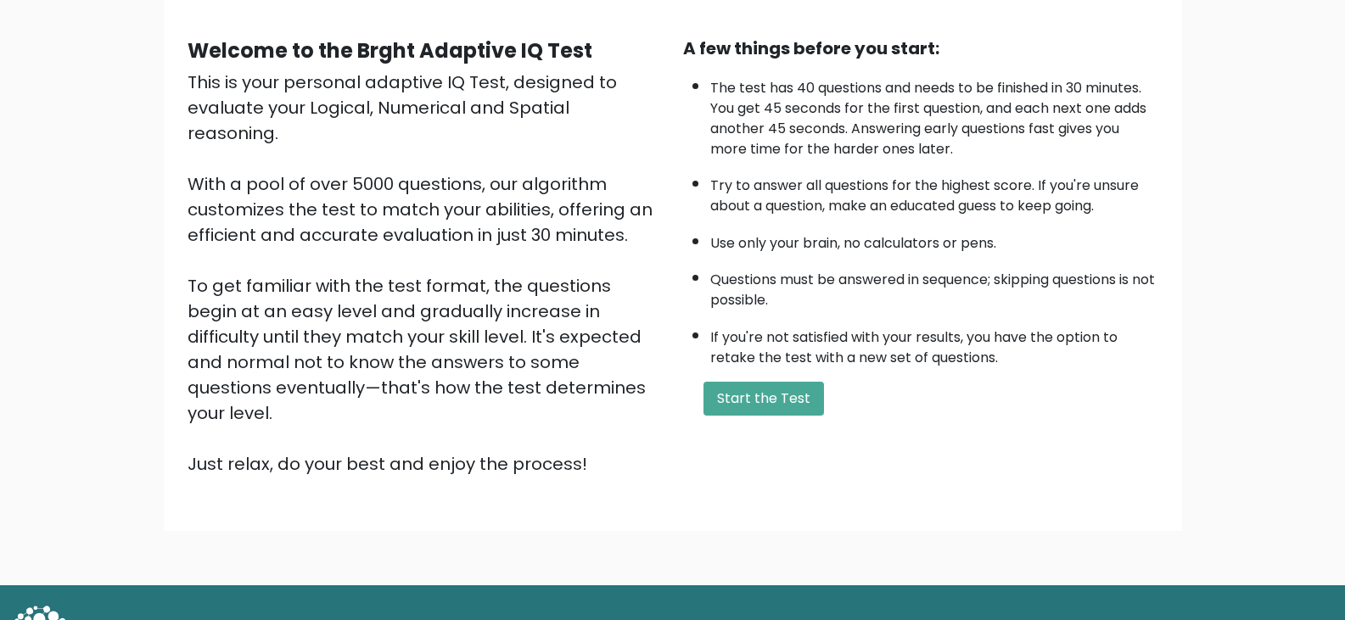
scroll to position [157, 0]
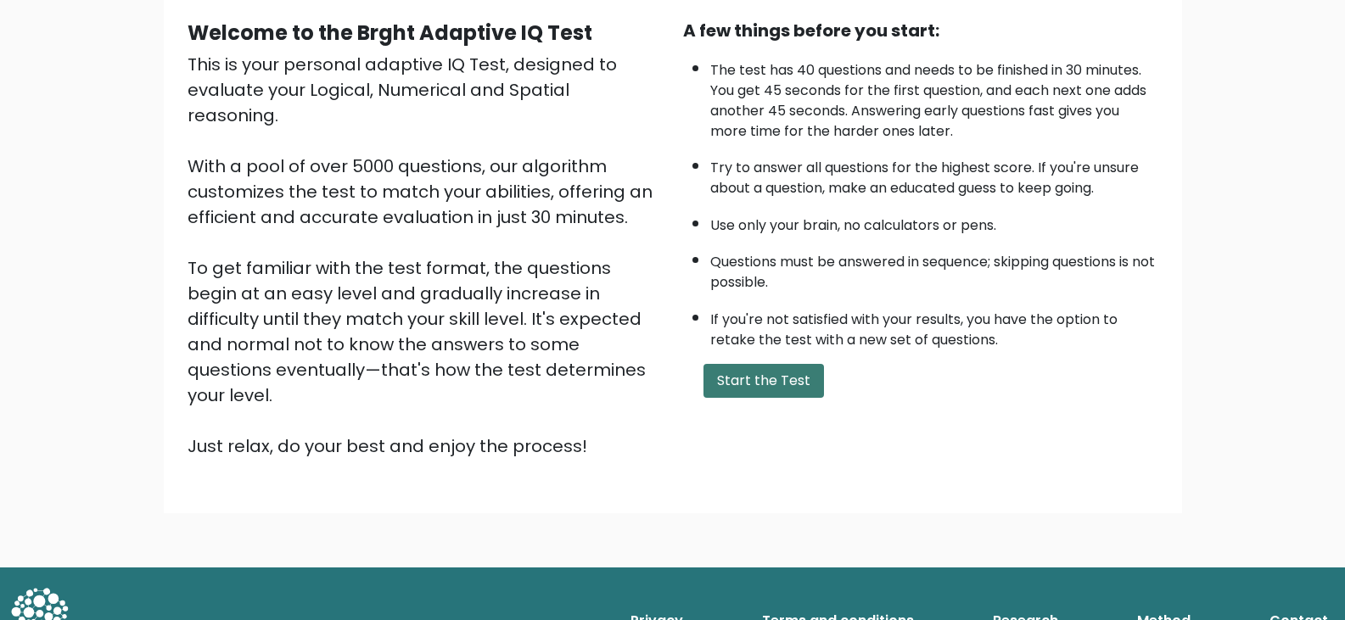
click at [762, 372] on button "Start the Test" at bounding box center [764, 381] width 121 height 34
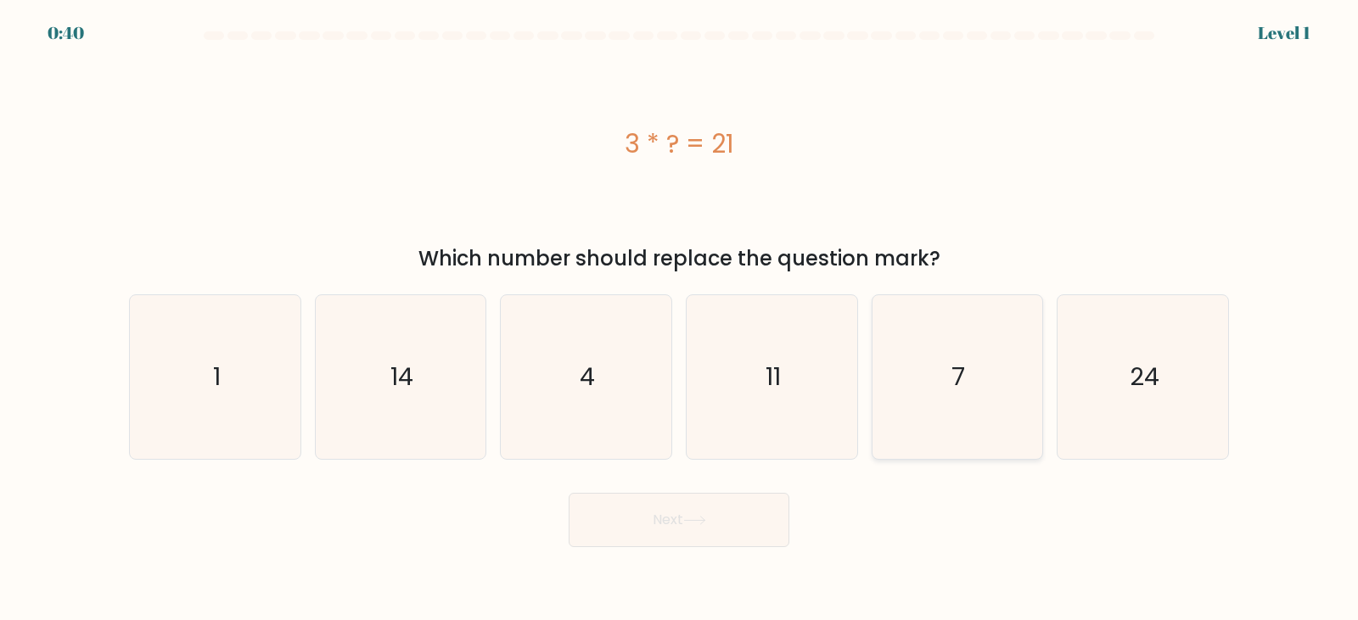
click at [964, 406] on icon "7" at bounding box center [957, 377] width 164 height 164
click at [680, 319] on input "e. 7" at bounding box center [679, 315] width 1 height 8
radio input "true"
click at [687, 533] on button "Next" at bounding box center [679, 520] width 221 height 54
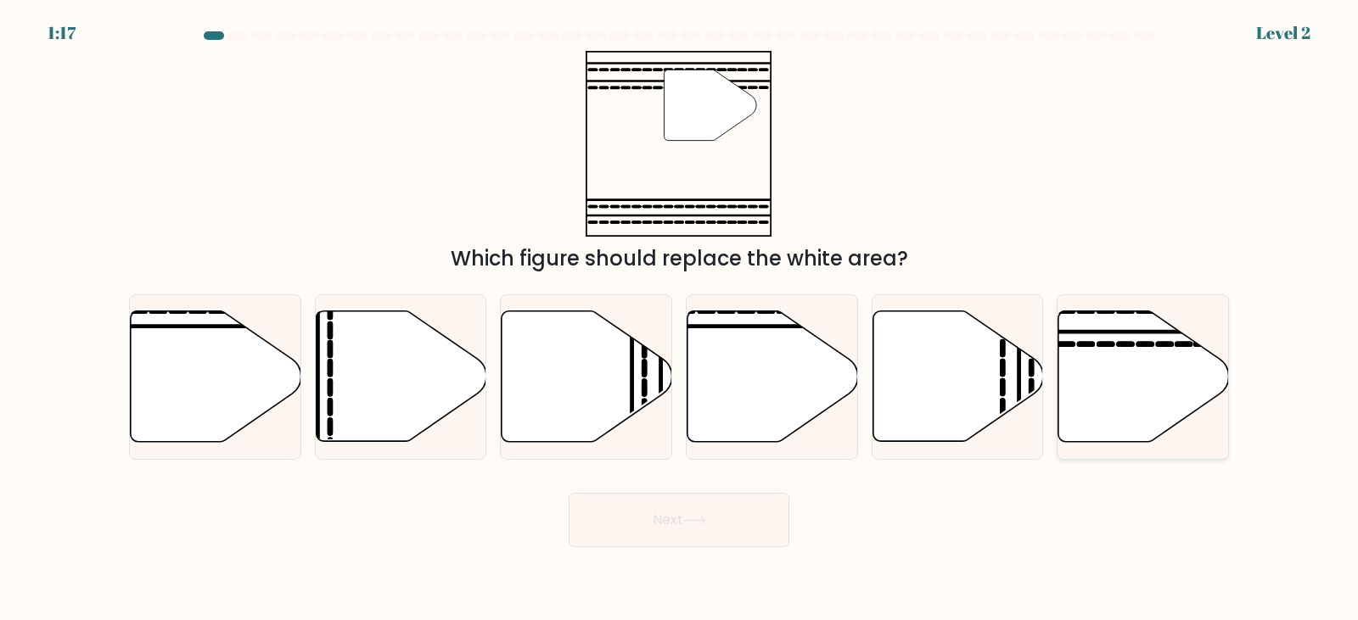
click at [1076, 385] on icon at bounding box center [1143, 376] width 171 height 131
click at [680, 319] on input "f." at bounding box center [679, 315] width 1 height 8
radio input "true"
click at [731, 499] on button "Next" at bounding box center [679, 520] width 221 height 54
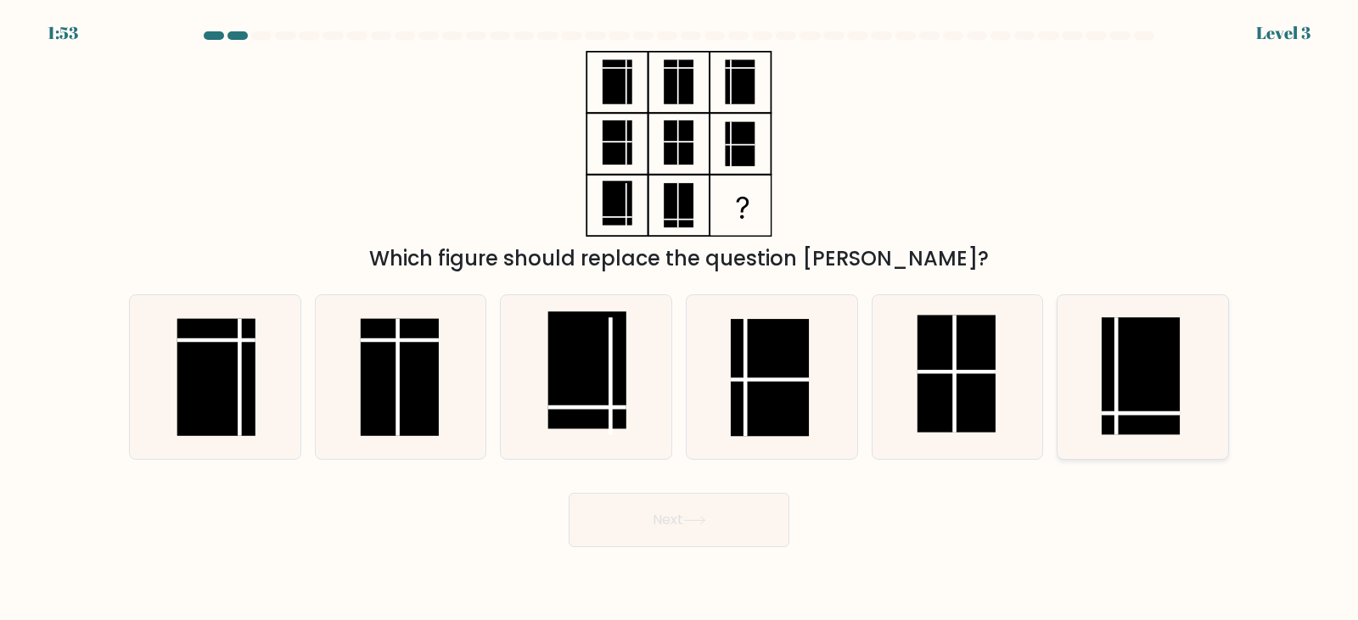
click at [1161, 378] on rect at bounding box center [1141, 376] width 78 height 117
click at [680, 319] on input "f." at bounding box center [679, 315] width 1 height 8
radio input "true"
click at [646, 536] on button "Next" at bounding box center [679, 520] width 221 height 54
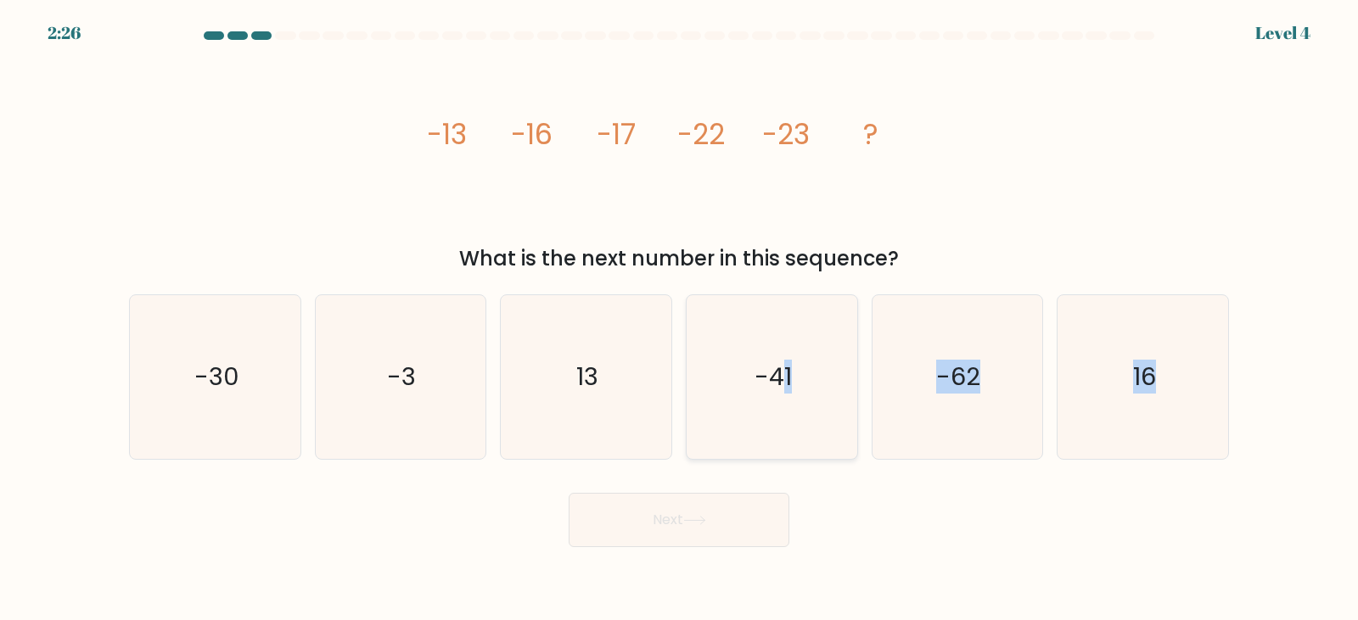
drag, startPoint x: 1178, startPoint y: 381, endPoint x: 776, endPoint y: 387, distance: 402.4
click at [776, 387] on div "a. -30 b. -3" at bounding box center [679, 370] width 1114 height 179
click at [909, 215] on icon "image/svg+xml -13 -16 -17 -22 -23 ?" at bounding box center [678, 144] width 509 height 186
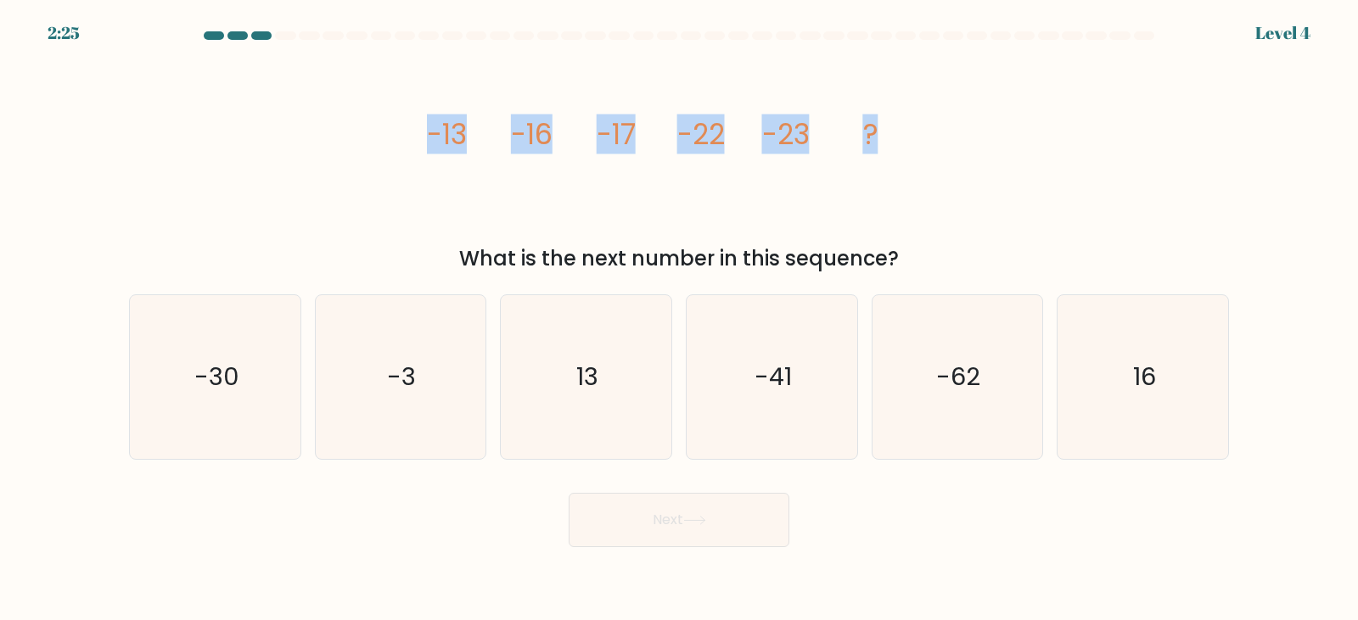
drag, startPoint x: 903, startPoint y: 148, endPoint x: 384, endPoint y: 153, distance: 518.6
click at [384, 153] on div "image/svg+xml -13 -16 -17 -22 -23 ? What is the next number in this sequence?" at bounding box center [679, 162] width 1120 height 223
copy g "-13 -16 -17 -22 -23 ?"
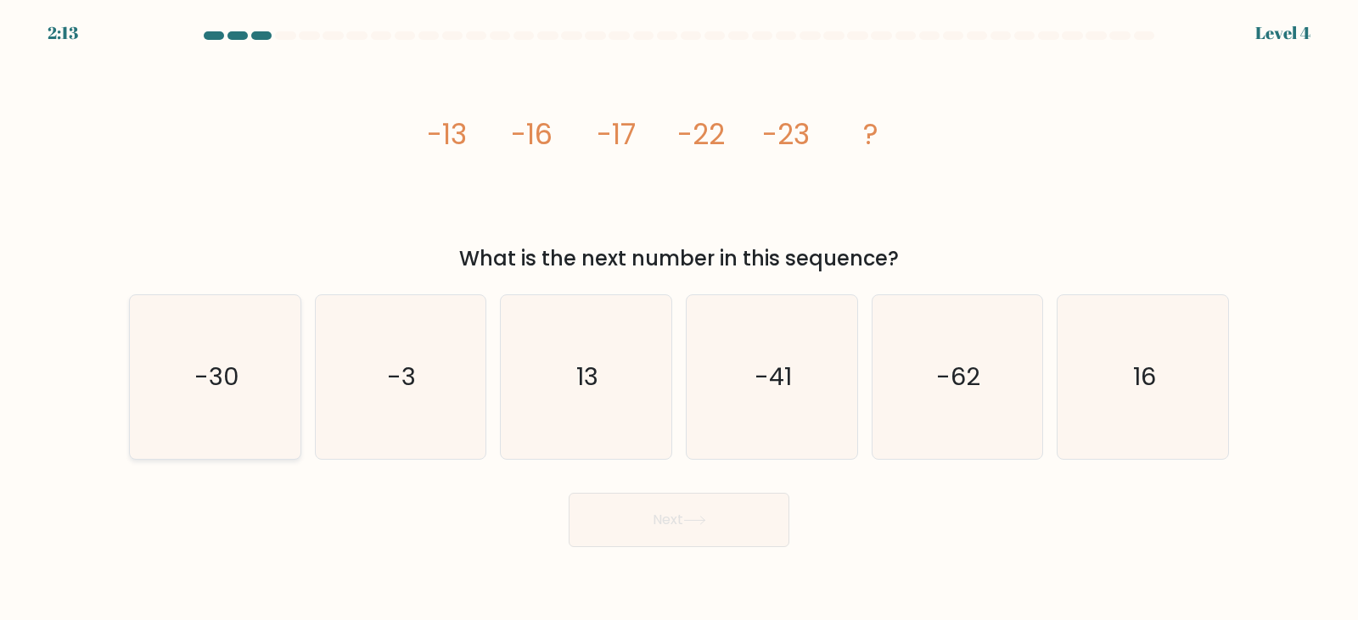
click at [283, 323] on icon "-30" at bounding box center [215, 377] width 164 height 164
click at [679, 319] on input "a. -30" at bounding box center [679, 315] width 1 height 8
radio input "true"
click at [734, 502] on button "Next" at bounding box center [679, 520] width 221 height 54
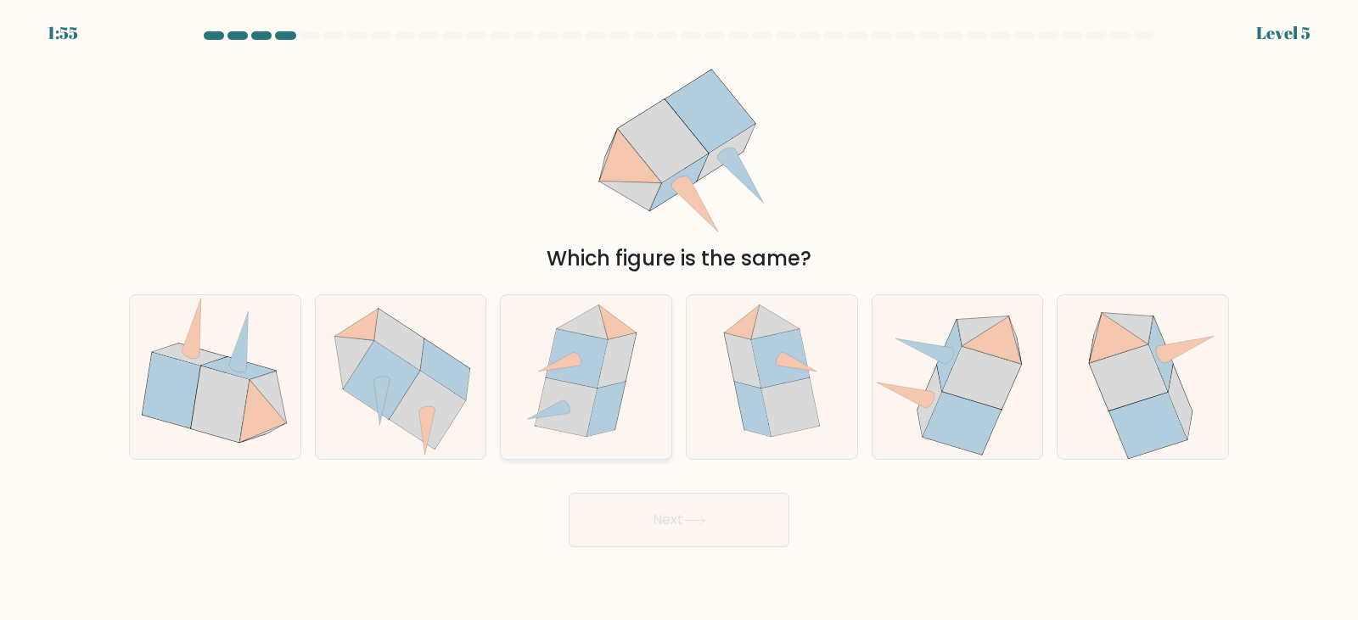
click at [620, 323] on icon at bounding box center [617, 323] width 37 height 35
click at [679, 319] on input "c." at bounding box center [679, 315] width 1 height 8
radio input "true"
click at [667, 505] on button "Next" at bounding box center [679, 520] width 221 height 54
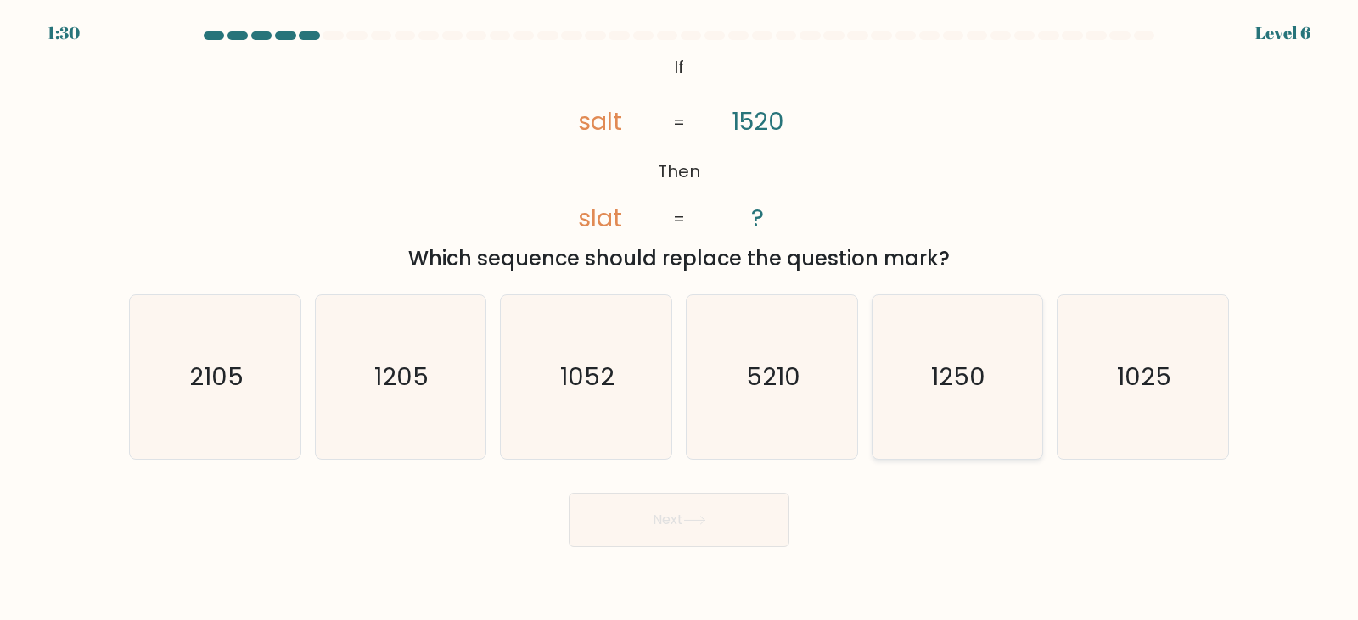
click at [951, 403] on icon "1250" at bounding box center [957, 377] width 164 height 164
click at [680, 319] on input "e. 1250" at bounding box center [679, 315] width 1 height 8
radio input "true"
click at [648, 534] on button "Next" at bounding box center [679, 520] width 221 height 54
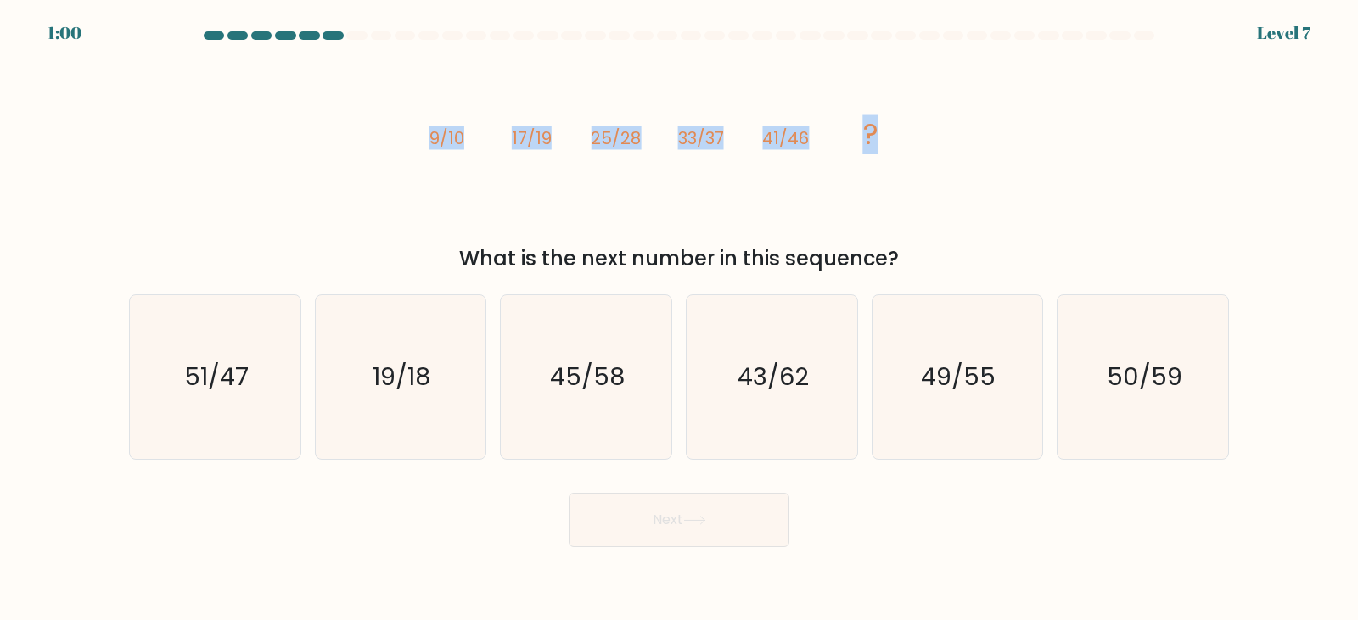
drag, startPoint x: 896, startPoint y: 144, endPoint x: 389, endPoint y: 147, distance: 507.6
click at [389, 147] on div "image/svg+xml 9/10 17/19 25/28 33/37 41/46 ? What is the next number in this se…" at bounding box center [679, 162] width 1120 height 223
copy g "9/10 17/19 25/28 33/37 41/46 ?"
click at [962, 404] on icon "49/55" at bounding box center [957, 377] width 164 height 164
click at [680, 319] on input "e. 49/55" at bounding box center [679, 315] width 1 height 8
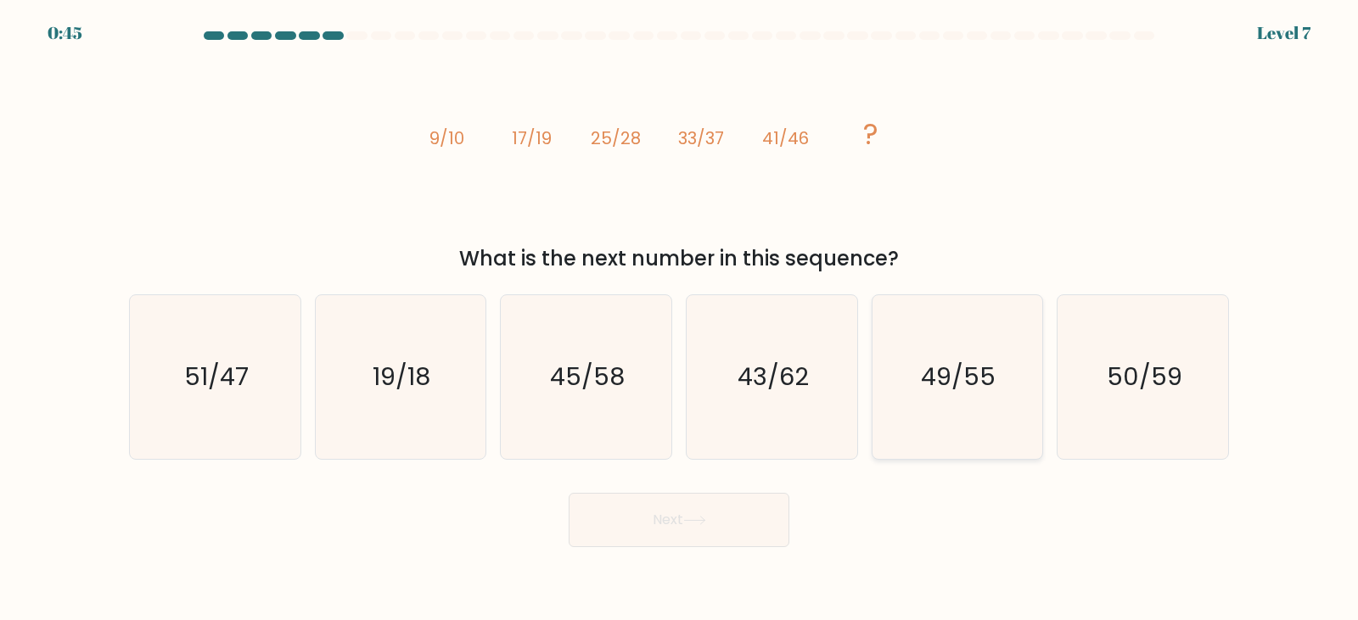
radio input "true"
click at [760, 542] on button "Next" at bounding box center [679, 520] width 221 height 54
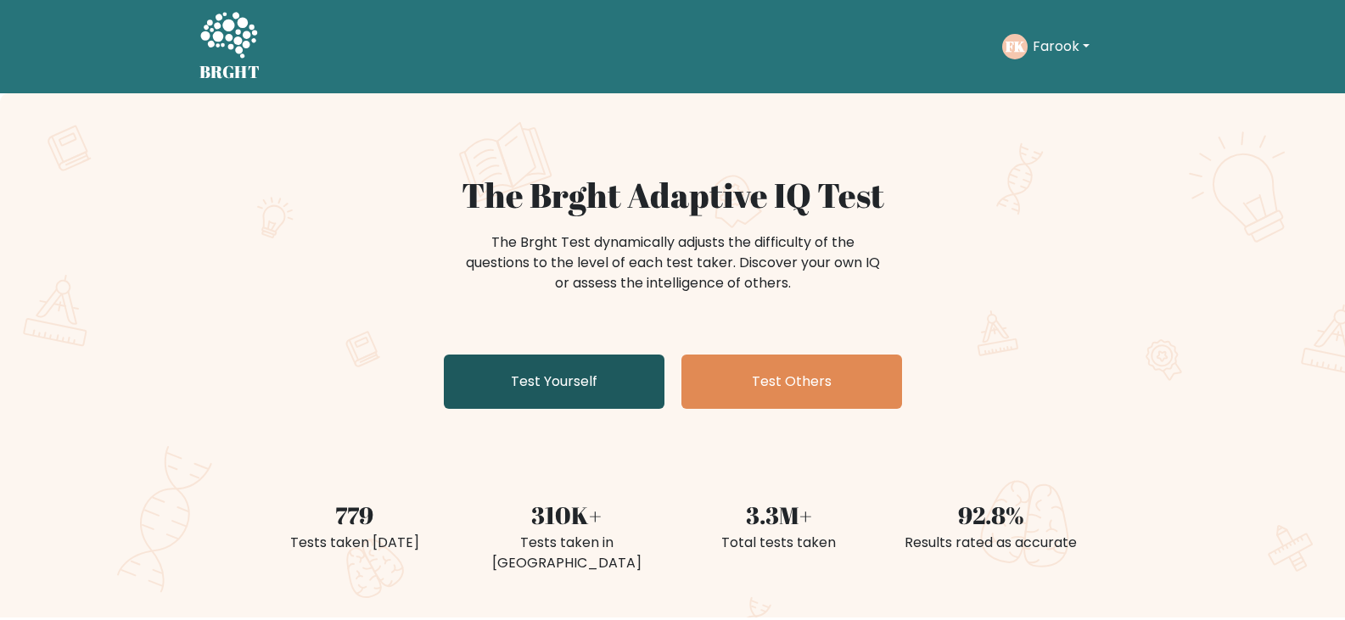
click at [603, 407] on link "Test Yourself" at bounding box center [554, 382] width 221 height 54
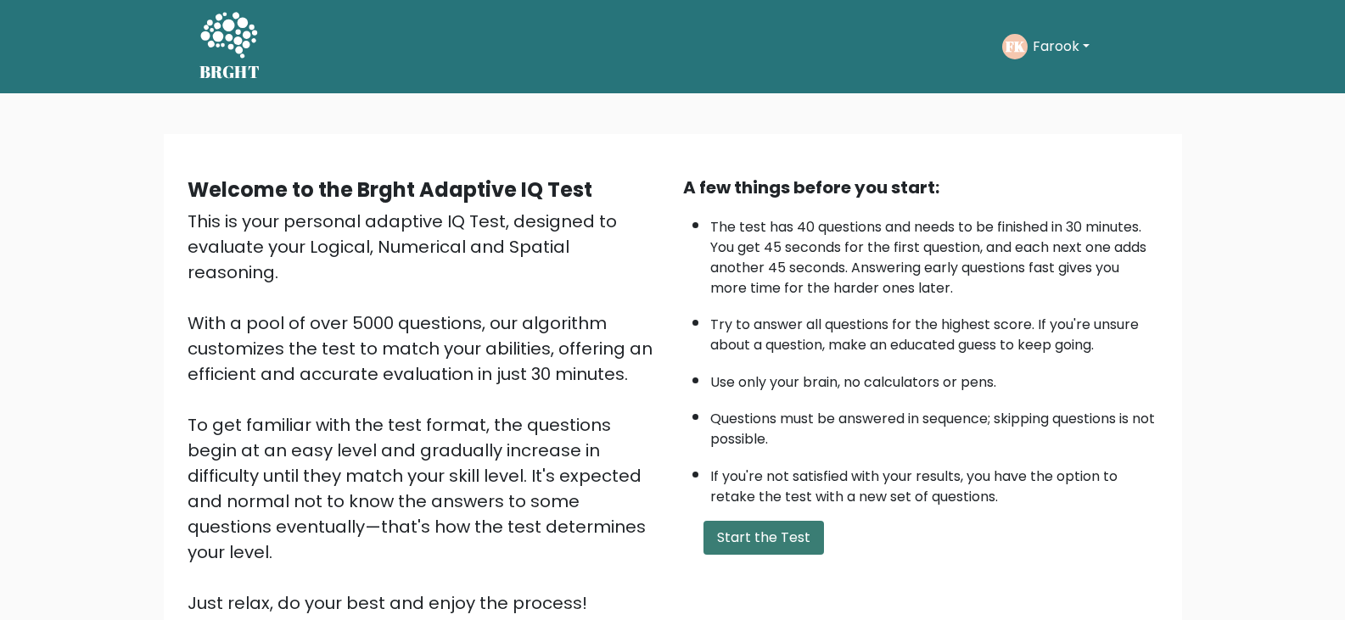
click at [755, 528] on button "Start the Test" at bounding box center [764, 538] width 121 height 34
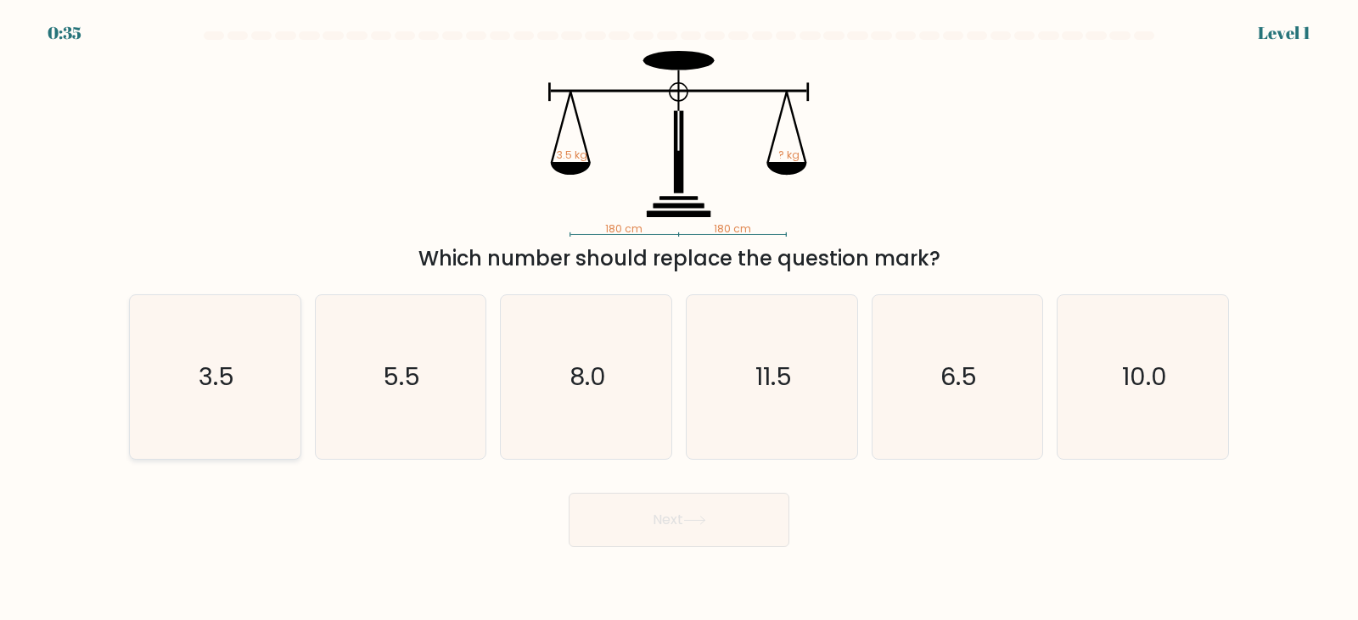
click at [290, 337] on icon "3.5" at bounding box center [215, 377] width 164 height 164
click at [679, 319] on input "a. 3.5" at bounding box center [679, 315] width 1 height 8
radio input "true"
click at [701, 517] on icon at bounding box center [694, 520] width 23 height 9
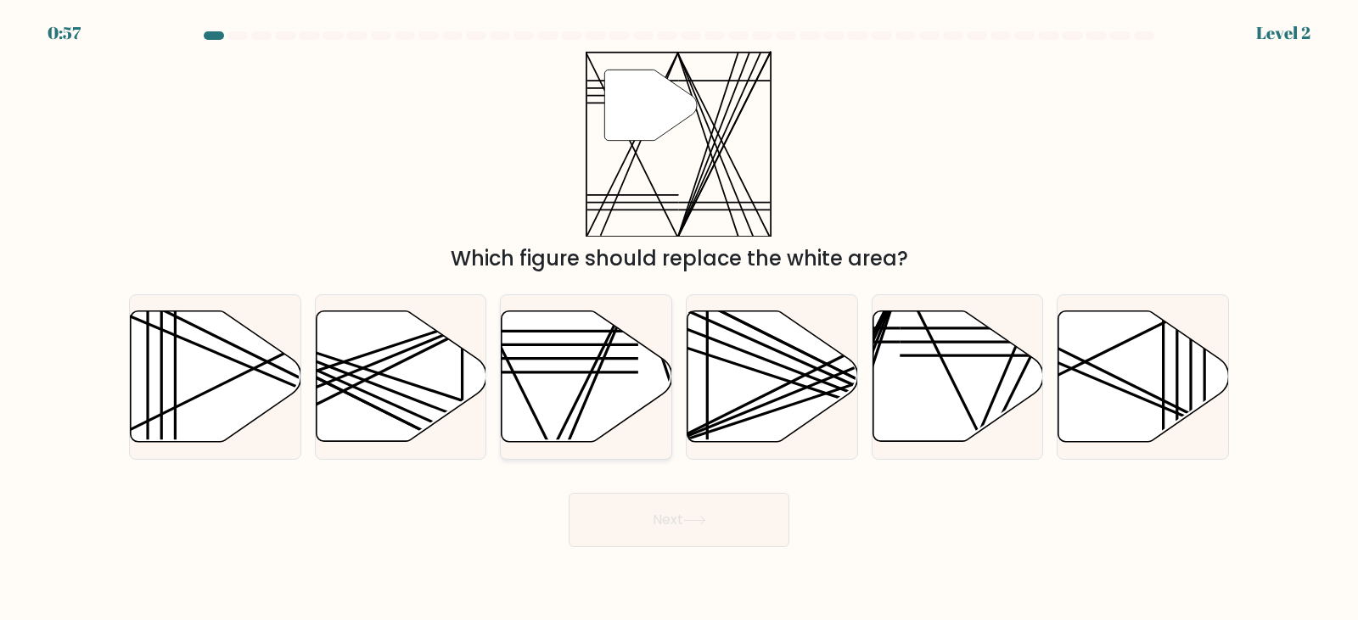
click at [613, 395] on icon at bounding box center [587, 376] width 171 height 131
click at [679, 319] on input "c." at bounding box center [679, 315] width 1 height 8
radio input "true"
click at [710, 529] on button "Next" at bounding box center [679, 520] width 221 height 54
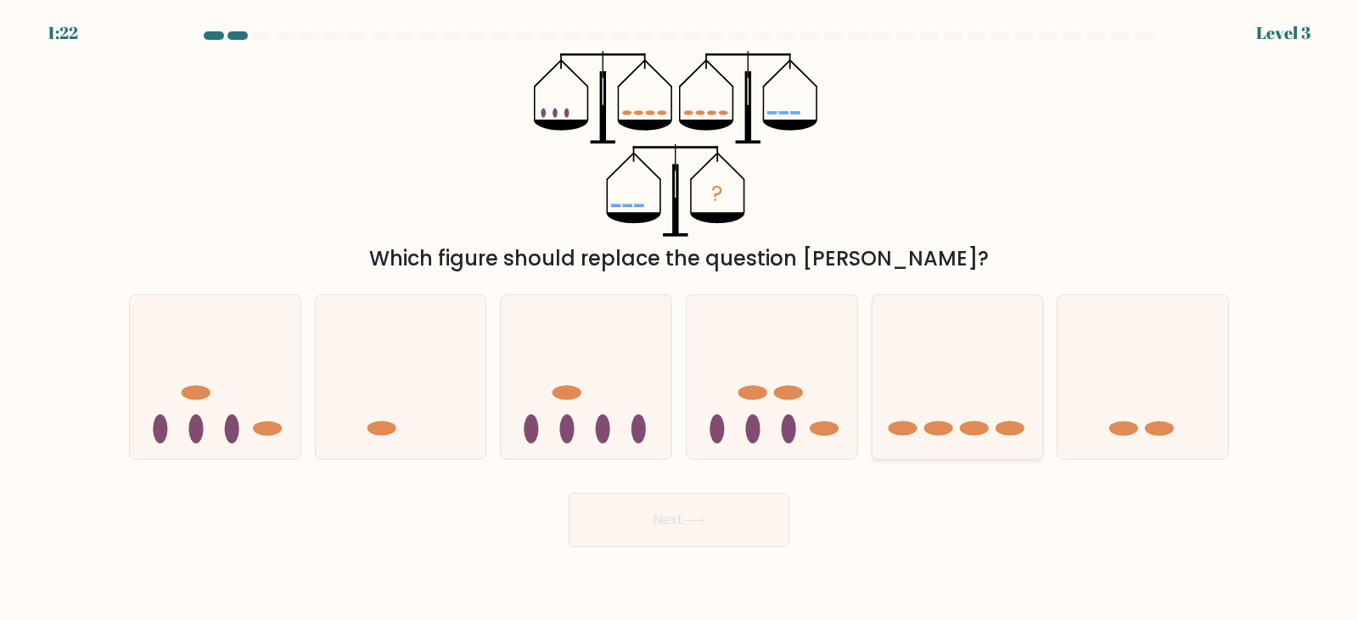
click at [912, 401] on icon at bounding box center [958, 377] width 171 height 141
click at [680, 319] on input "e." at bounding box center [679, 315] width 1 height 8
radio input "true"
click at [755, 519] on button "Next" at bounding box center [679, 520] width 221 height 54
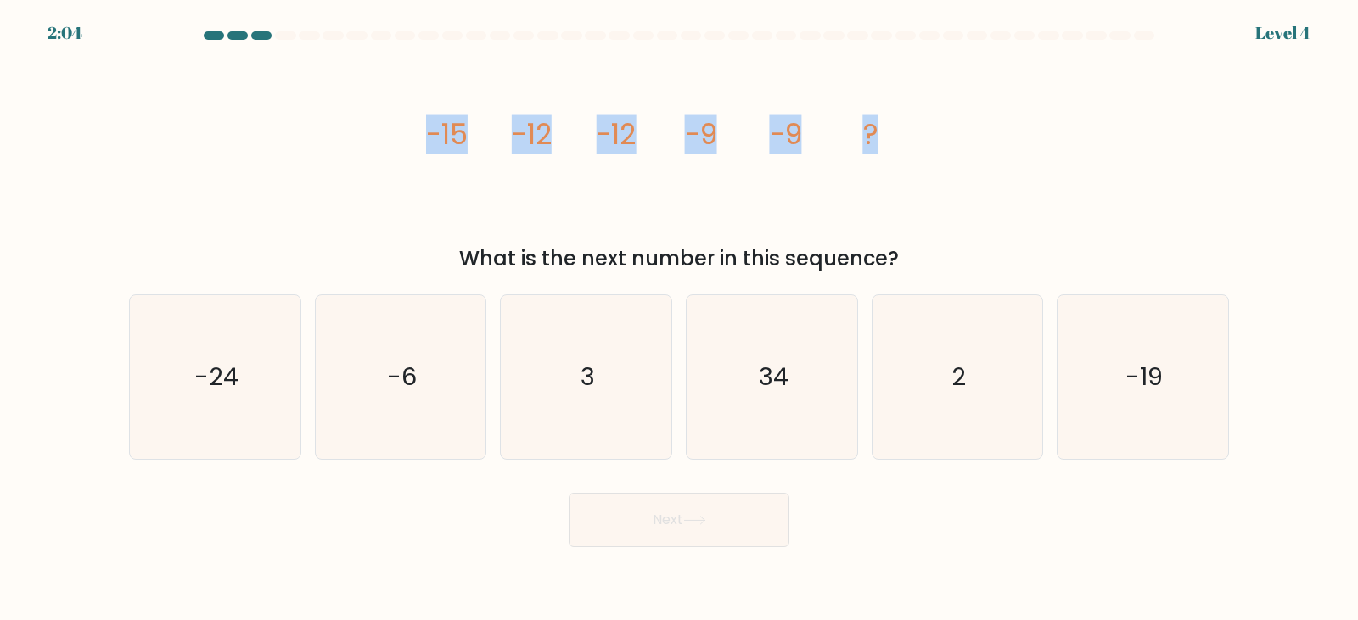
drag, startPoint x: 898, startPoint y: 121, endPoint x: 420, endPoint y: 132, distance: 478.0
click at [420, 132] on div "image/svg+xml -15 -12 -12 -9 -9 ? What is the next number in this sequence?" at bounding box center [679, 162] width 1120 height 223
copy g "-15 -12 -12 -9 -9 ?"
click at [373, 379] on icon "-6" at bounding box center [400, 377] width 164 height 164
click at [679, 319] on input "b. -6" at bounding box center [679, 315] width 1 height 8
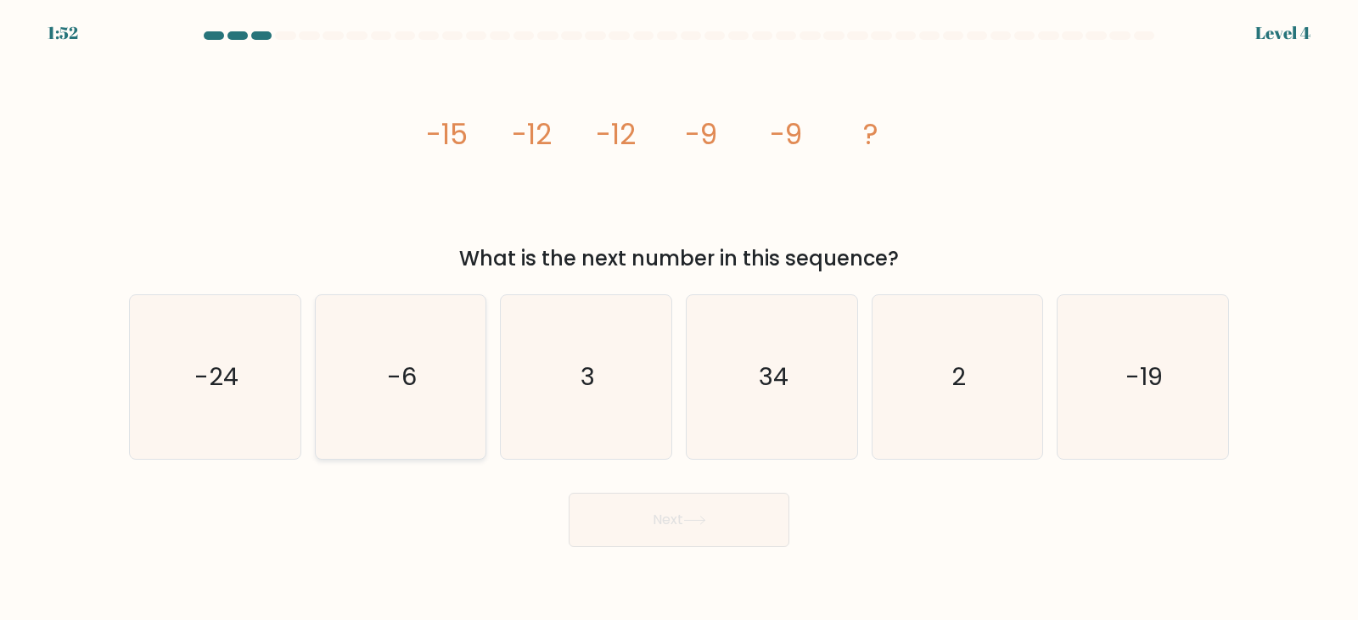
radio input "true"
click at [728, 562] on body "1:52 Level 4" at bounding box center [679, 310] width 1358 height 620
click at [744, 529] on button "Next" at bounding box center [679, 520] width 221 height 54
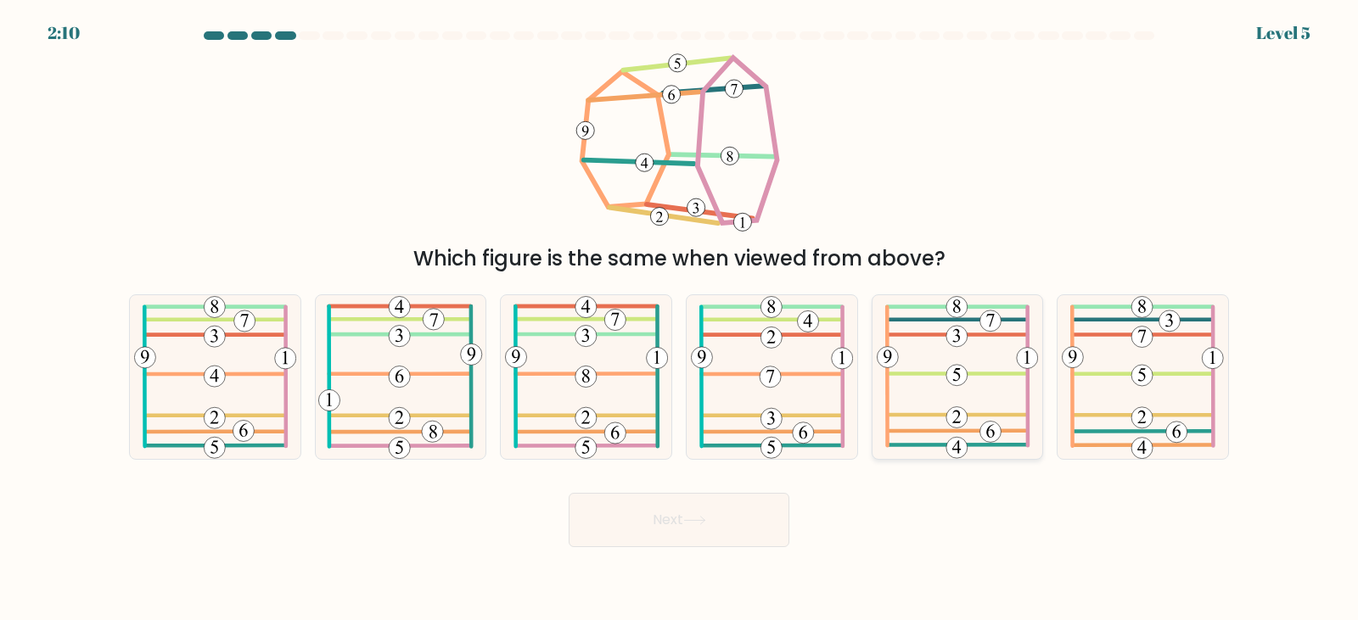
click at [950, 350] on icon at bounding box center [958, 377] width 162 height 164
click at [680, 319] on input "e." at bounding box center [679, 315] width 1 height 8
radio input "true"
click at [712, 540] on button "Next" at bounding box center [679, 520] width 221 height 54
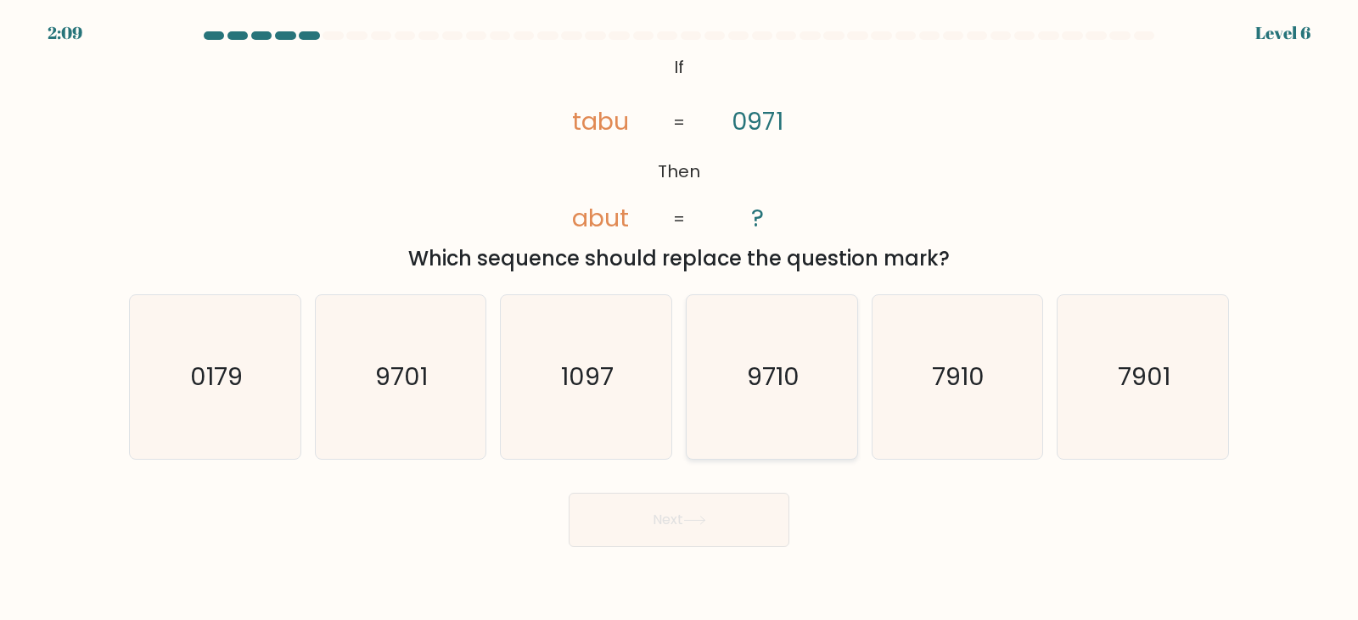
click at [726, 412] on icon "9710" at bounding box center [772, 377] width 164 height 164
click at [680, 319] on input "d. 9710" at bounding box center [679, 315] width 1 height 8
radio input "true"
click at [731, 506] on button "Next" at bounding box center [679, 520] width 221 height 54
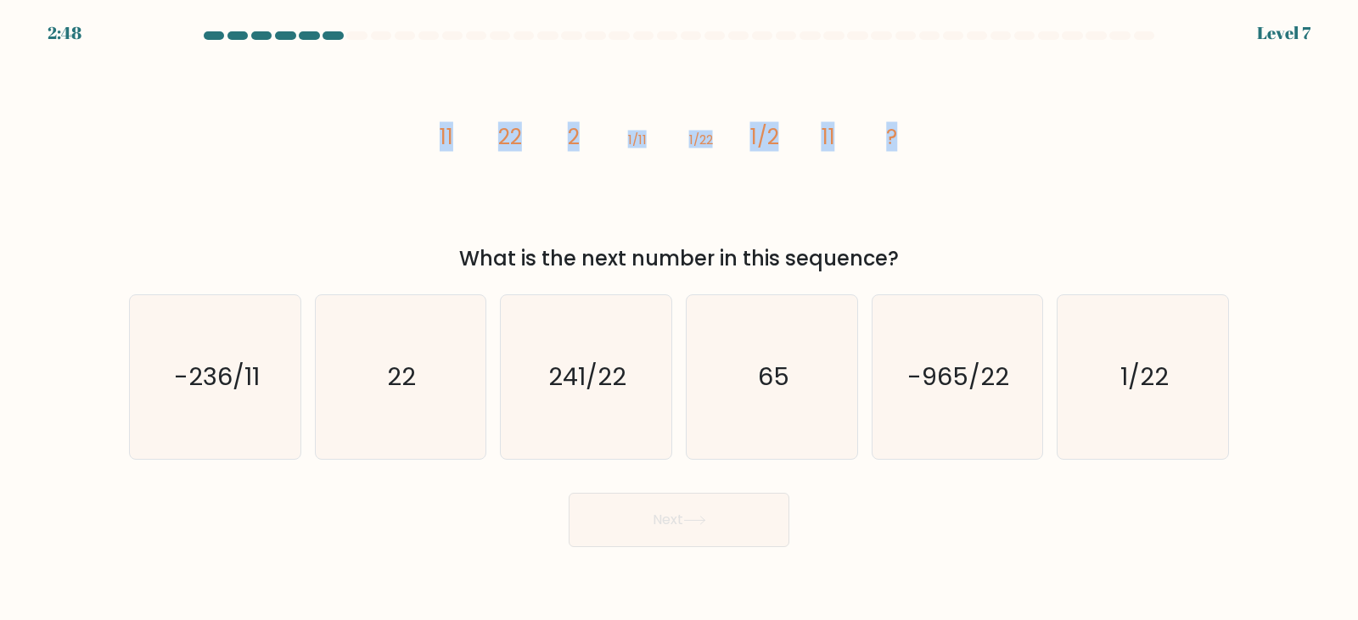
drag, startPoint x: 945, startPoint y: 150, endPoint x: 428, endPoint y: 150, distance: 516.9
click at [405, 186] on div "image/svg+xml 11 22 2 1/11 1/22 1/2 11 ? What is the next number in this sequen…" at bounding box center [679, 162] width 1120 height 223
copy g "11 22 2 1/11 1/22 1/2 11 ?"
click at [390, 358] on icon "22" at bounding box center [400, 377] width 164 height 164
click at [679, 319] on input "b. 22" at bounding box center [679, 315] width 1 height 8
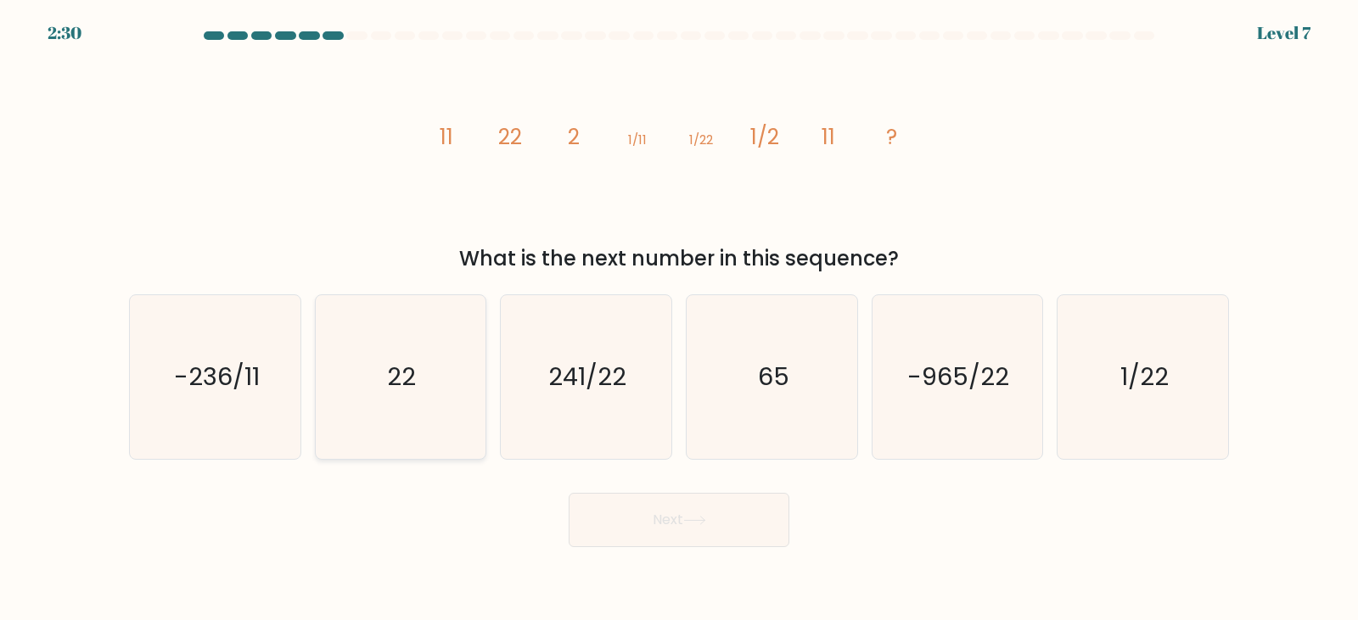
radio input "true"
click at [701, 533] on button "Next" at bounding box center [679, 520] width 221 height 54
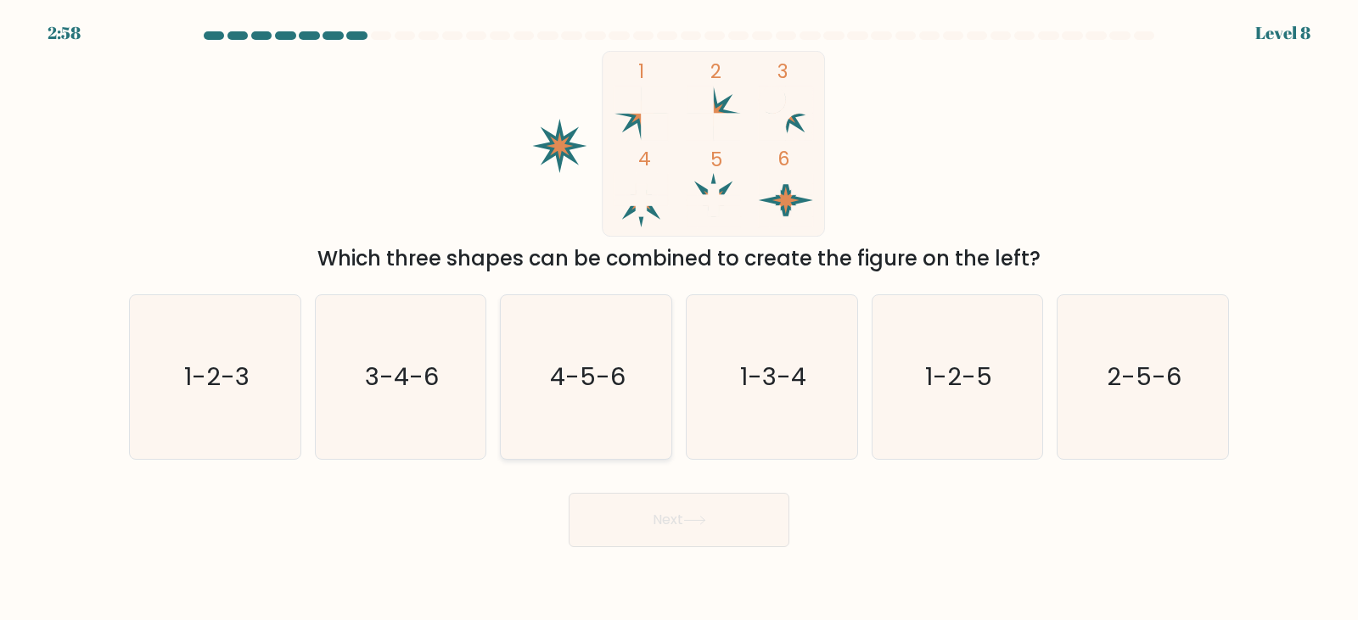
click at [643, 359] on icon "4-5-6" at bounding box center [586, 377] width 164 height 164
click at [679, 319] on input "c. 4-5-6" at bounding box center [679, 315] width 1 height 8
radio input "true"
click at [708, 534] on button "Next" at bounding box center [679, 520] width 221 height 54
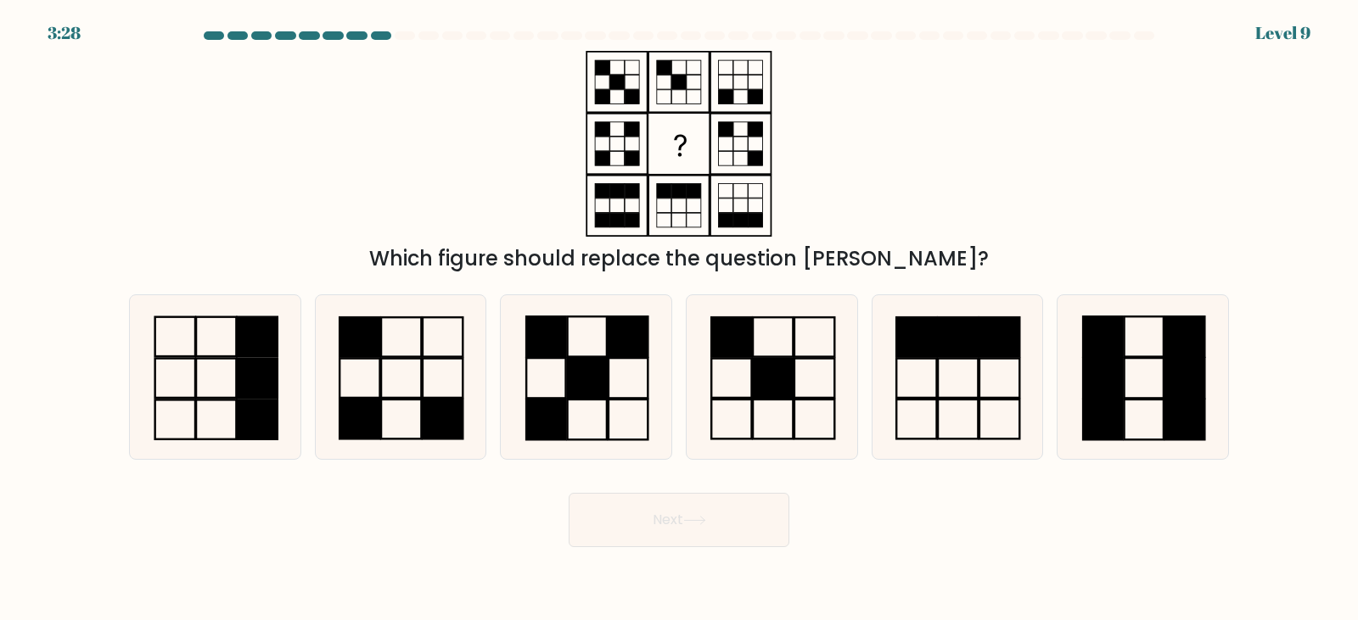
drag, startPoint x: 771, startPoint y: 227, endPoint x: 584, endPoint y: 131, distance: 210.3
click at [584, 131] on icon at bounding box center [679, 144] width 212 height 186
click at [972, 410] on icon at bounding box center [957, 377] width 164 height 164
click at [680, 319] on input "e." at bounding box center [679, 315] width 1 height 8
radio input "true"
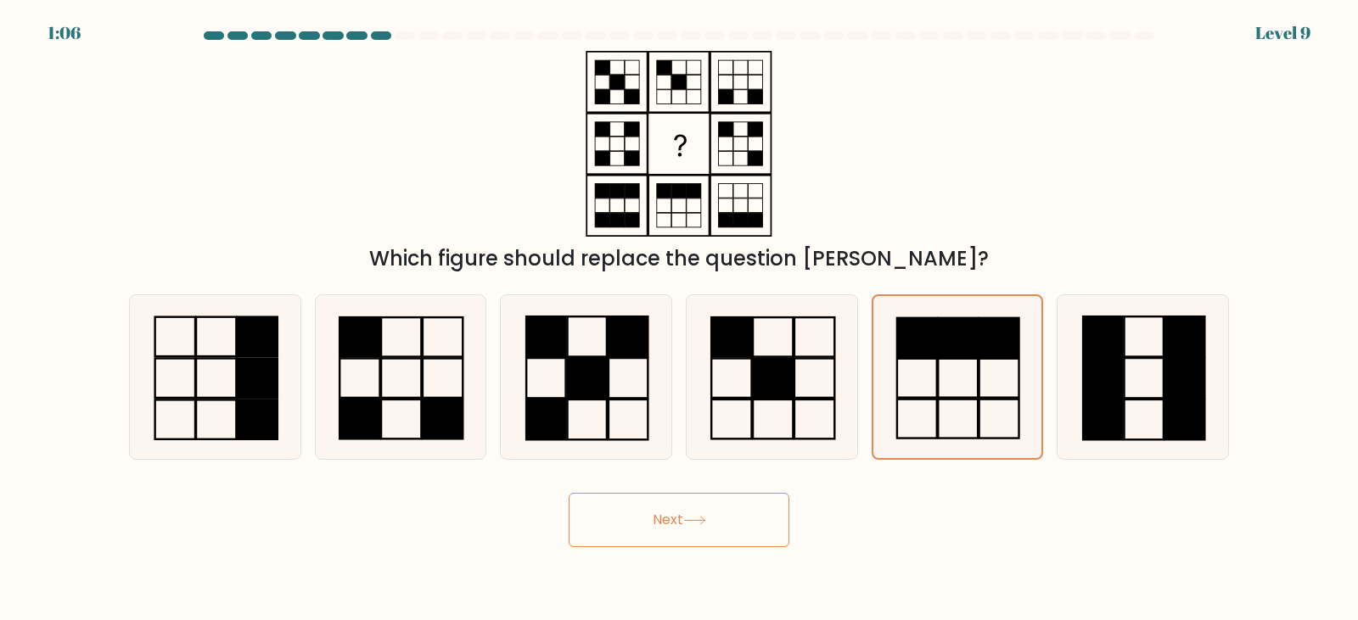
click at [765, 529] on button "Next" at bounding box center [679, 520] width 221 height 54
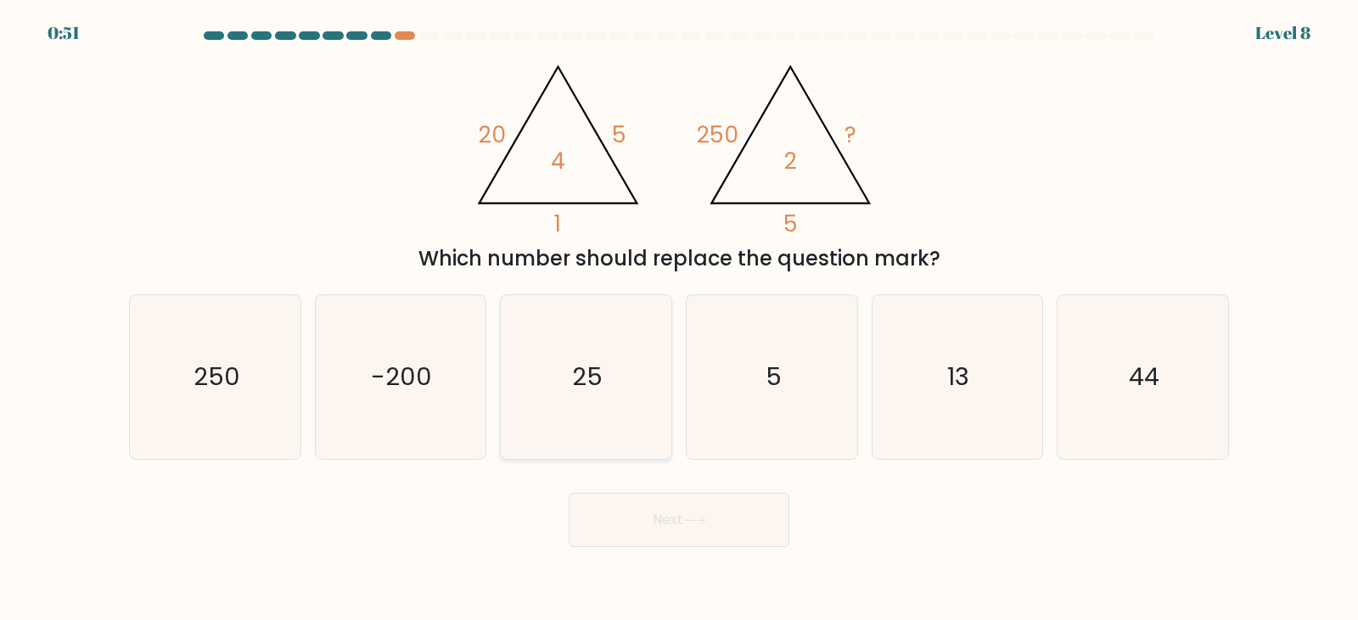
click at [632, 369] on icon "25" at bounding box center [586, 377] width 164 height 164
click at [679, 319] on input "c. 25" at bounding box center [679, 315] width 1 height 8
radio input "true"
click at [710, 519] on button "Next" at bounding box center [679, 520] width 221 height 54
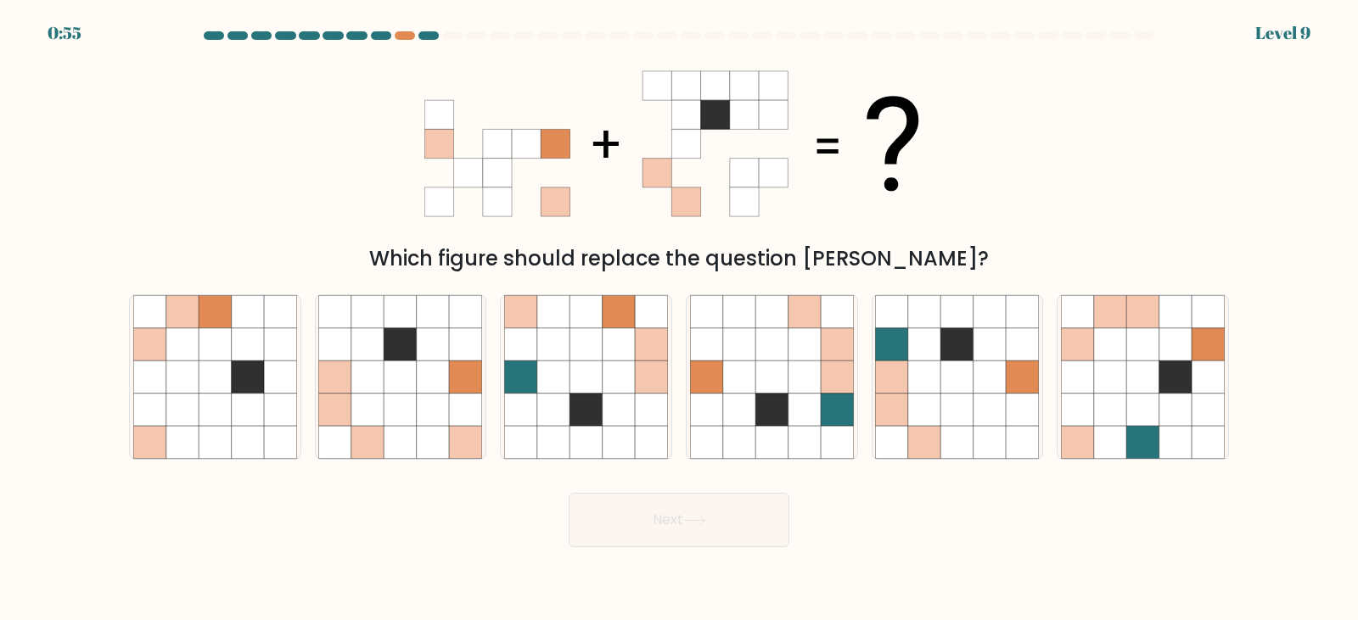
drag, startPoint x: 484, startPoint y: 161, endPoint x: 604, endPoint y: 202, distance: 127.2
click at [602, 202] on icon at bounding box center [678, 144] width 509 height 186
click at [1085, 359] on icon at bounding box center [1077, 344] width 32 height 32
click at [680, 319] on input "f." at bounding box center [679, 315] width 1 height 8
radio input "true"
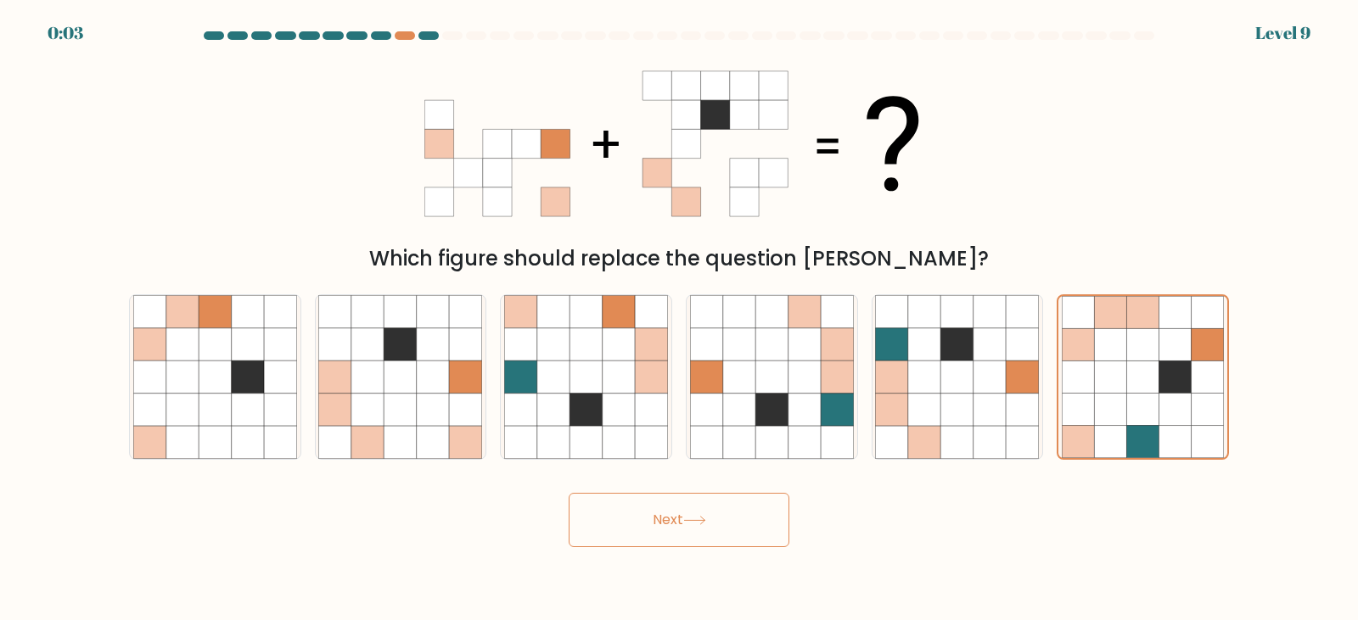
click at [707, 548] on body "0:03 Level 9" at bounding box center [679, 310] width 1358 height 620
click at [706, 536] on button "Next" at bounding box center [679, 520] width 221 height 54
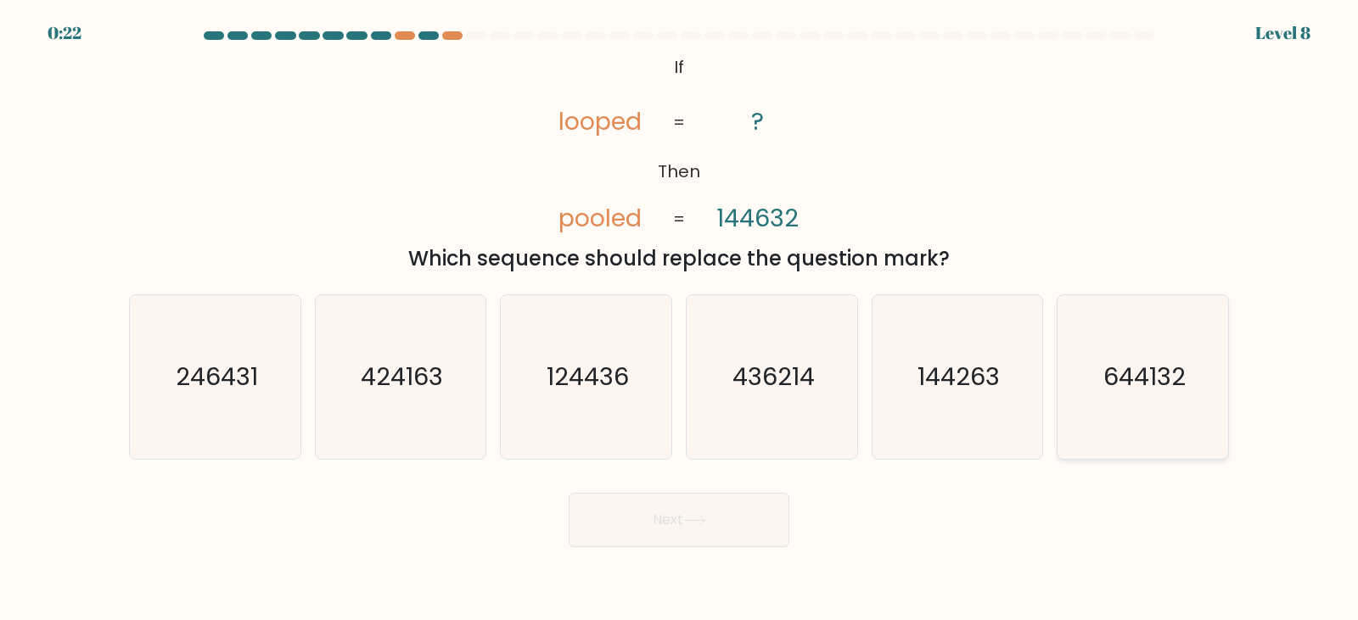
click at [1091, 401] on icon "644132" at bounding box center [1143, 377] width 164 height 164
click at [680, 319] on input "f. 644132" at bounding box center [679, 315] width 1 height 8
radio input "true"
click at [665, 520] on button "Next" at bounding box center [679, 520] width 221 height 54
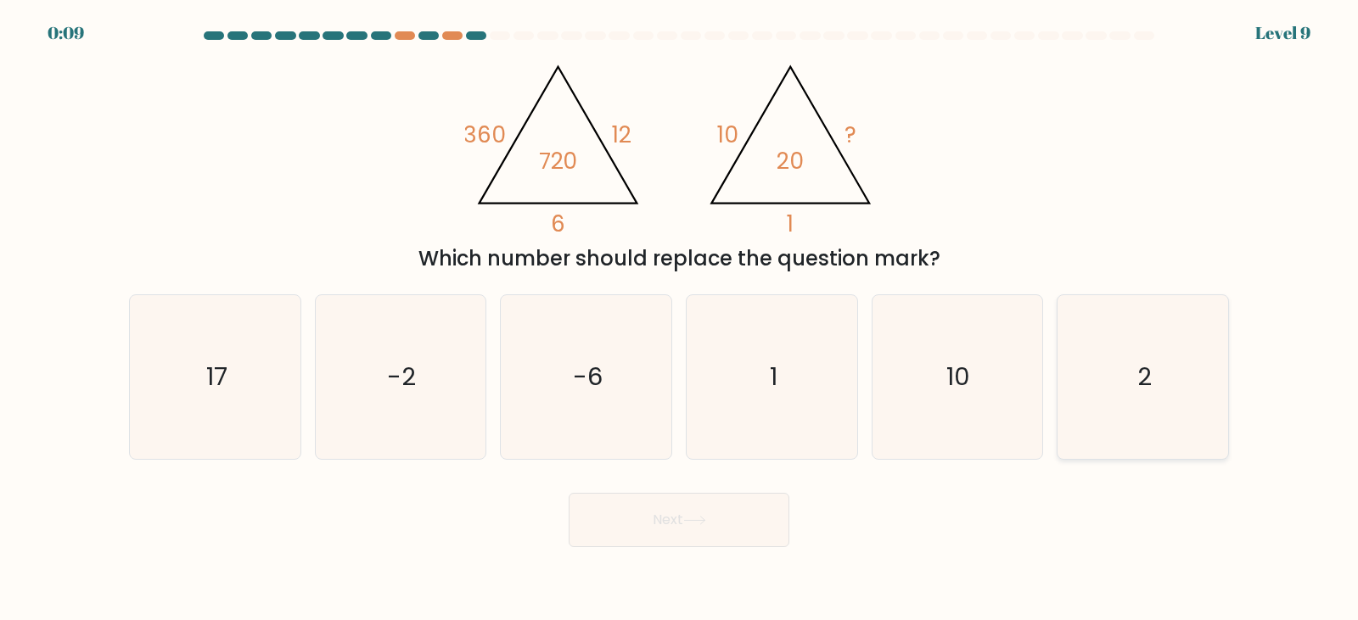
click at [1187, 390] on icon "2" at bounding box center [1143, 377] width 164 height 164
click at [680, 319] on input "f. 2" at bounding box center [679, 315] width 1 height 8
radio input "true"
click at [749, 511] on button "Next" at bounding box center [679, 520] width 221 height 54
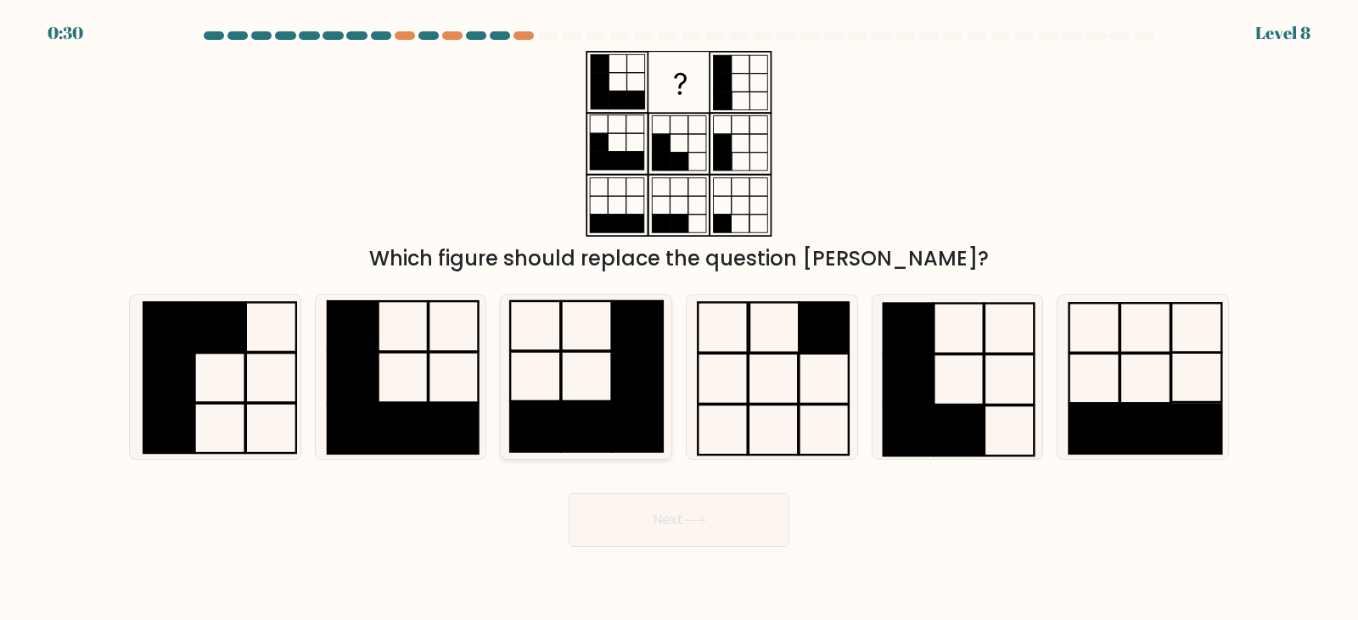
click at [626, 396] on rect at bounding box center [638, 376] width 50 height 49
click at [679, 319] on input "c." at bounding box center [679, 315] width 1 height 8
radio input "true"
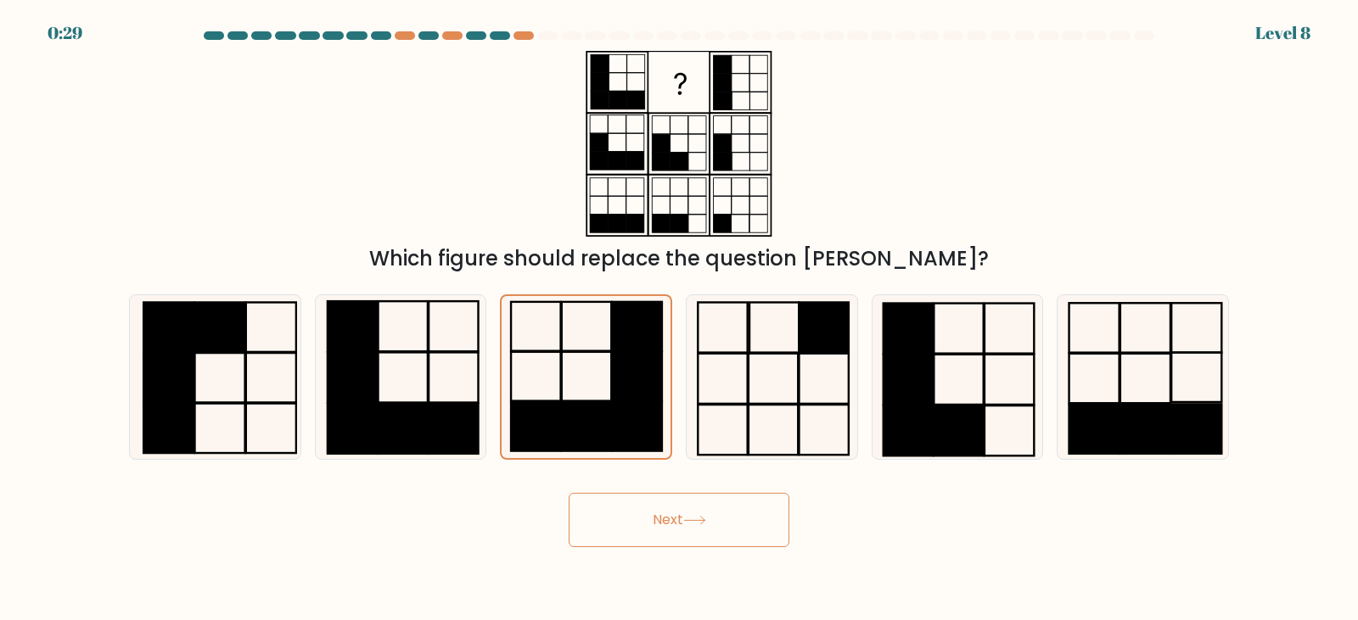
click at [676, 504] on button "Next" at bounding box center [679, 520] width 221 height 54
